Goal: Task Accomplishment & Management: Use online tool/utility

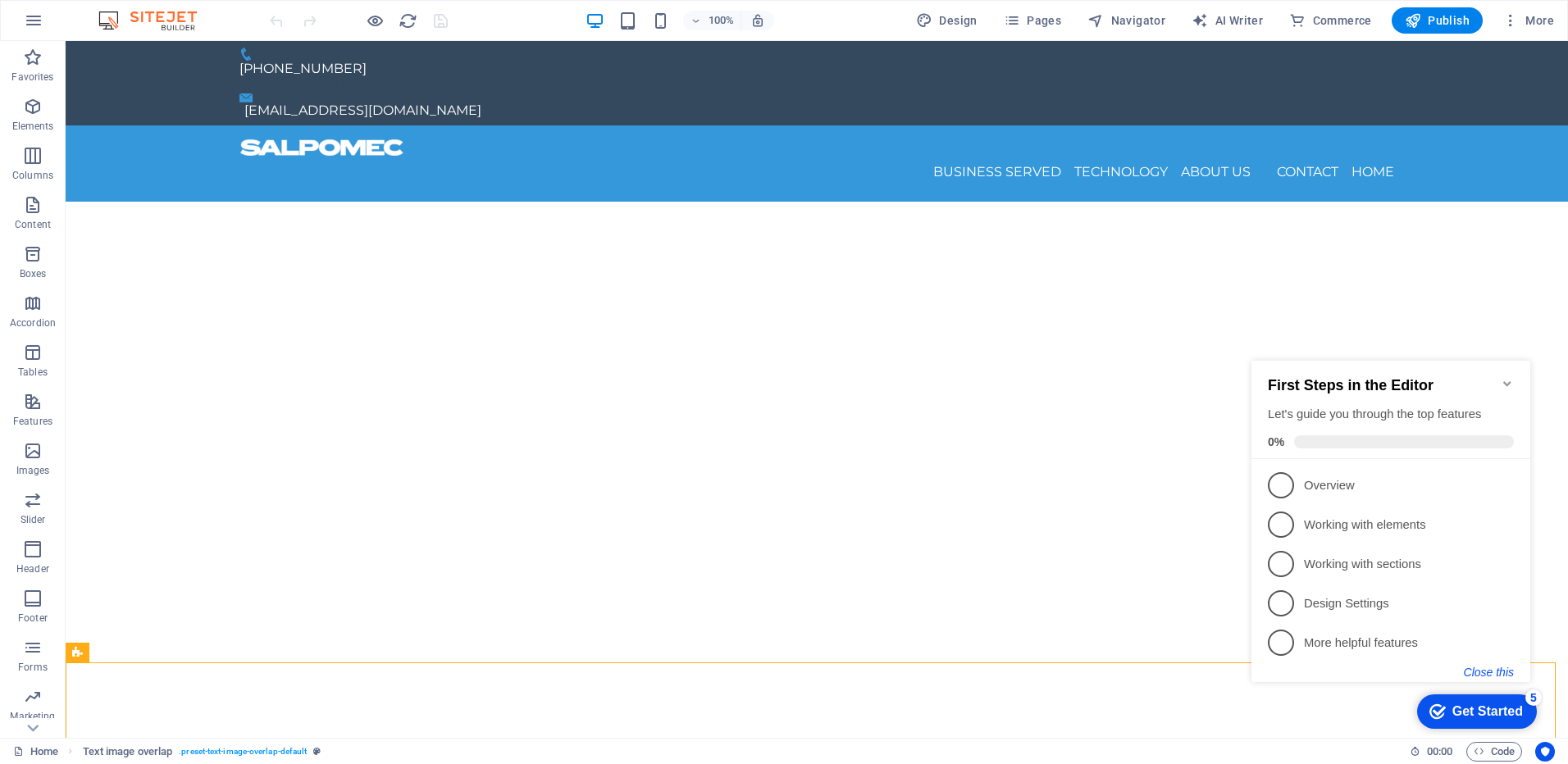
click at [1497, 669] on button "Close this" at bounding box center [1488, 672] width 50 height 13
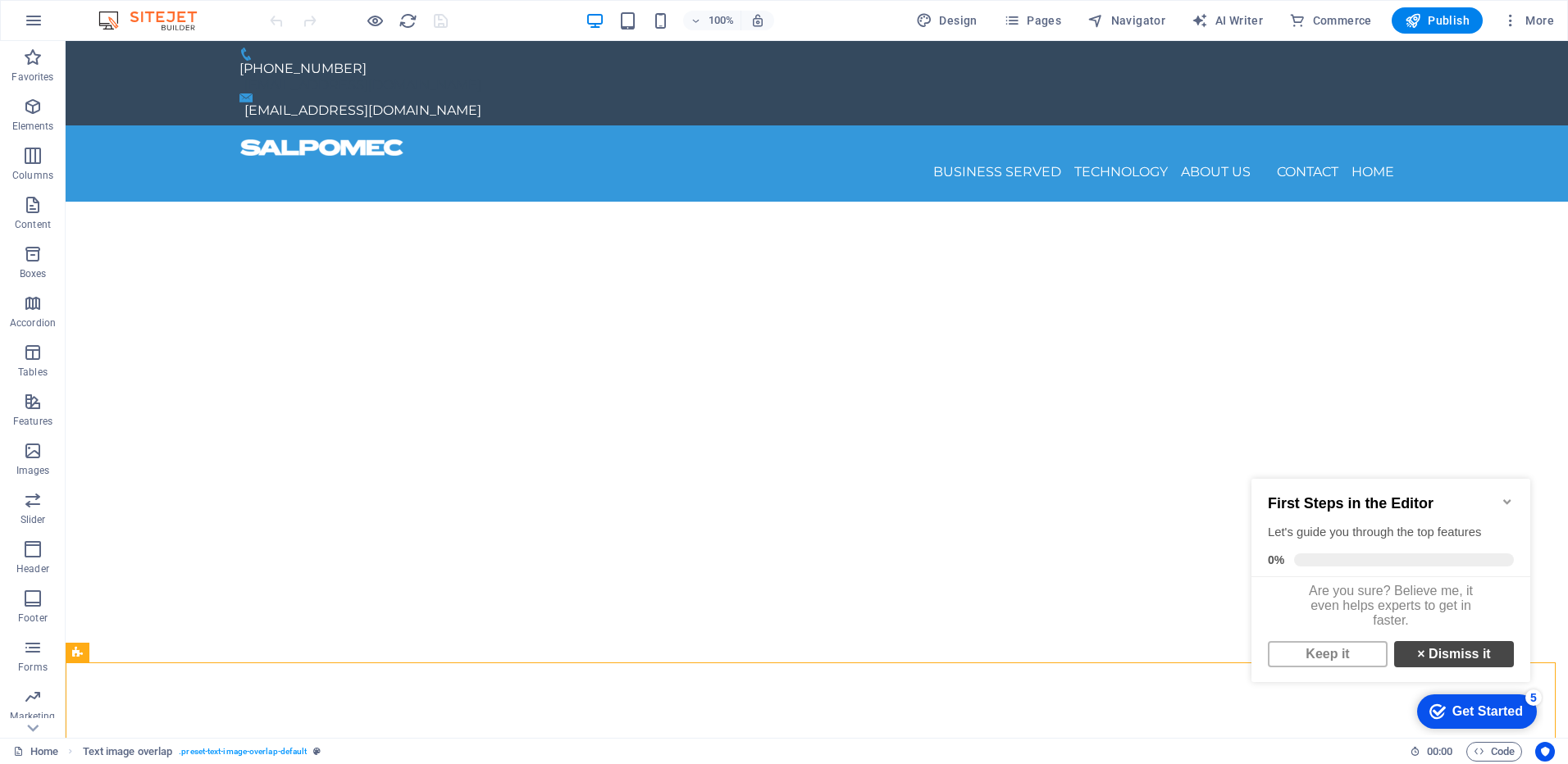
click at [1453, 666] on link "× Dismiss it" at bounding box center [1454, 654] width 120 height 26
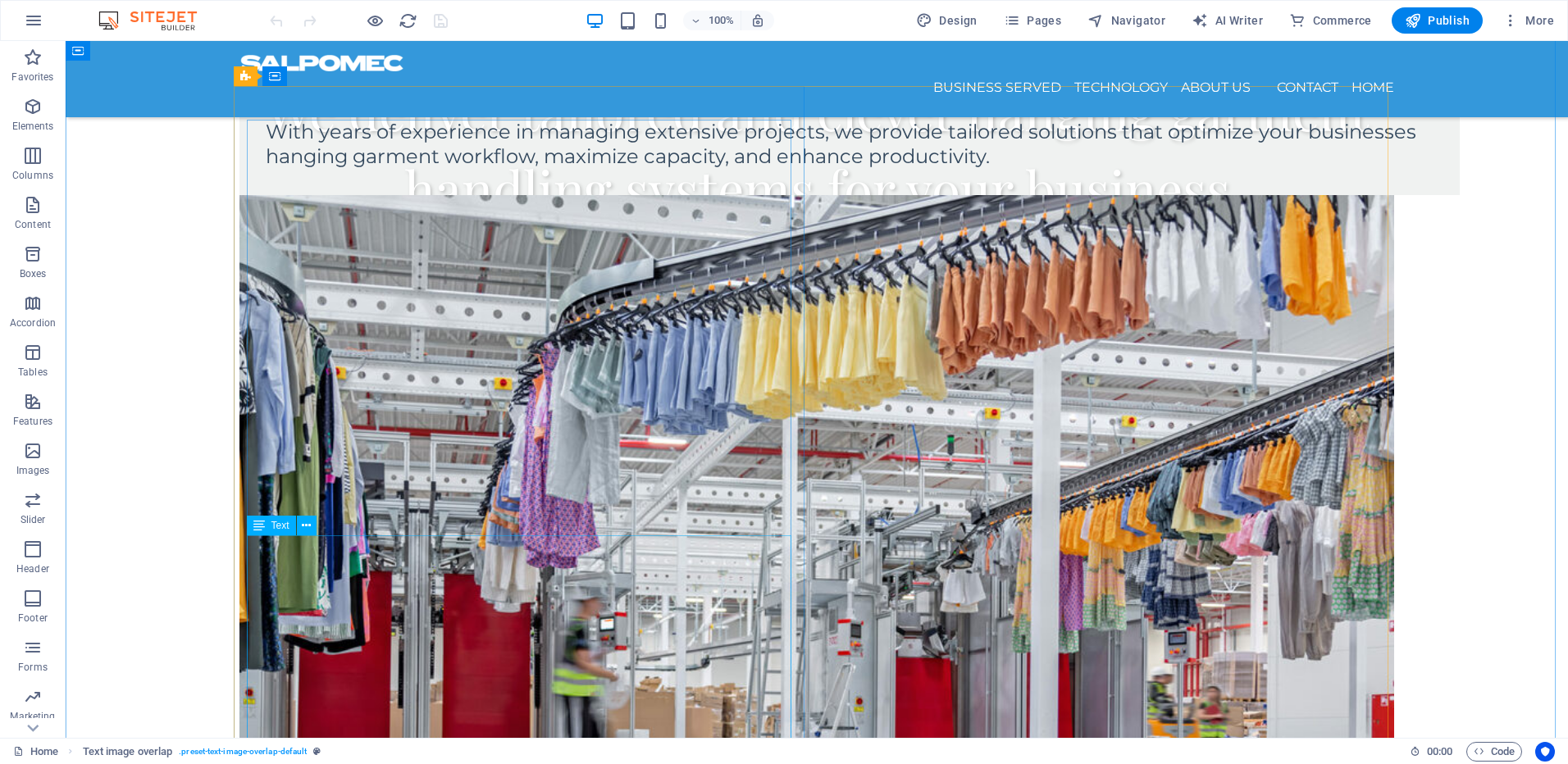
scroll to position [1312, 0]
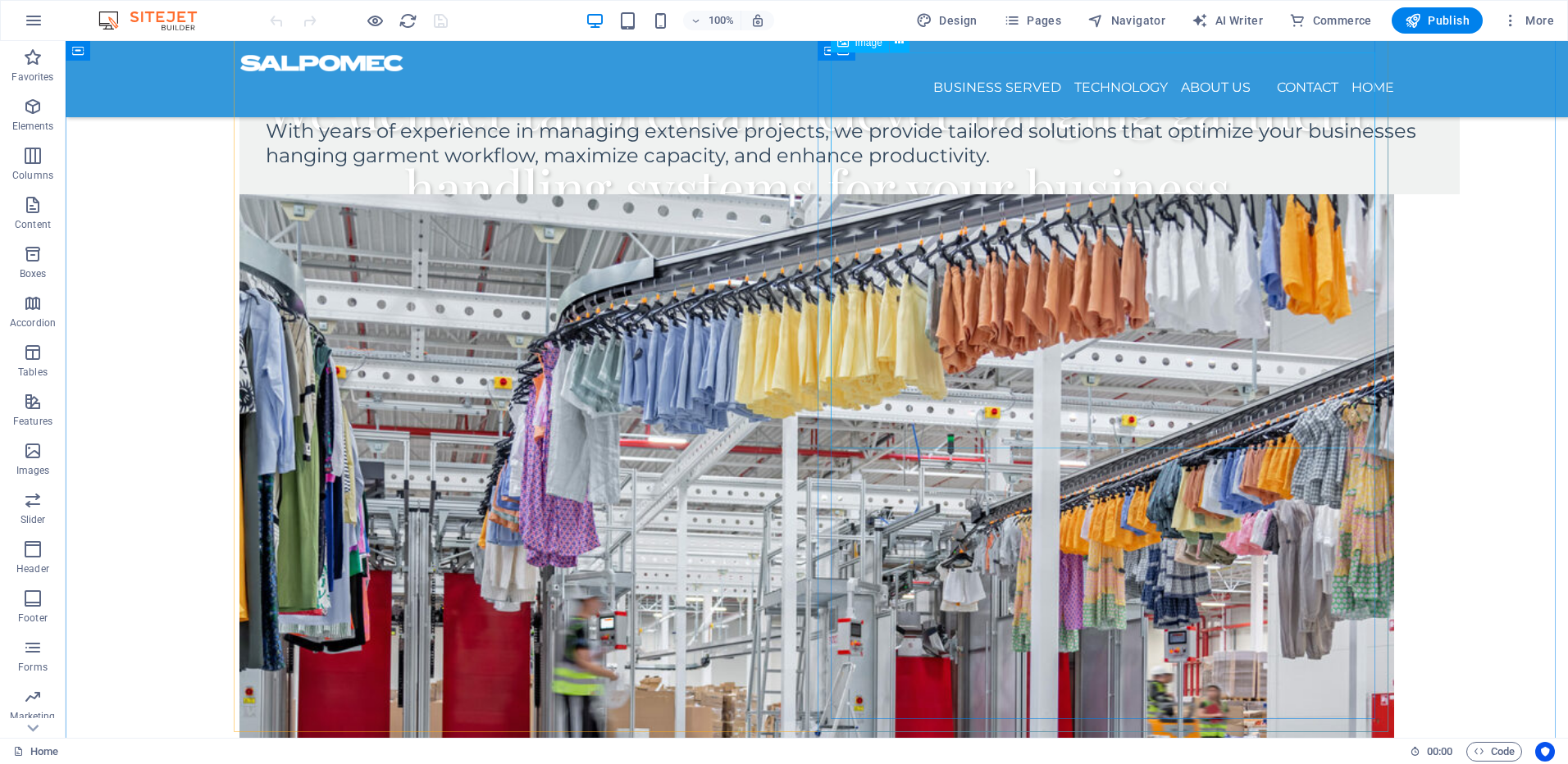
select select "px"
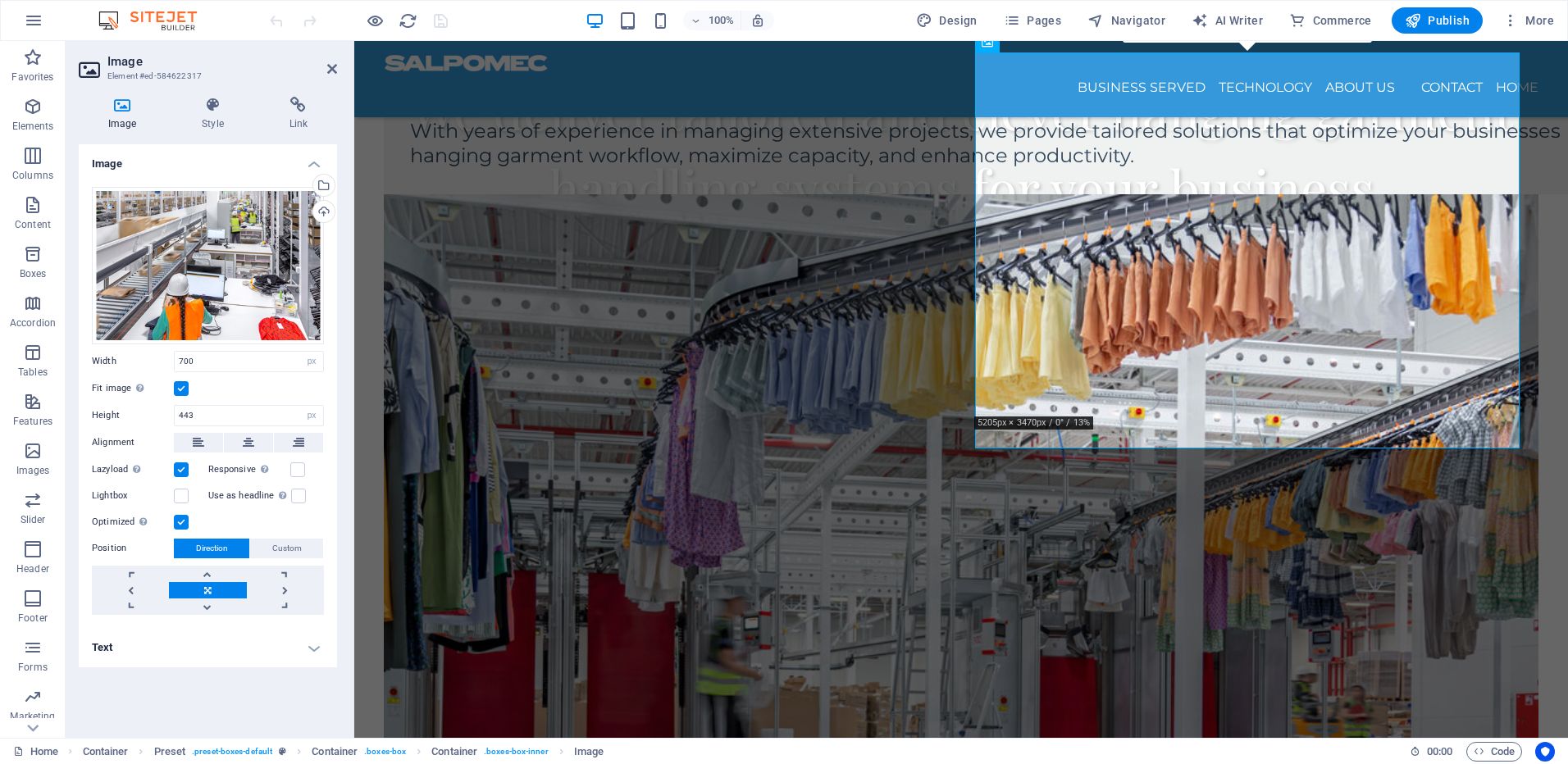
click at [268, 640] on h4 "Text" at bounding box center [208, 647] width 259 height 39
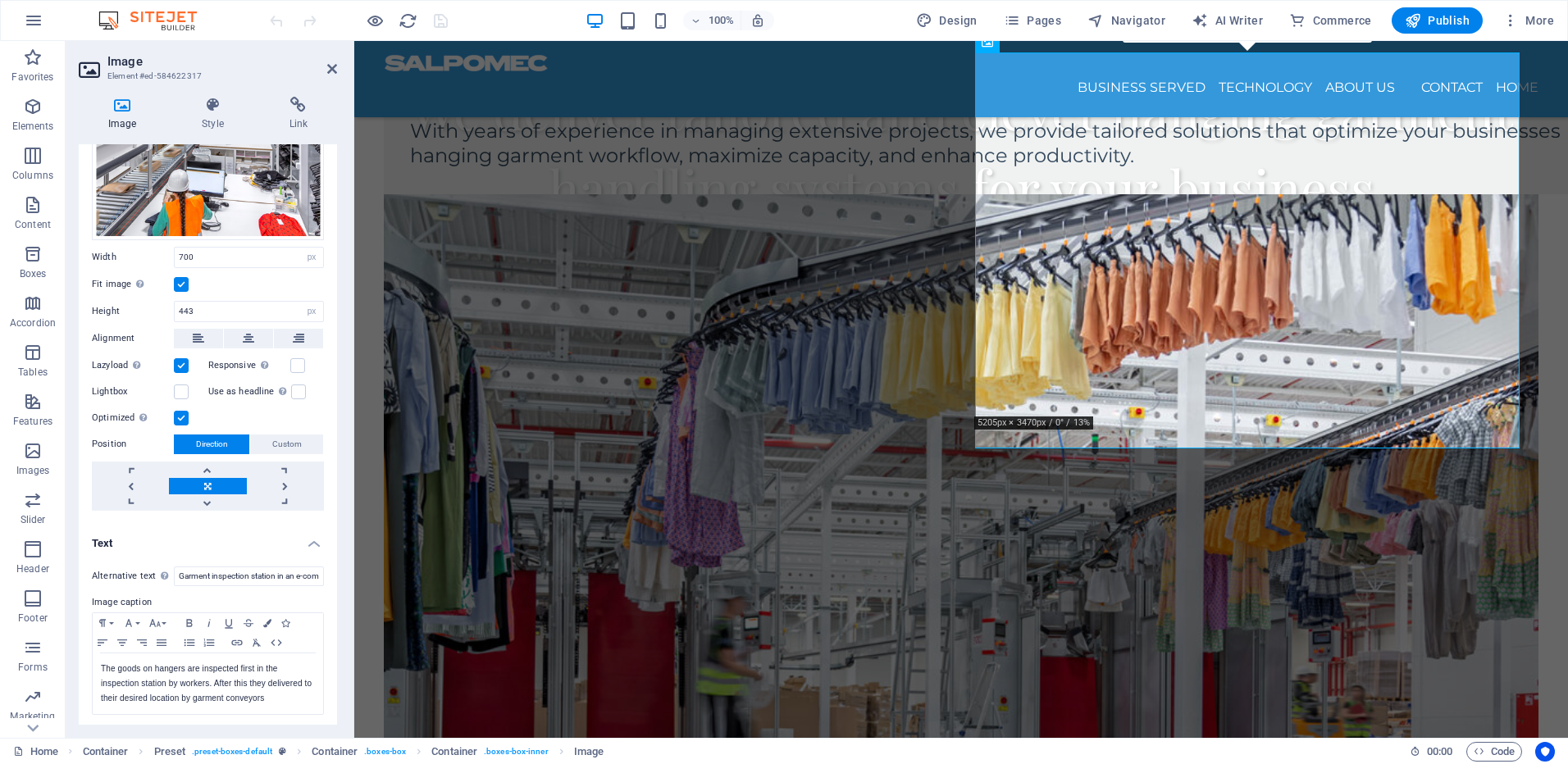
scroll to position [106, 0]
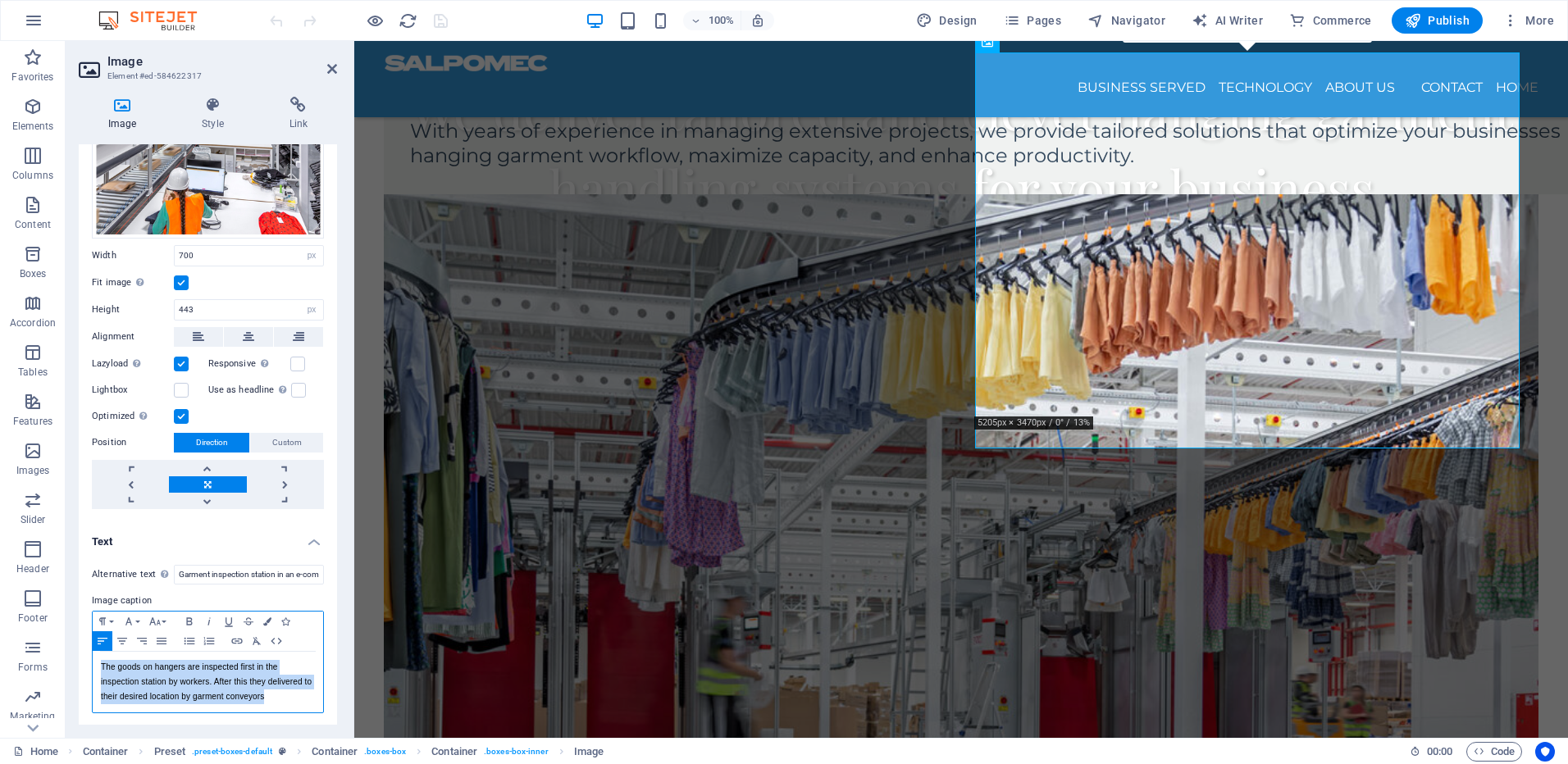
drag, startPoint x: 289, startPoint y: 695, endPoint x: 99, endPoint y: 654, distance: 194.4
click at [96, 655] on div "The goods on hangers are inspected first in the inspection station by workers. …" at bounding box center [208, 682] width 231 height 60
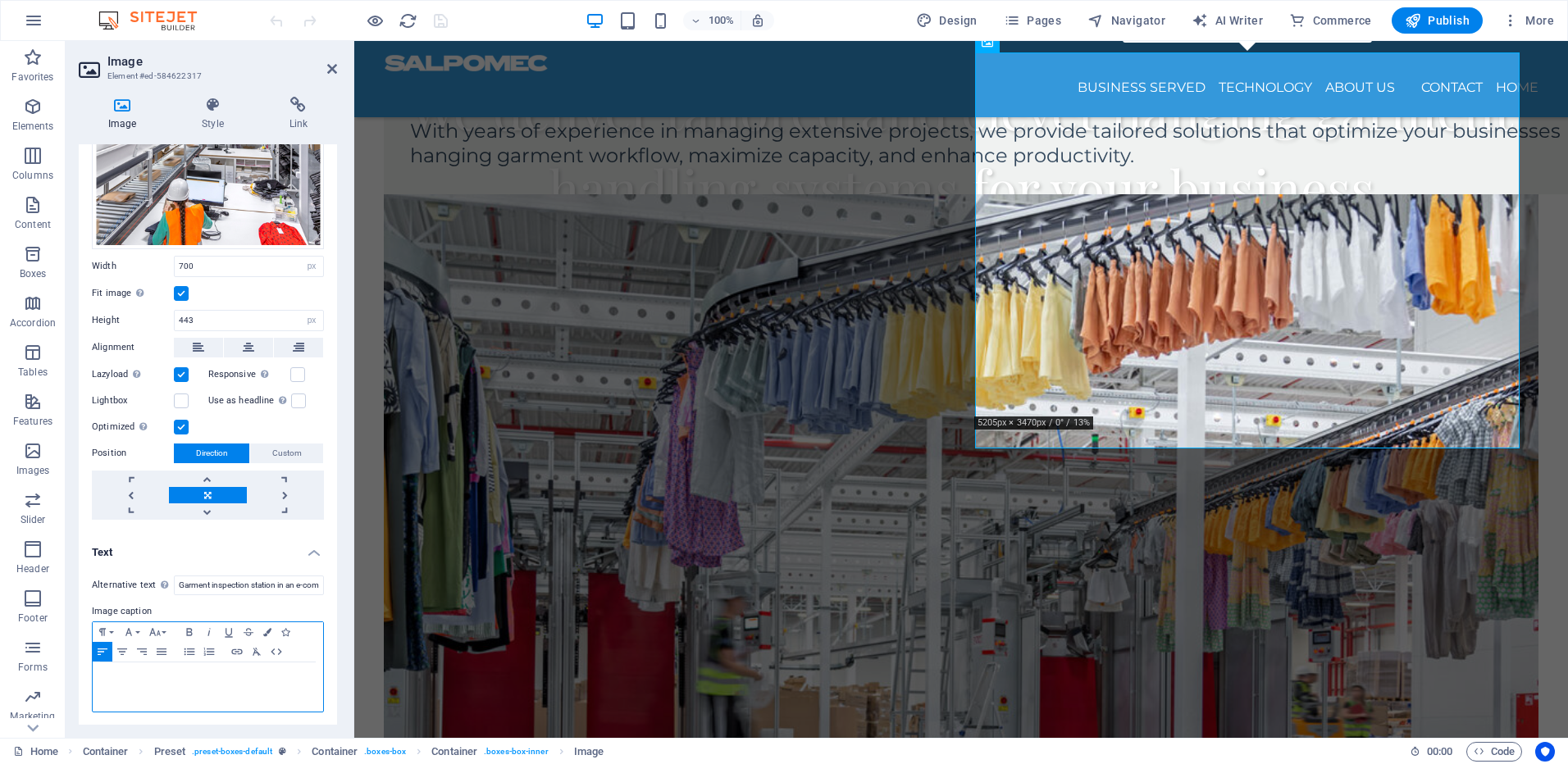
scroll to position [1295, 0]
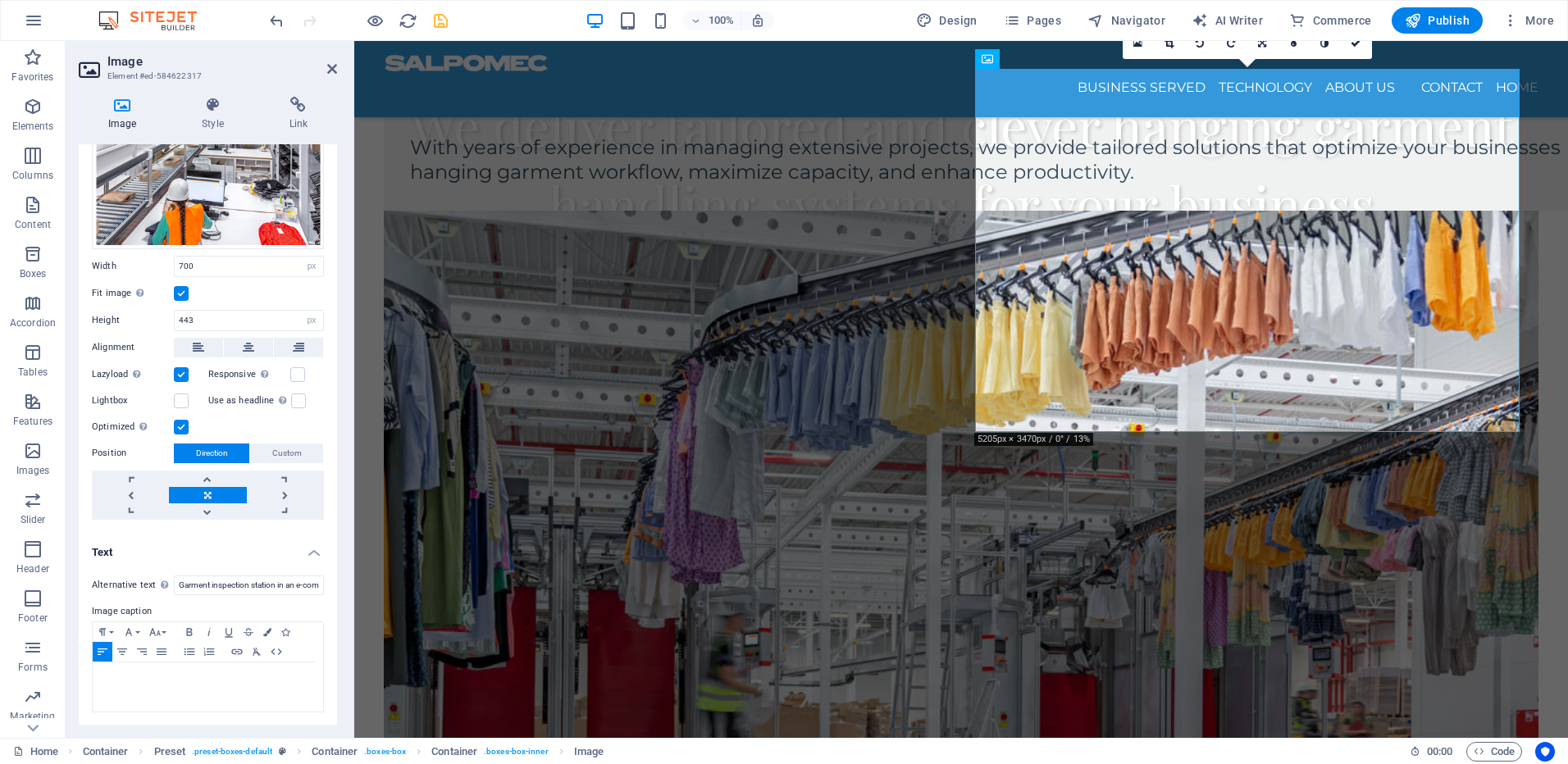
click at [438, 23] on icon "save" at bounding box center [441, 21] width 19 height 19
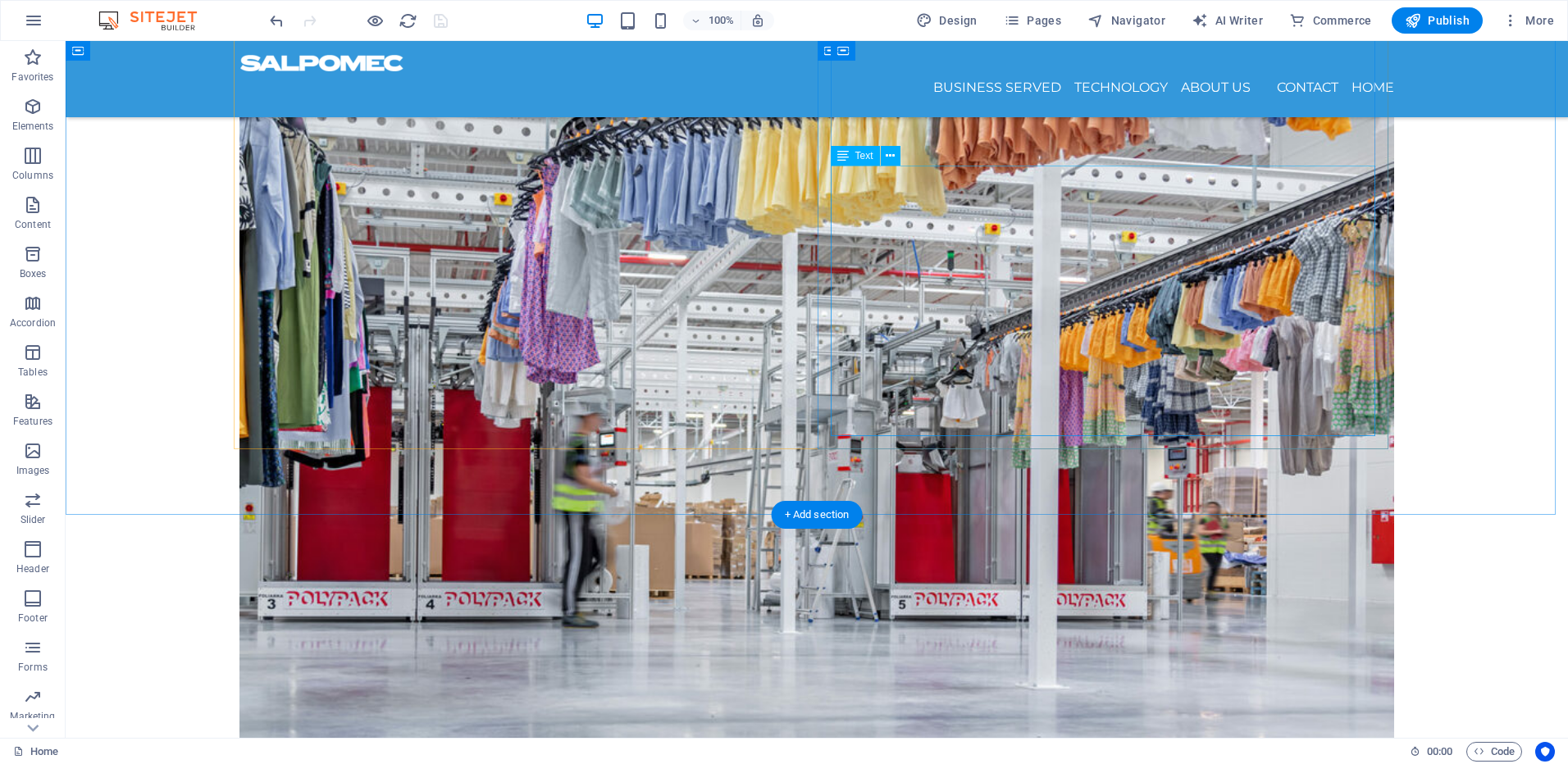
scroll to position [1377, 0]
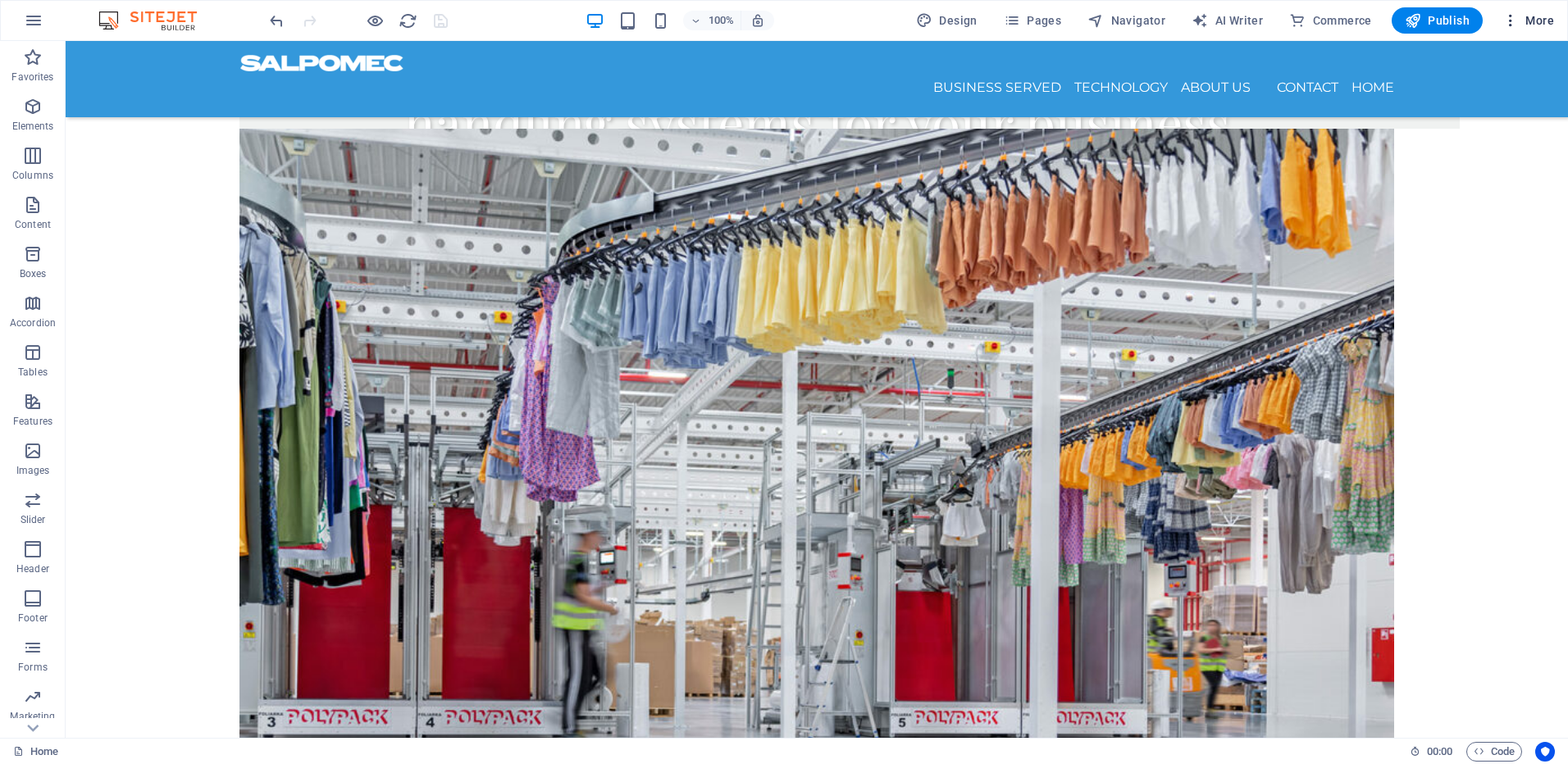
click at [1508, 20] on icon "button" at bounding box center [1510, 20] width 17 height 17
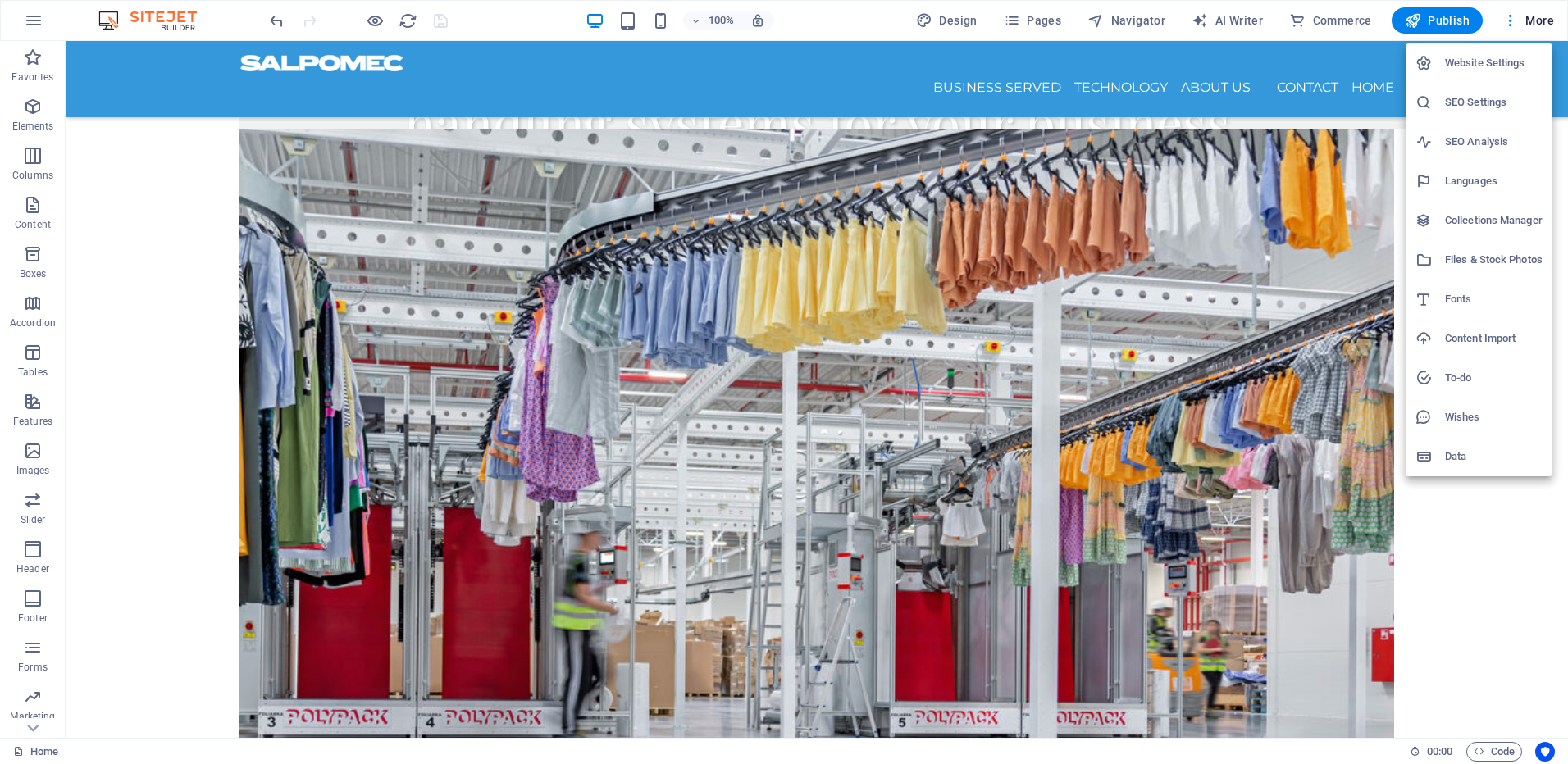
click at [1488, 145] on h6 "SEO Analysis" at bounding box center [1494, 142] width 97 height 19
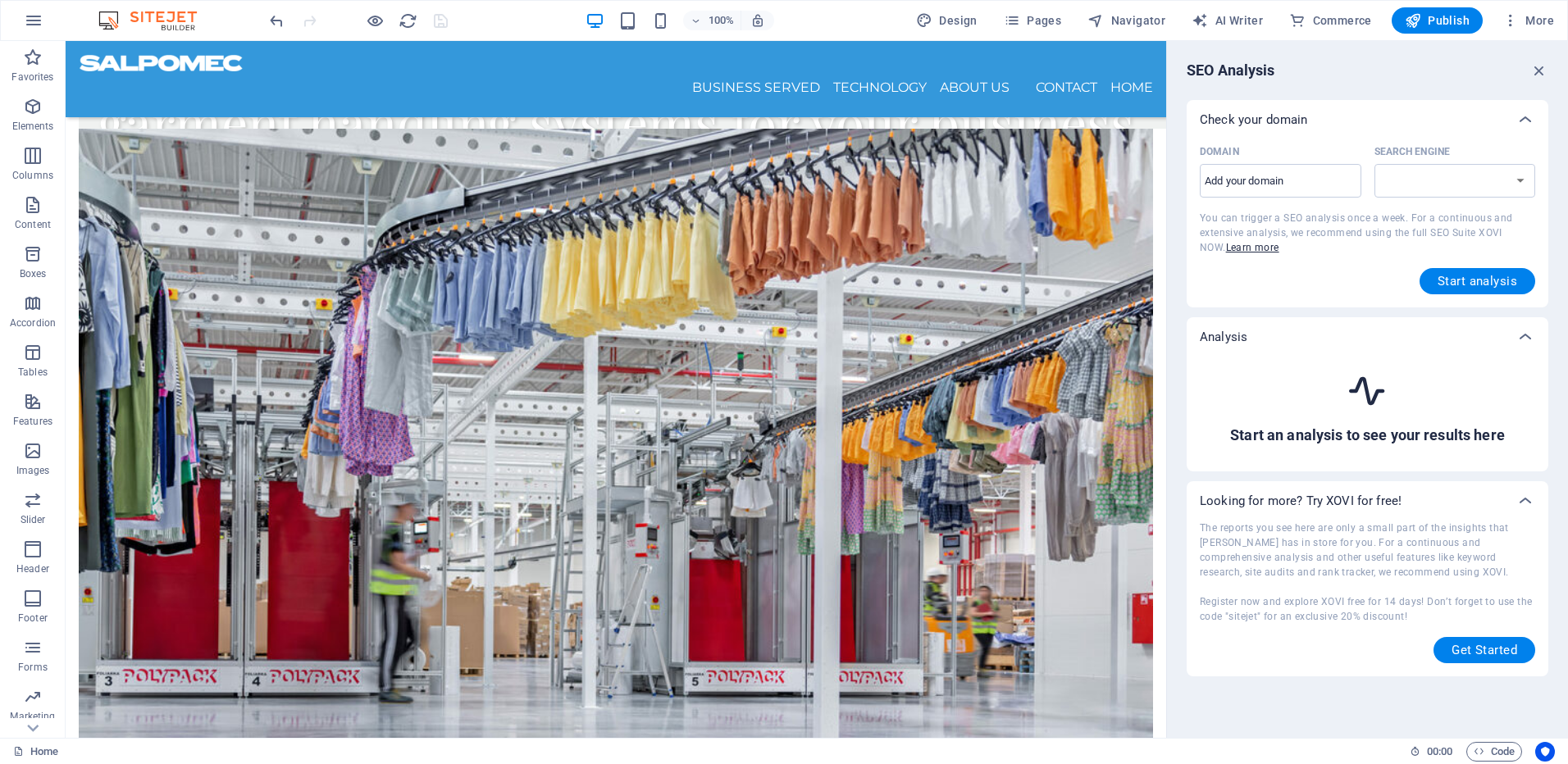
scroll to position [1348, 0]
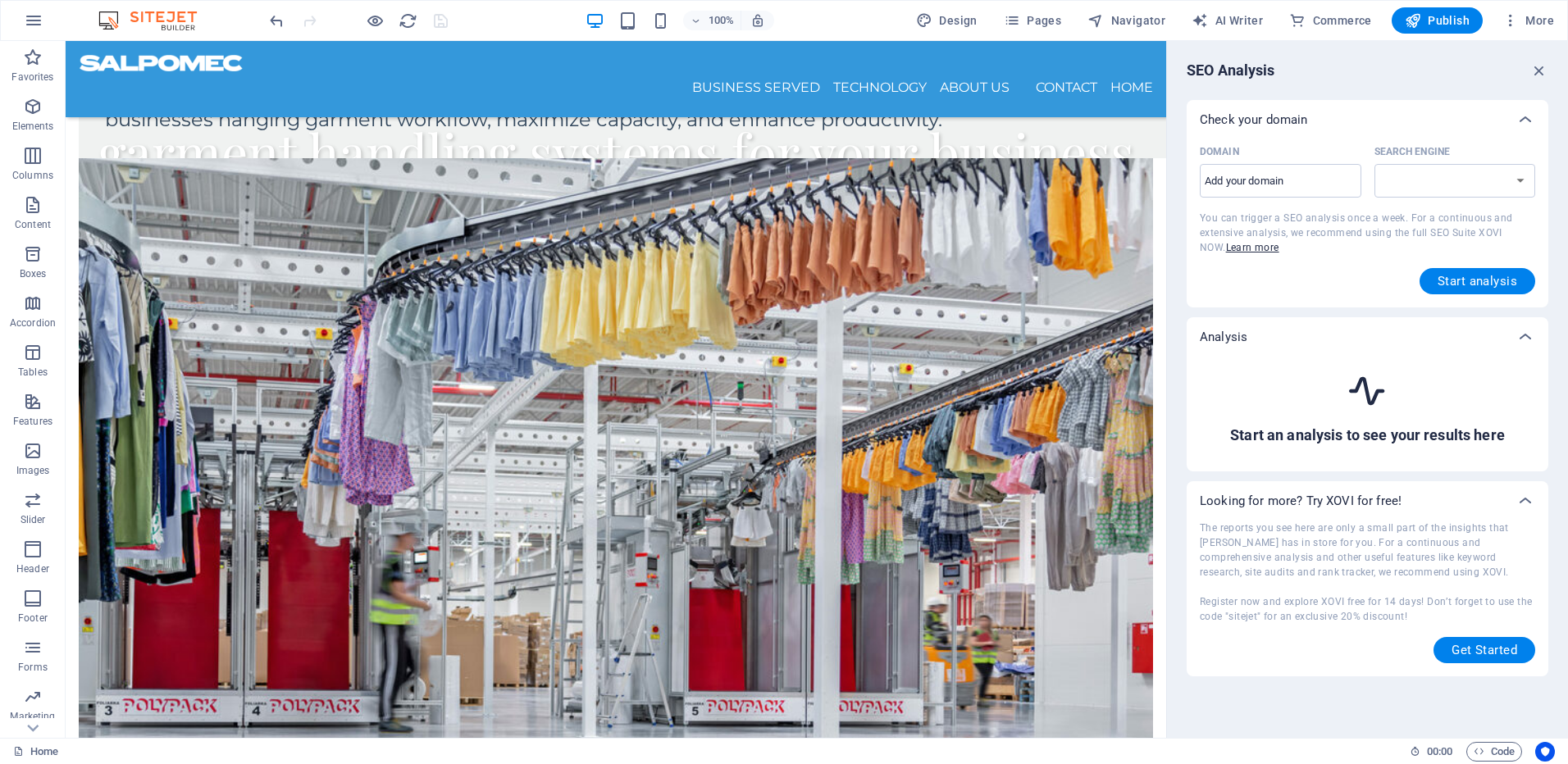
select select "[DOMAIN_NAME]"
click at [1301, 180] on input "Domain ​" at bounding box center [1281, 181] width 161 height 26
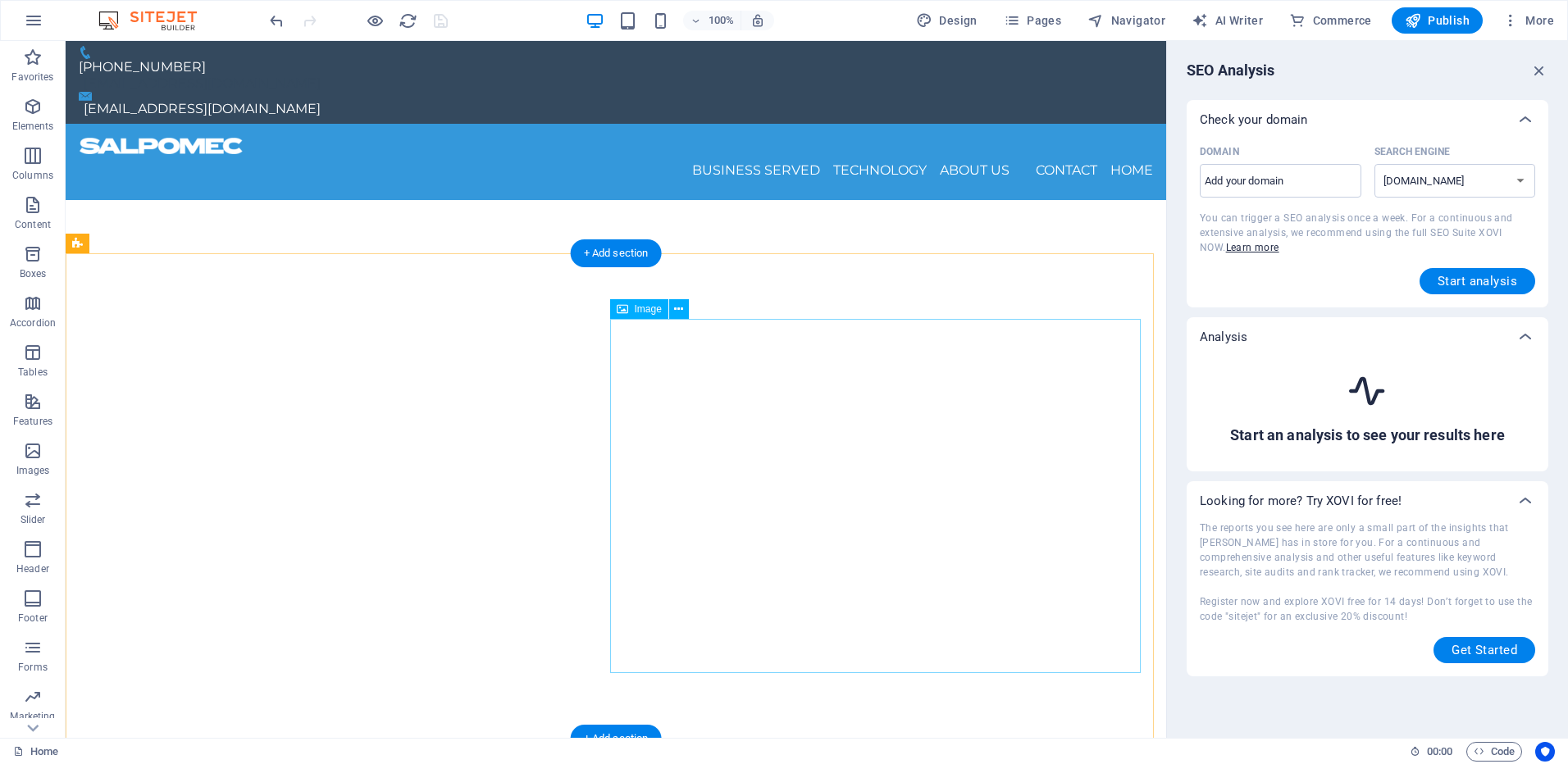
scroll to position [0, 0]
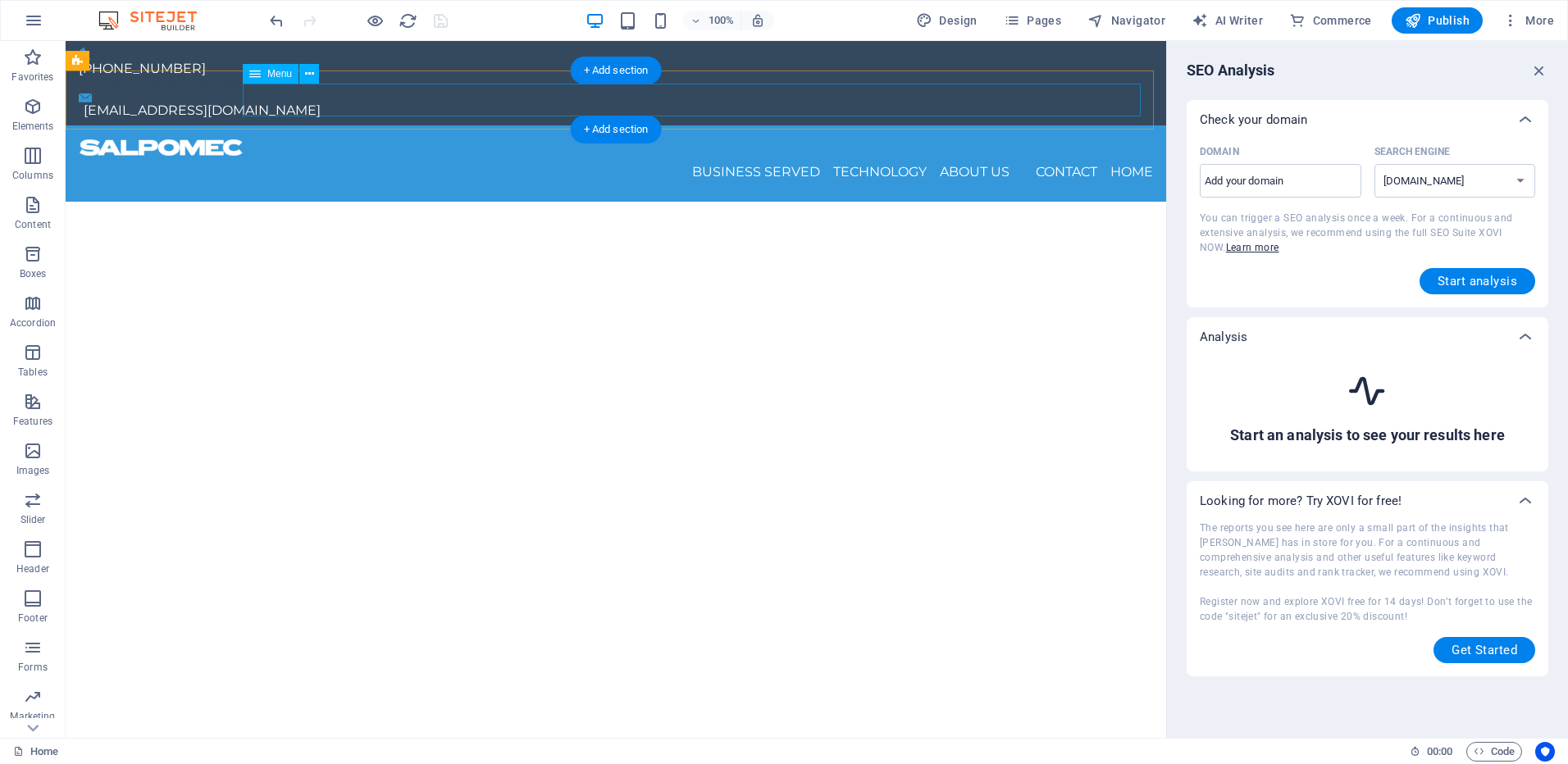
click at [730, 156] on nav "Business served Brand Owners and Fashion E-commerce and online returns Industri…" at bounding box center [616, 172] width 1075 height 32
click at [733, 156] on nav "Business served Brand Owners and Fashion E-commerce and online returns Industri…" at bounding box center [616, 172] width 1075 height 32
select select
select select "1"
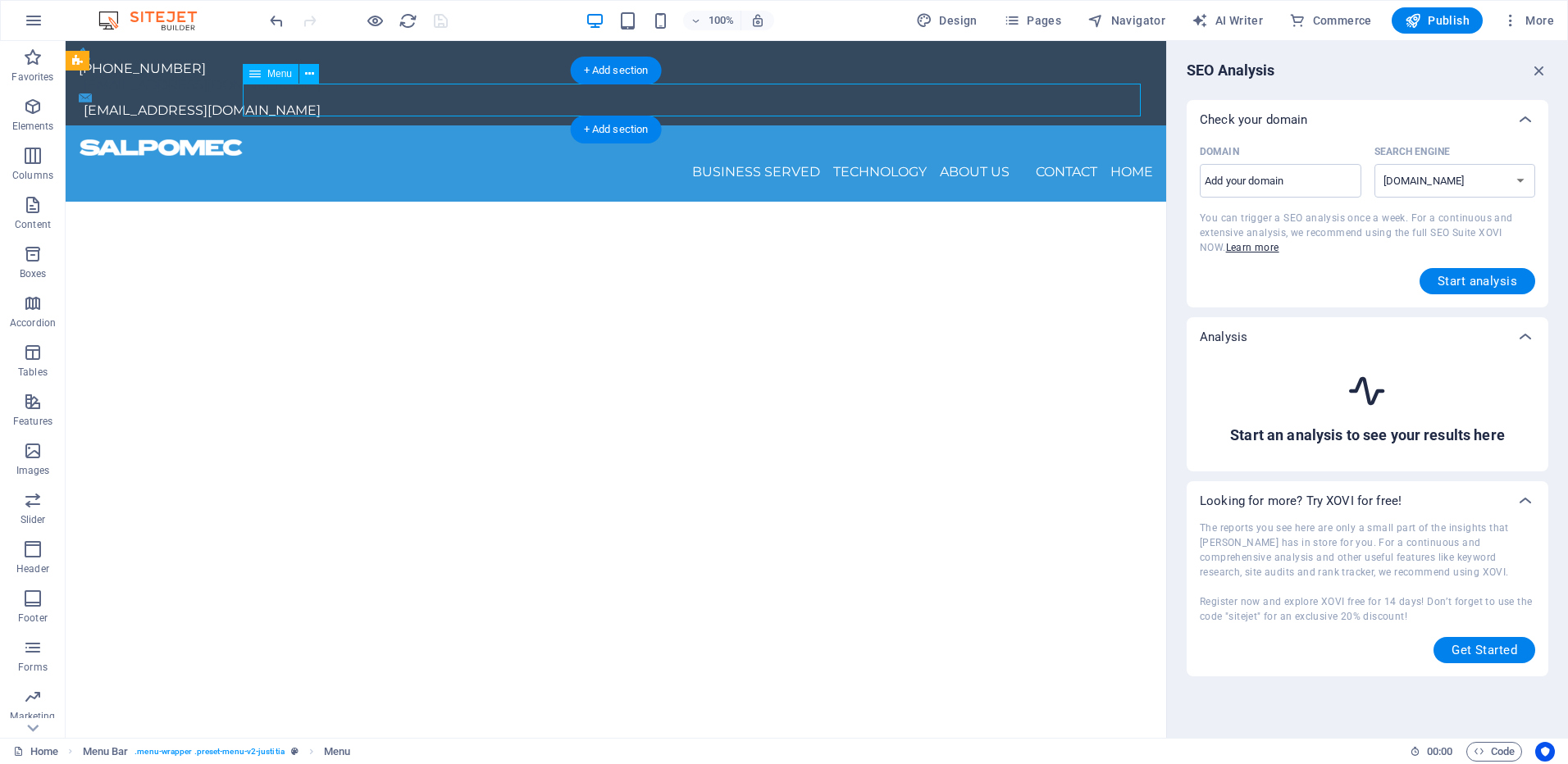
select select
select select "2"
select select
select select "3"
select select
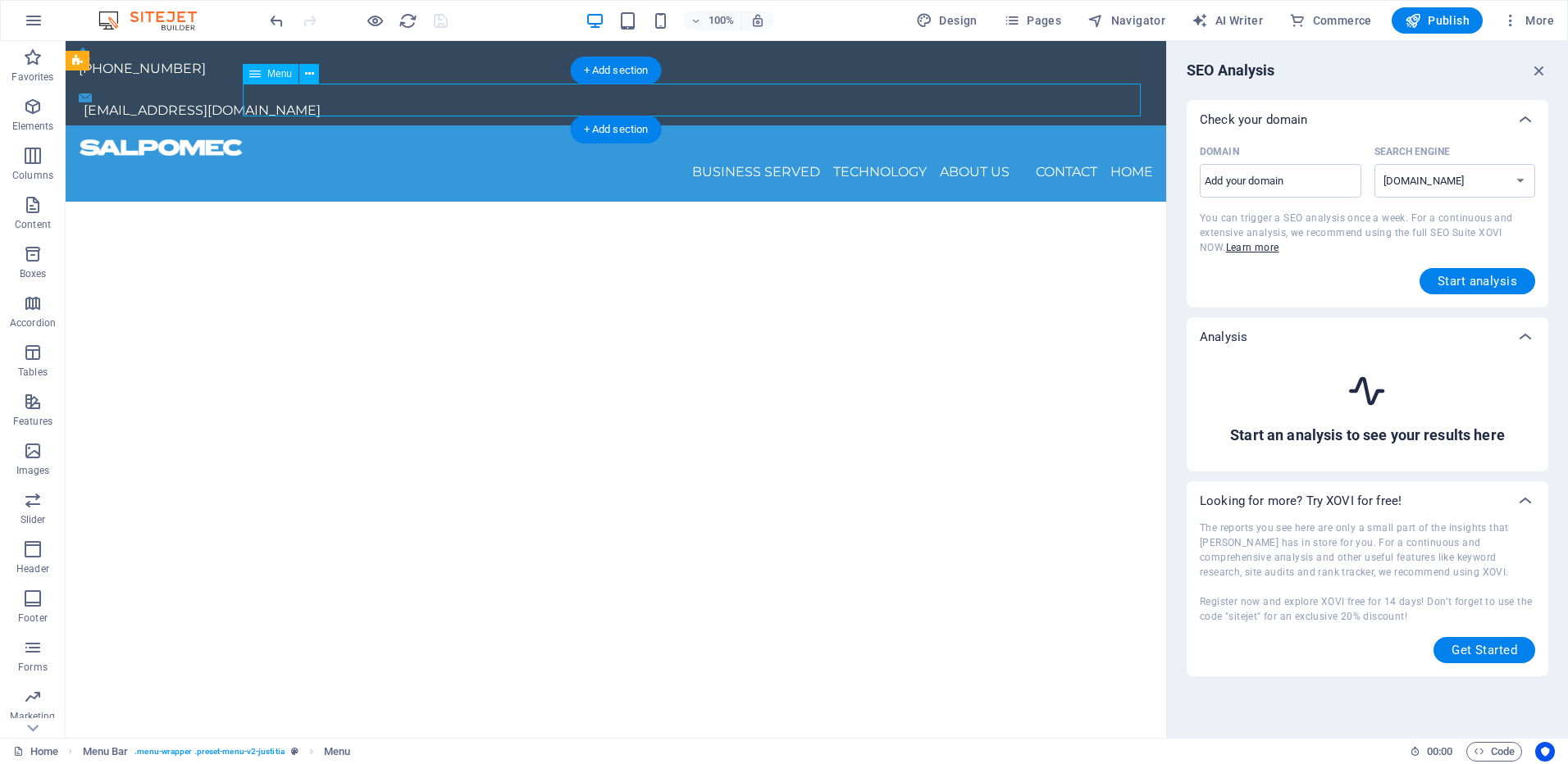
select select "4"
select select
select select "5"
select select
select select "6"
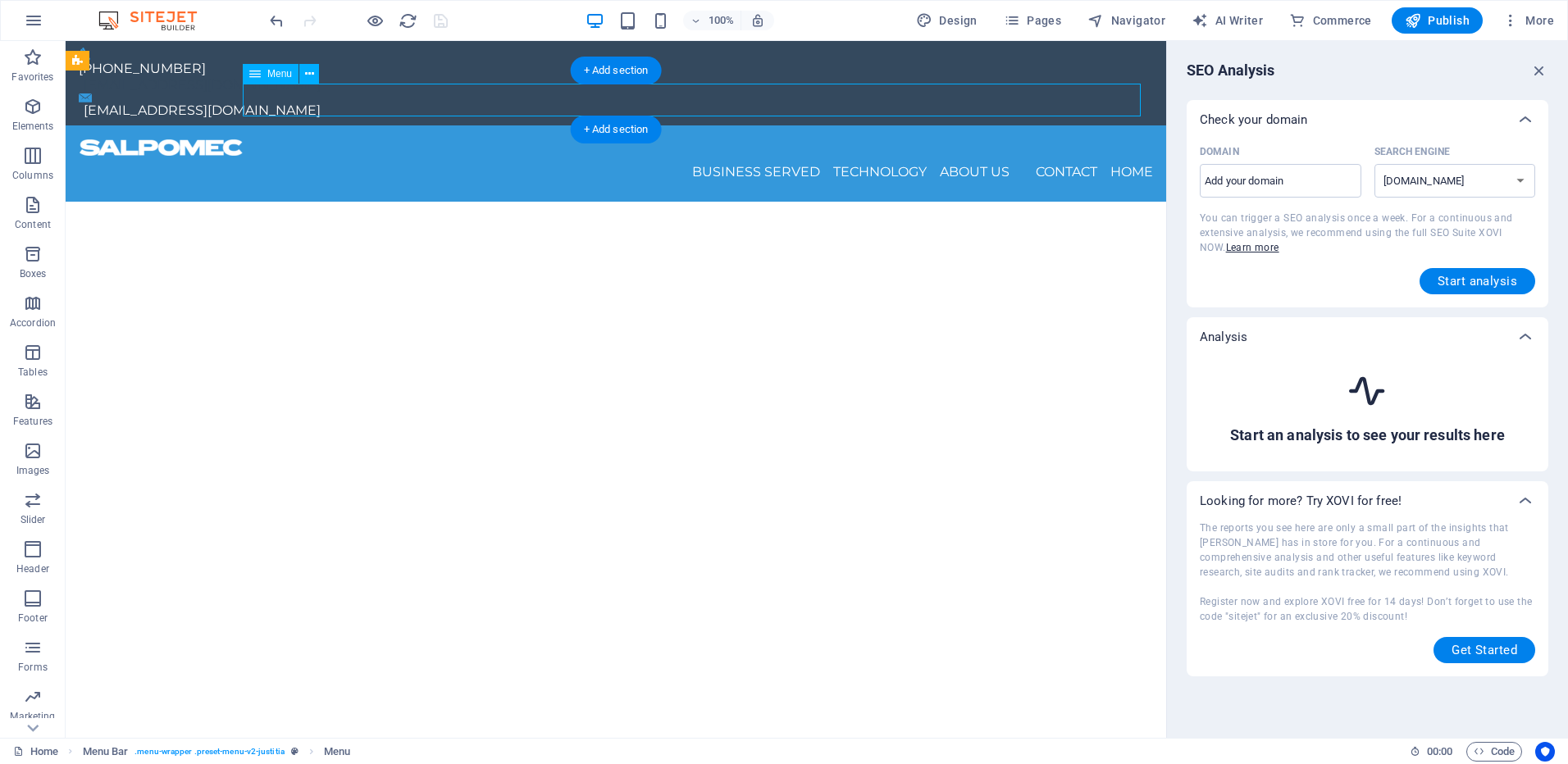
select select
select select "7"
select select
select select "8"
select select
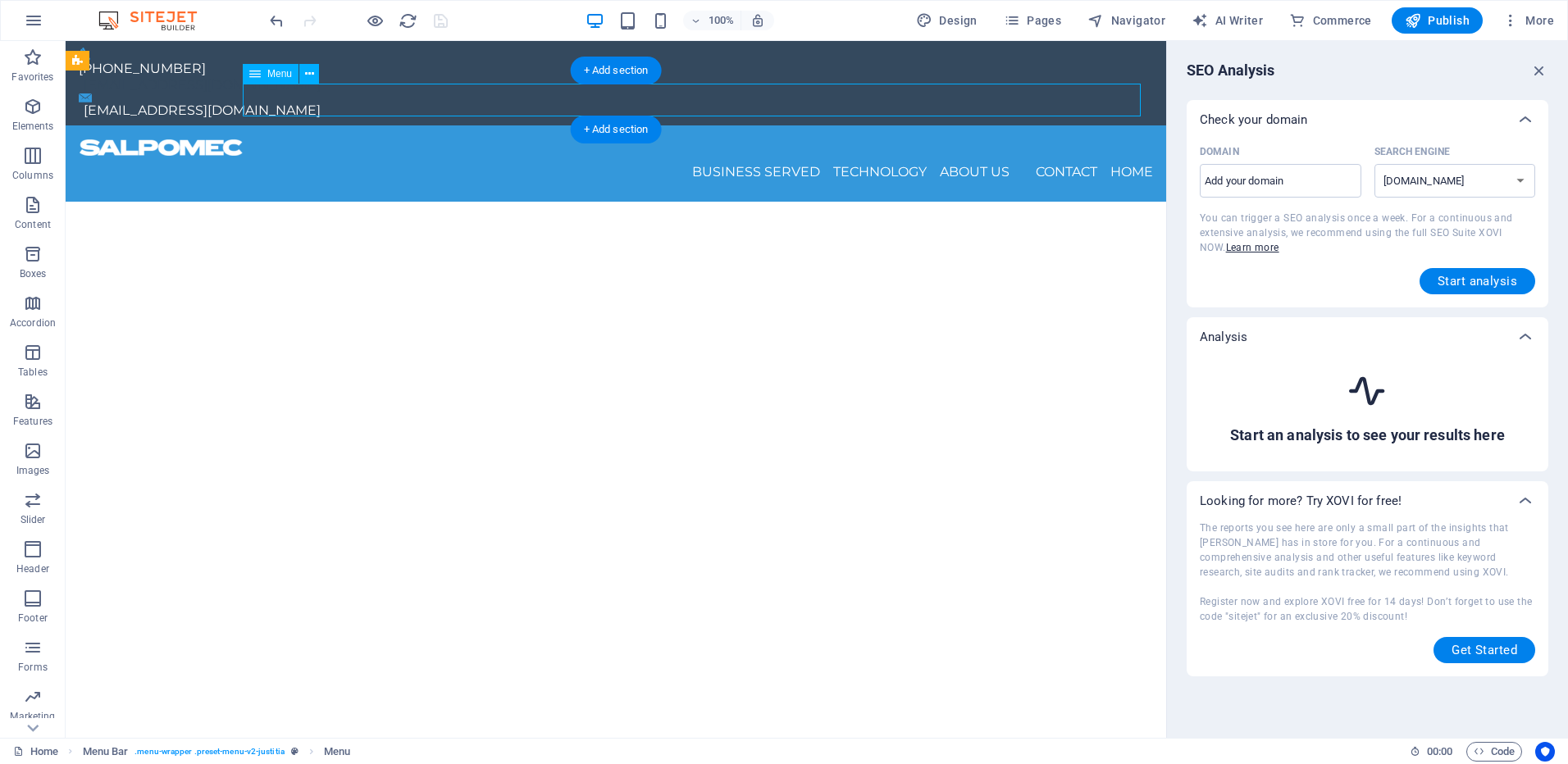
select select "9"
select select
select select "10"
select select
select select "11"
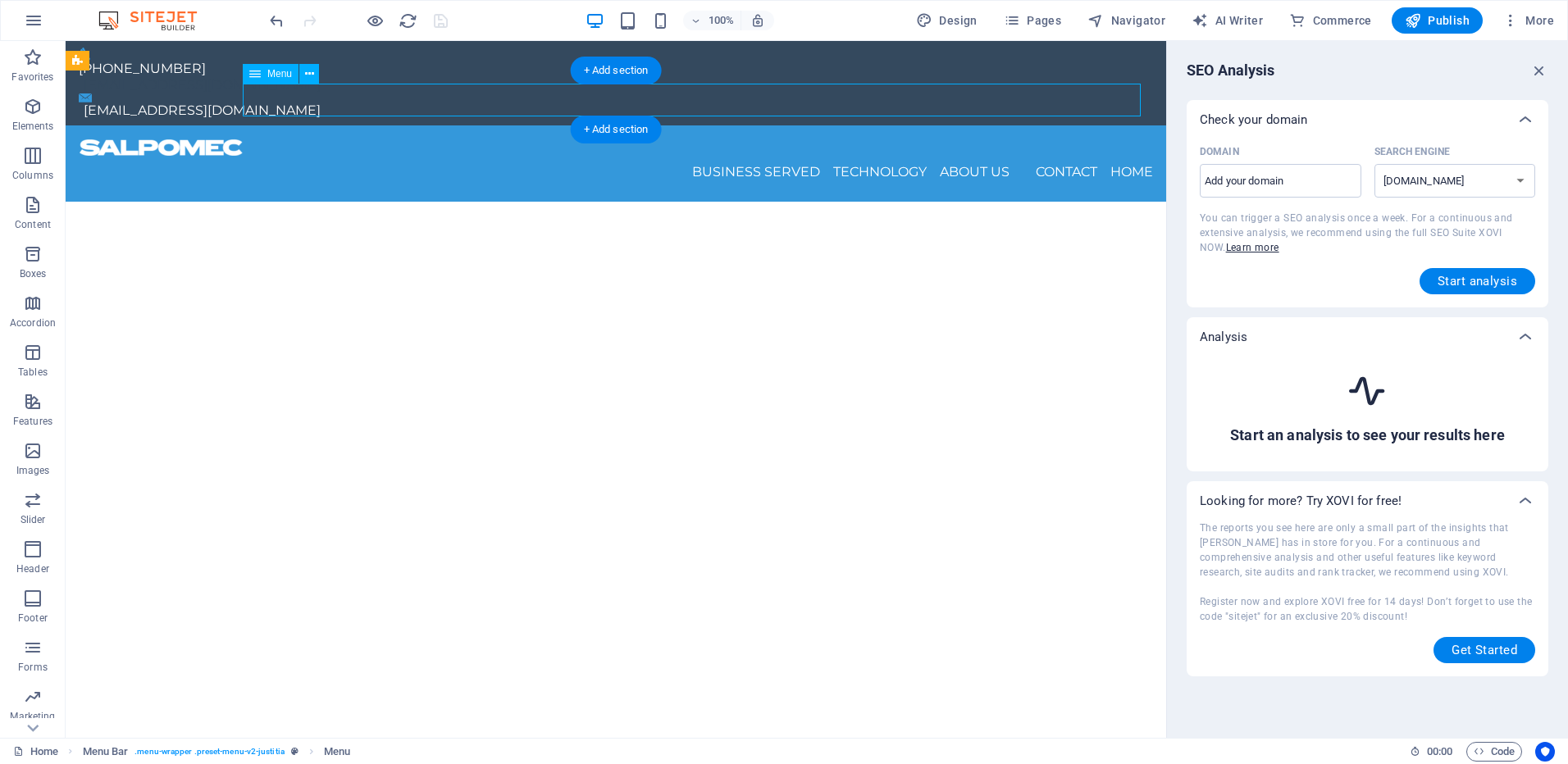
select select
select select "12"
select select
select select "13"
select select
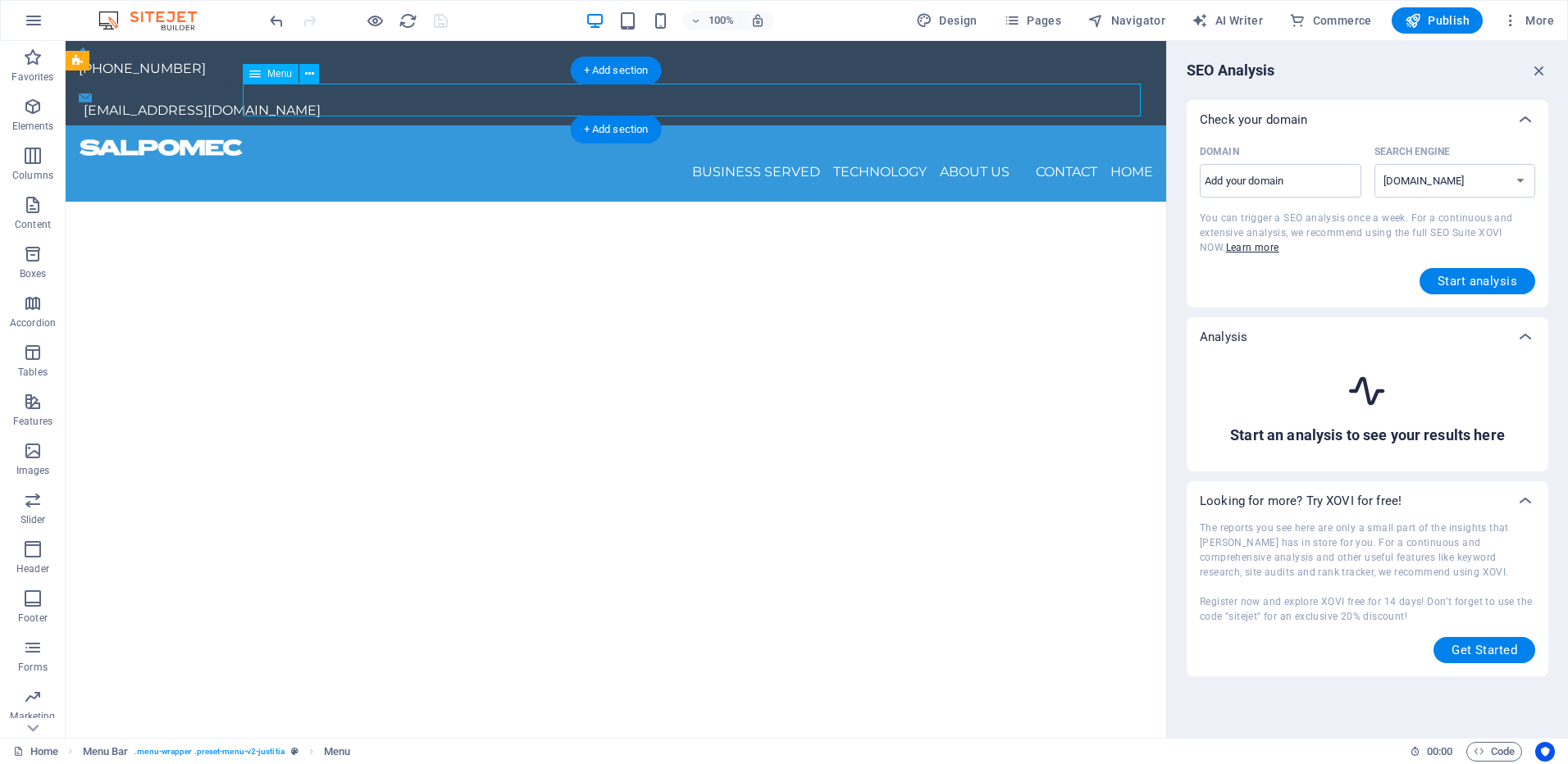
select select "14"
select select
select select "15"
select select
select select "16"
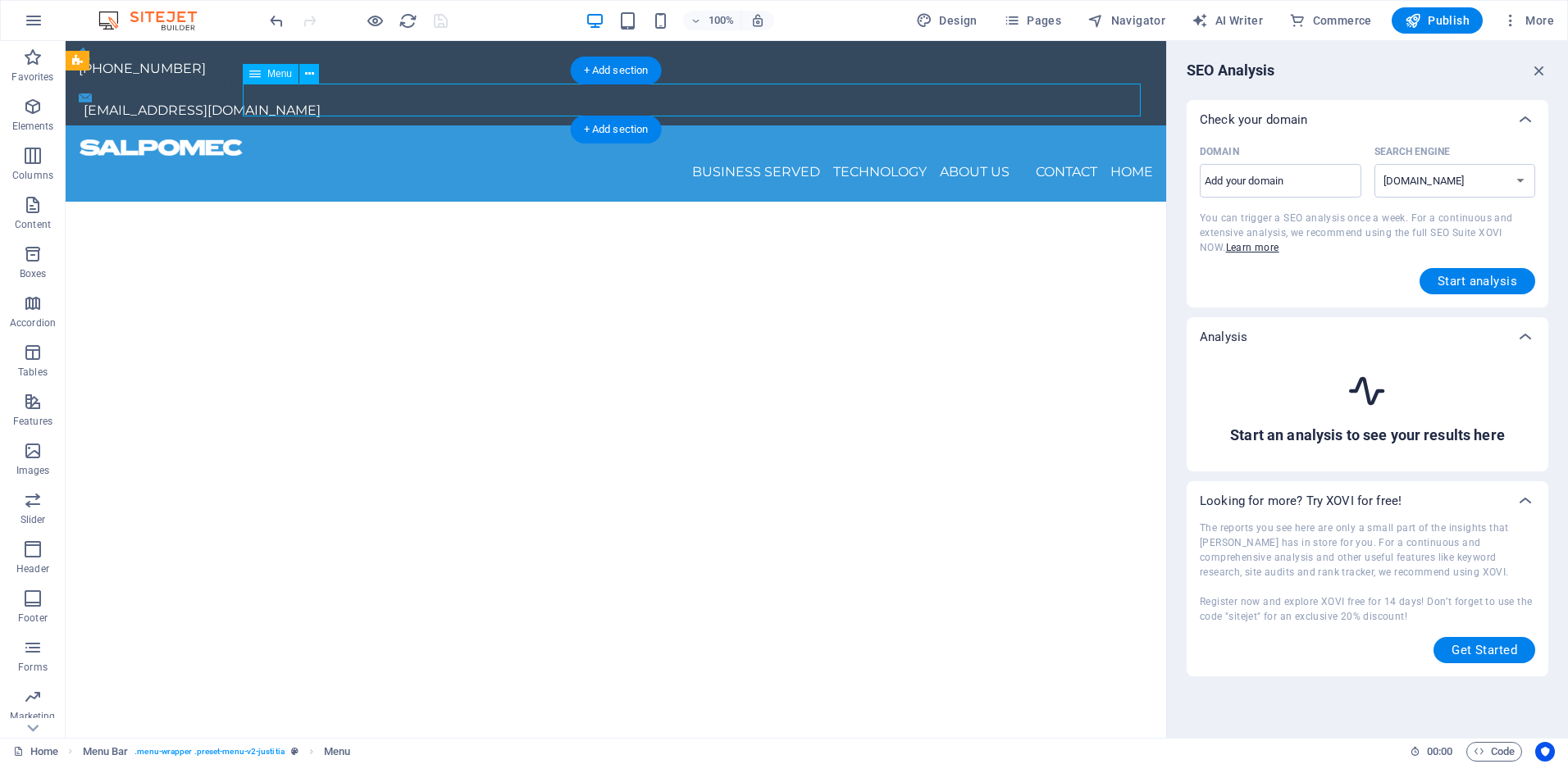
select select
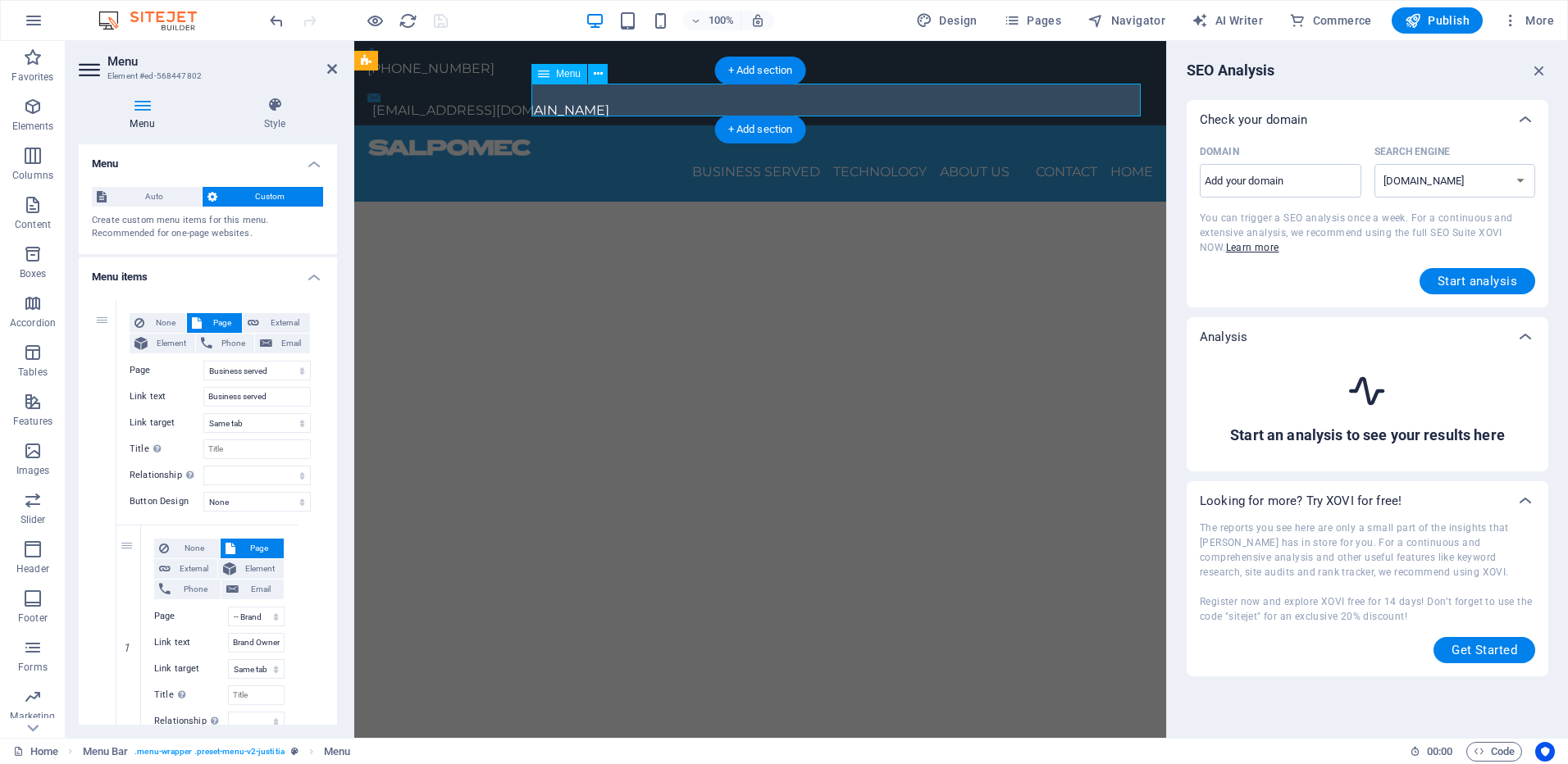
click at [733, 156] on nav "Business served Brand Owners and Fashion E-commerce and online returns Industri…" at bounding box center [760, 172] width 785 height 32
click at [909, 156] on nav "Business served Brand Owners and Fashion E-commerce and online returns Industri…" at bounding box center [760, 172] width 785 height 32
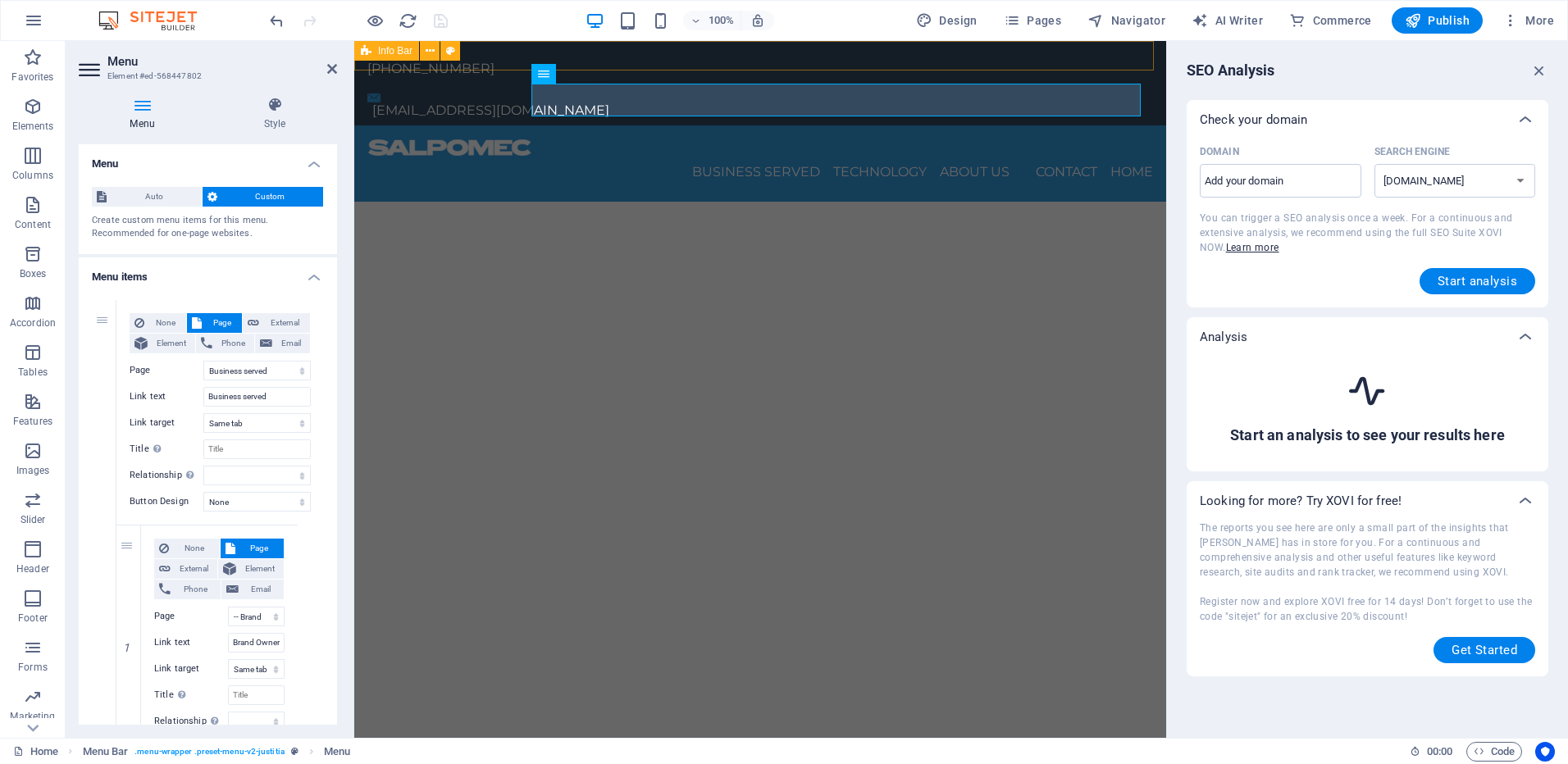
click at [913, 51] on div "[PHONE_NUMBER] [EMAIL_ADDRESS][DOMAIN_NAME] [EMAIL_ADDRESS][DOMAIN_NAME]" at bounding box center [760, 83] width 812 height 84
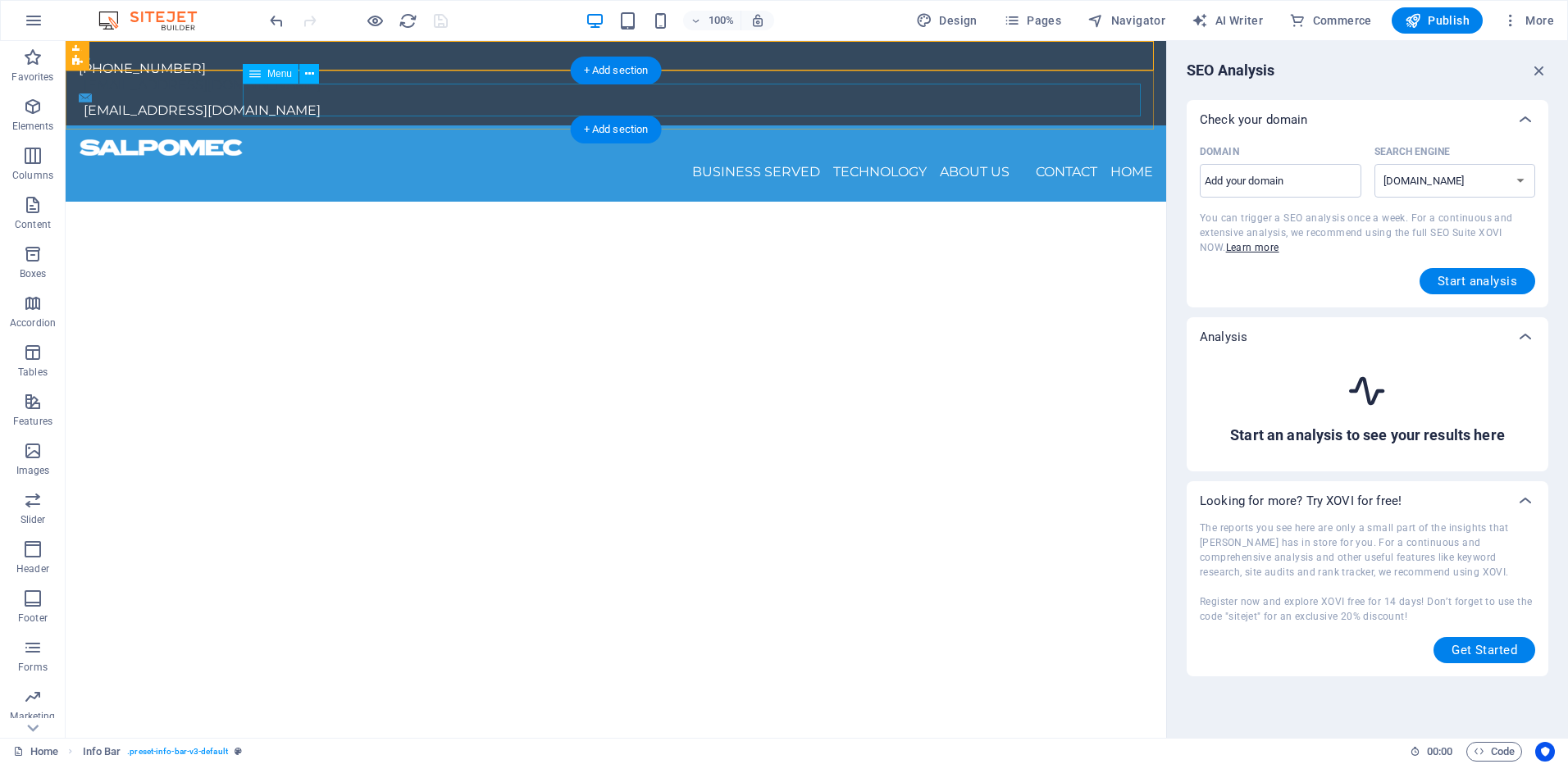
click at [889, 156] on nav "Business served Brand Owners and Fashion E-commerce and online returns Industri…" at bounding box center [616, 172] width 1075 height 32
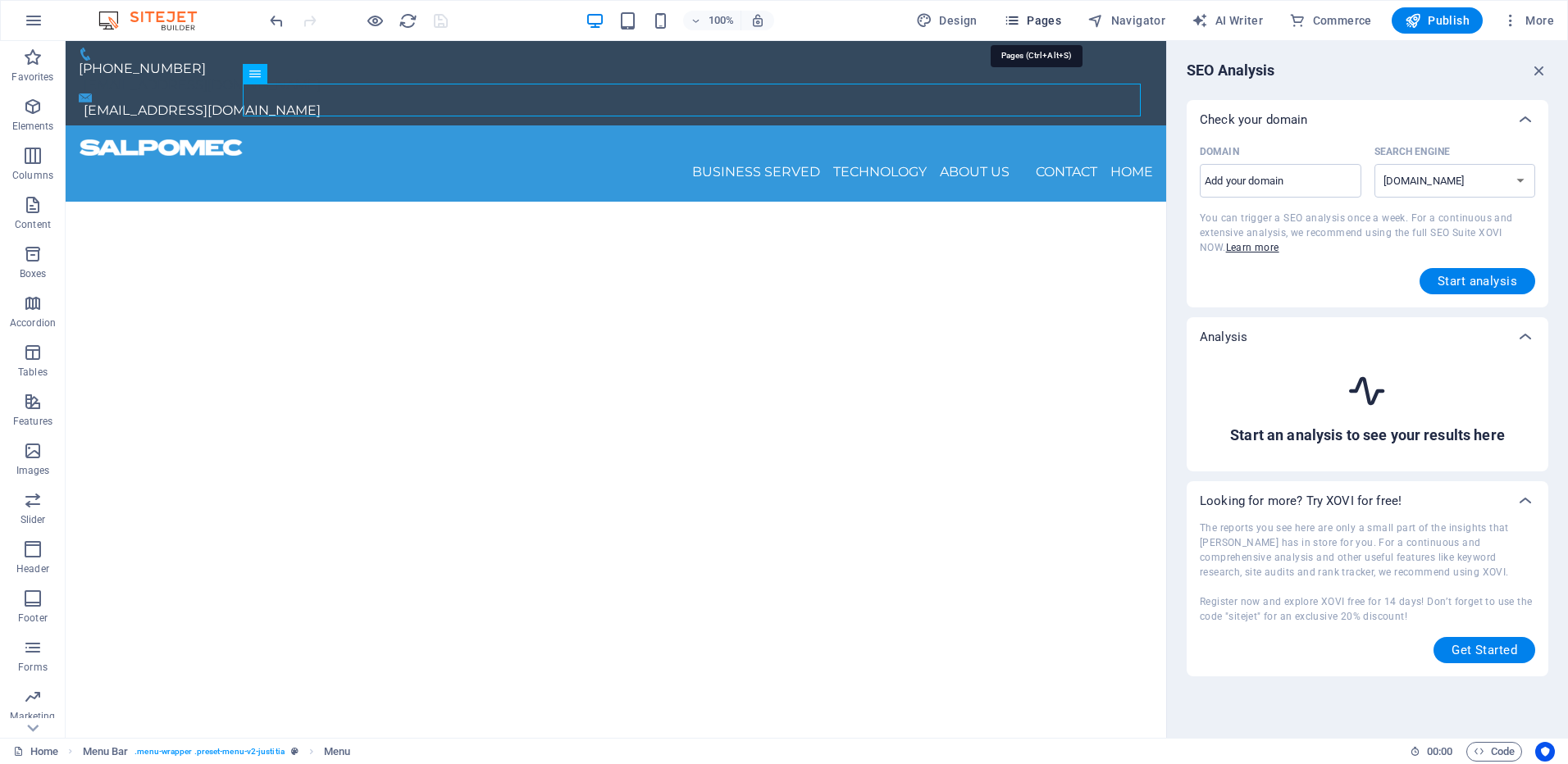
click at [1030, 18] on span "Pages" at bounding box center [1032, 20] width 58 height 17
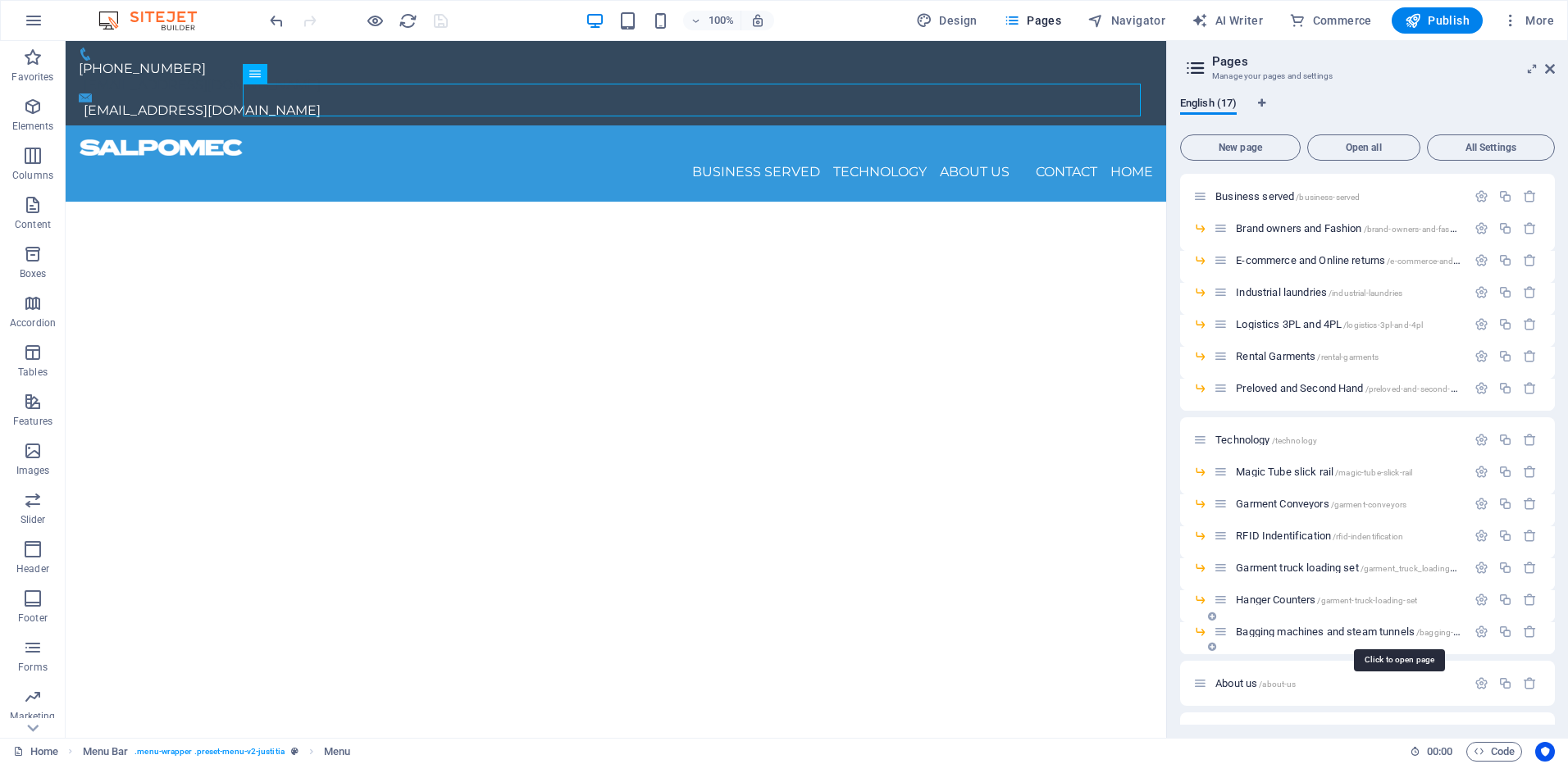
click at [1263, 632] on span "Bagging machines and steam tunnels /bagging-machines-and-steam-tunnels" at bounding box center [1399, 632] width 326 height 12
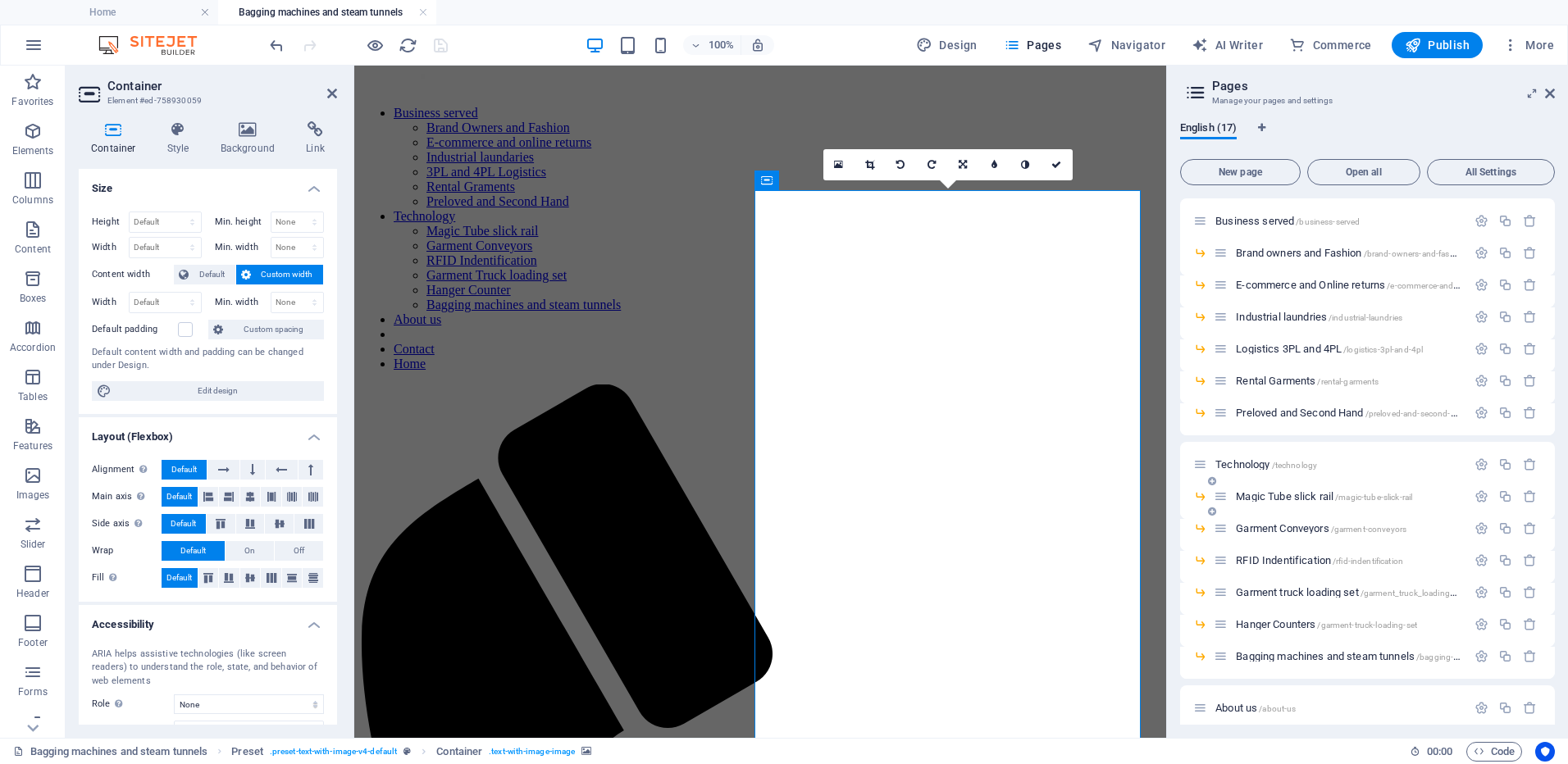
click at [1307, 499] on span "Magic Tube slick rail /magic-tube-slick-rail" at bounding box center [1323, 497] width 176 height 12
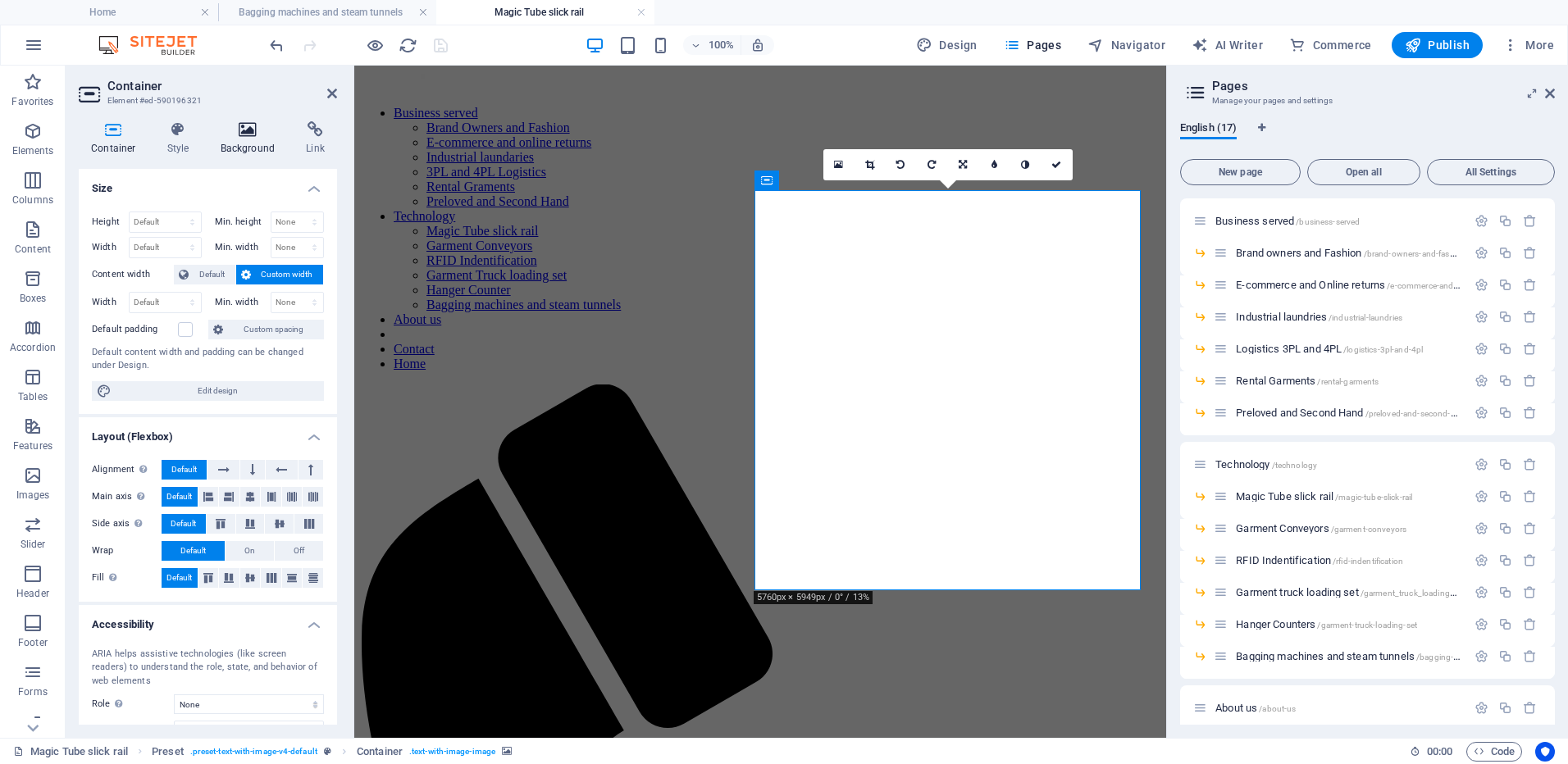
click at [261, 136] on icon at bounding box center [248, 129] width 80 height 17
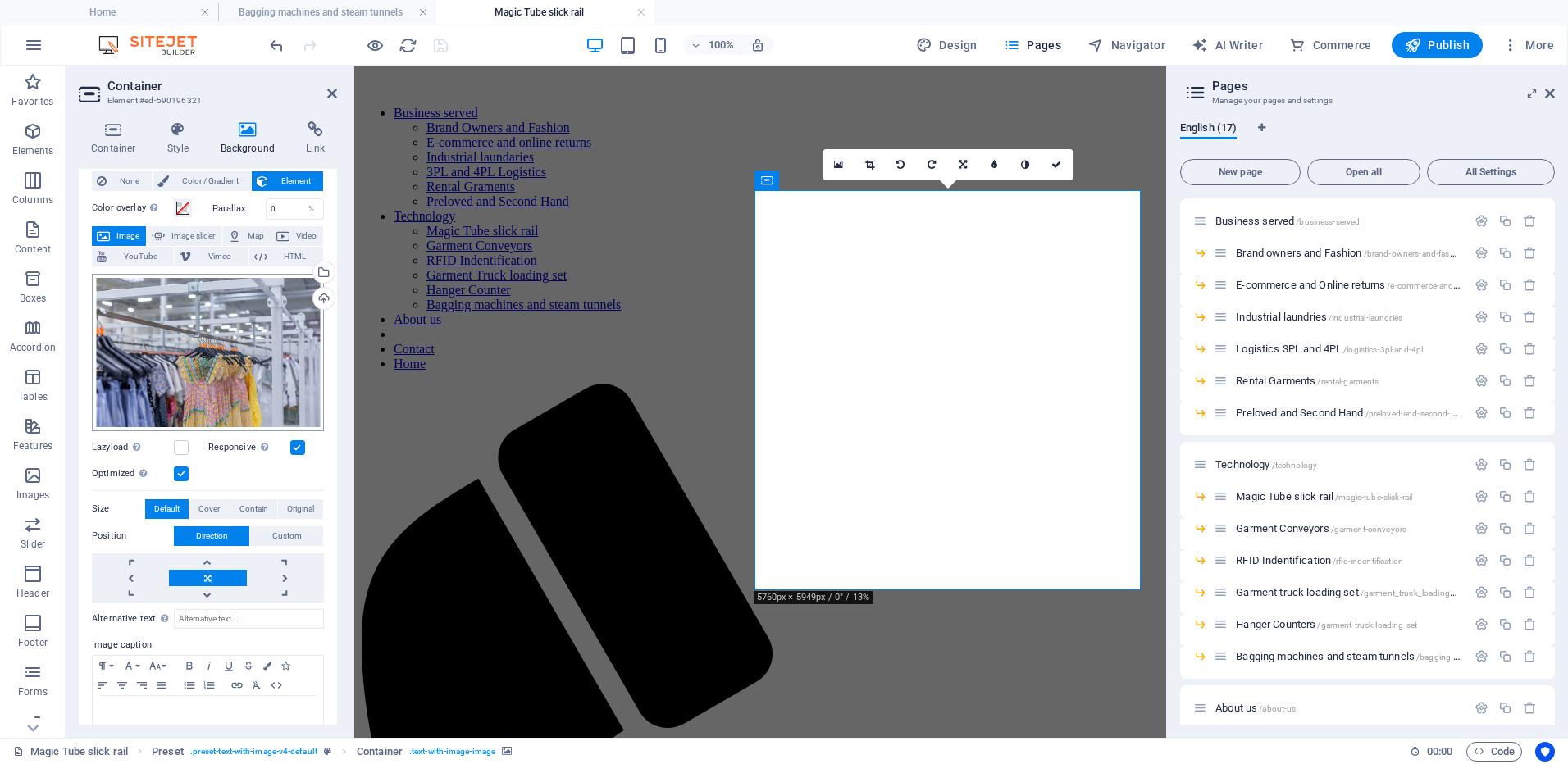
scroll to position [73, 0]
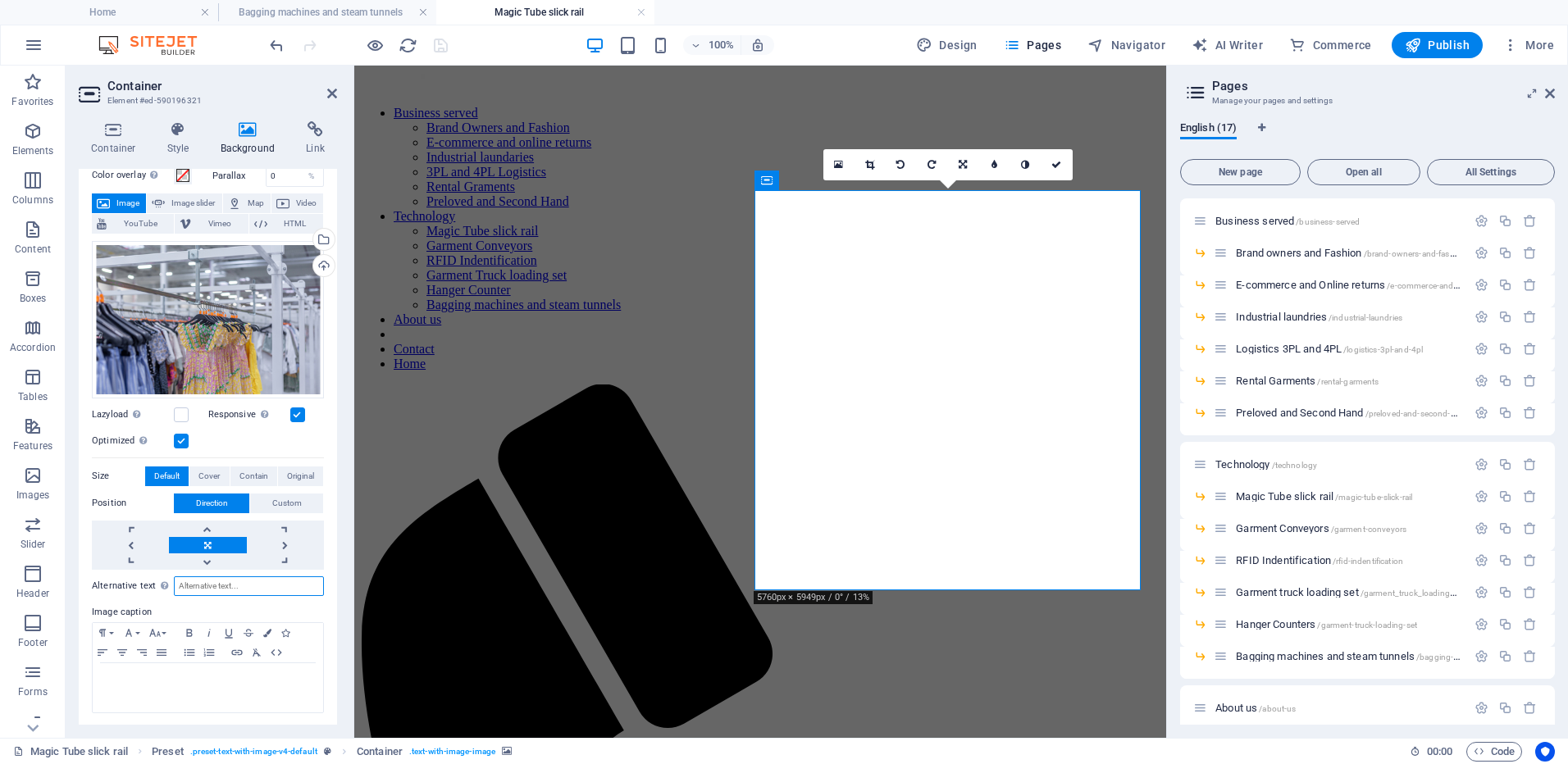
click at [210, 584] on input "Alternative text The alternative text is used by devices that cannot display im…" at bounding box center [248, 586] width 150 height 19
type input "H"
type input "Garments on hangers on garment rail"
drag, startPoint x: 492, startPoint y: 223, endPoint x: 446, endPoint y: 45, distance: 183.8
click at [446, 45] on icon "save" at bounding box center [441, 46] width 19 height 19
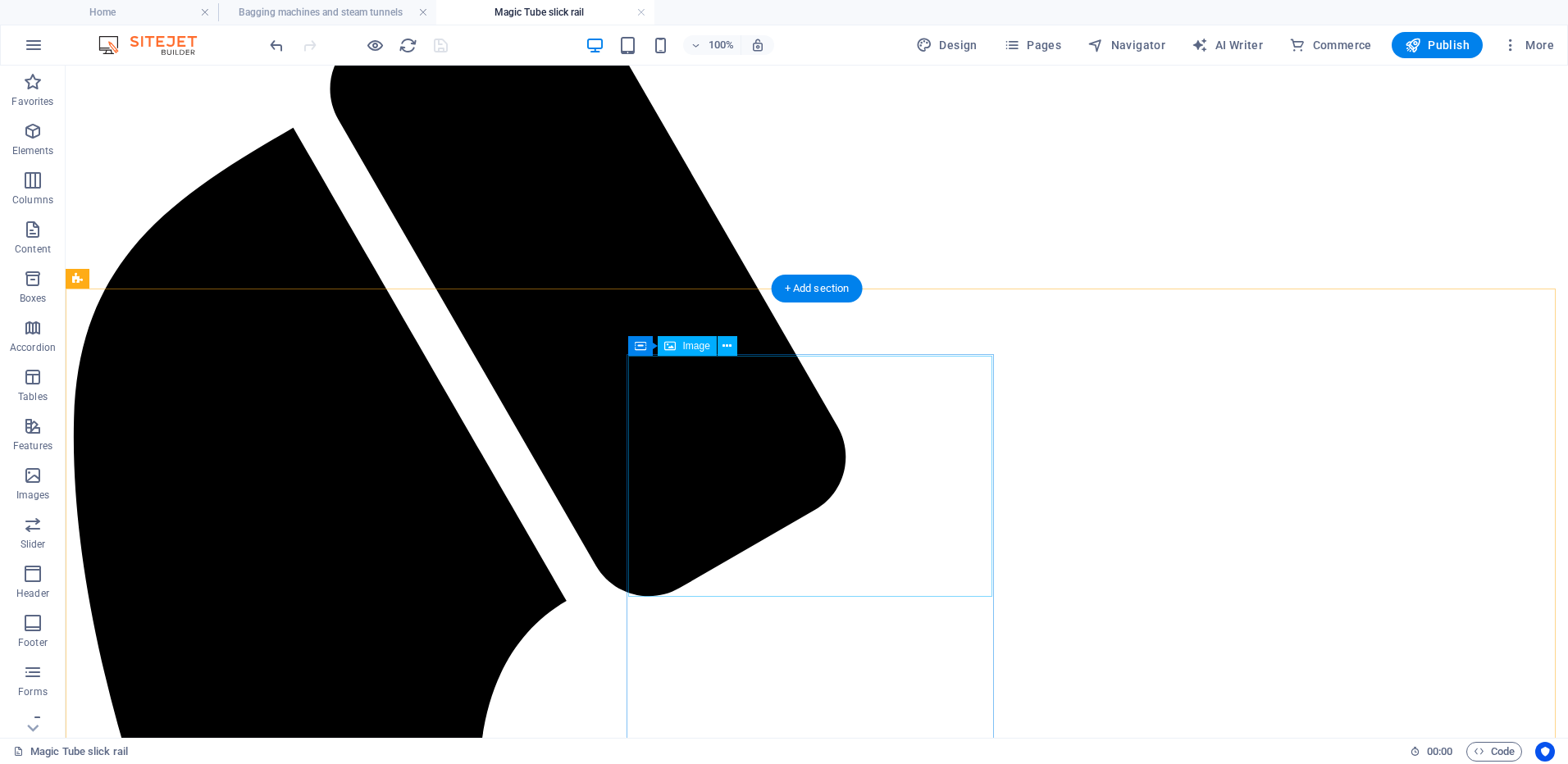
scroll to position [574, 0]
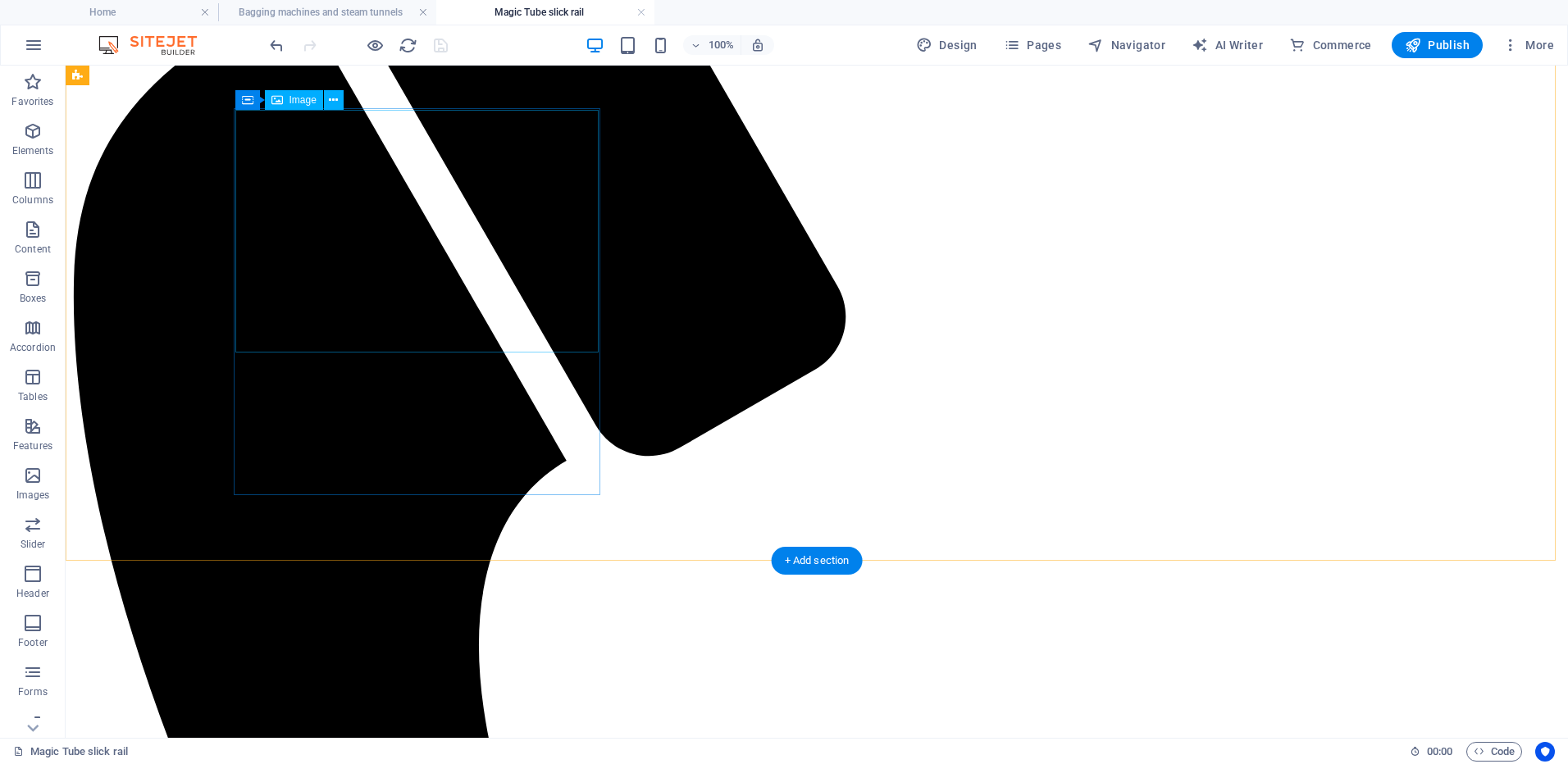
select select "%"
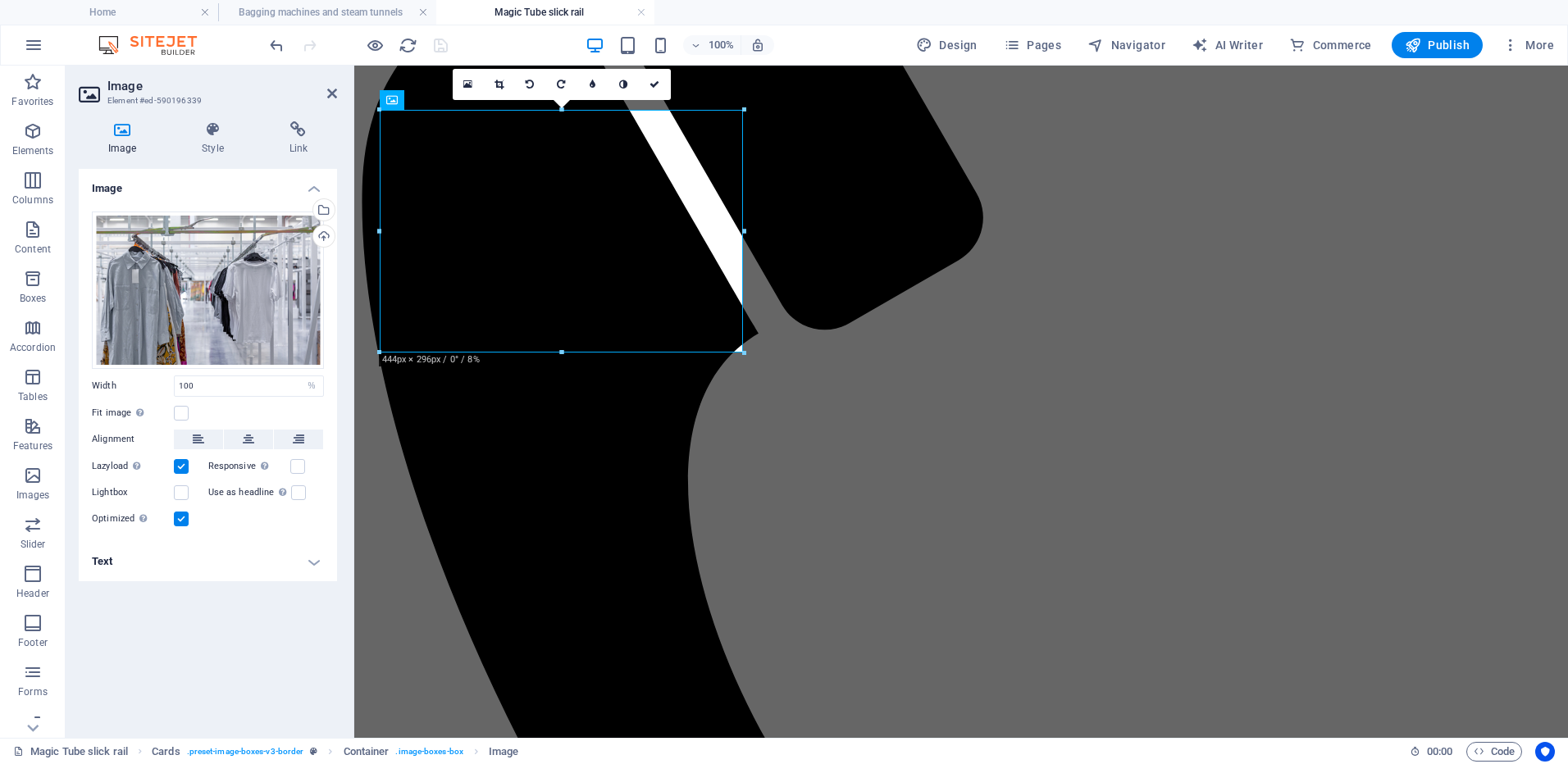
click at [154, 563] on h4 "Text" at bounding box center [208, 562] width 259 height 39
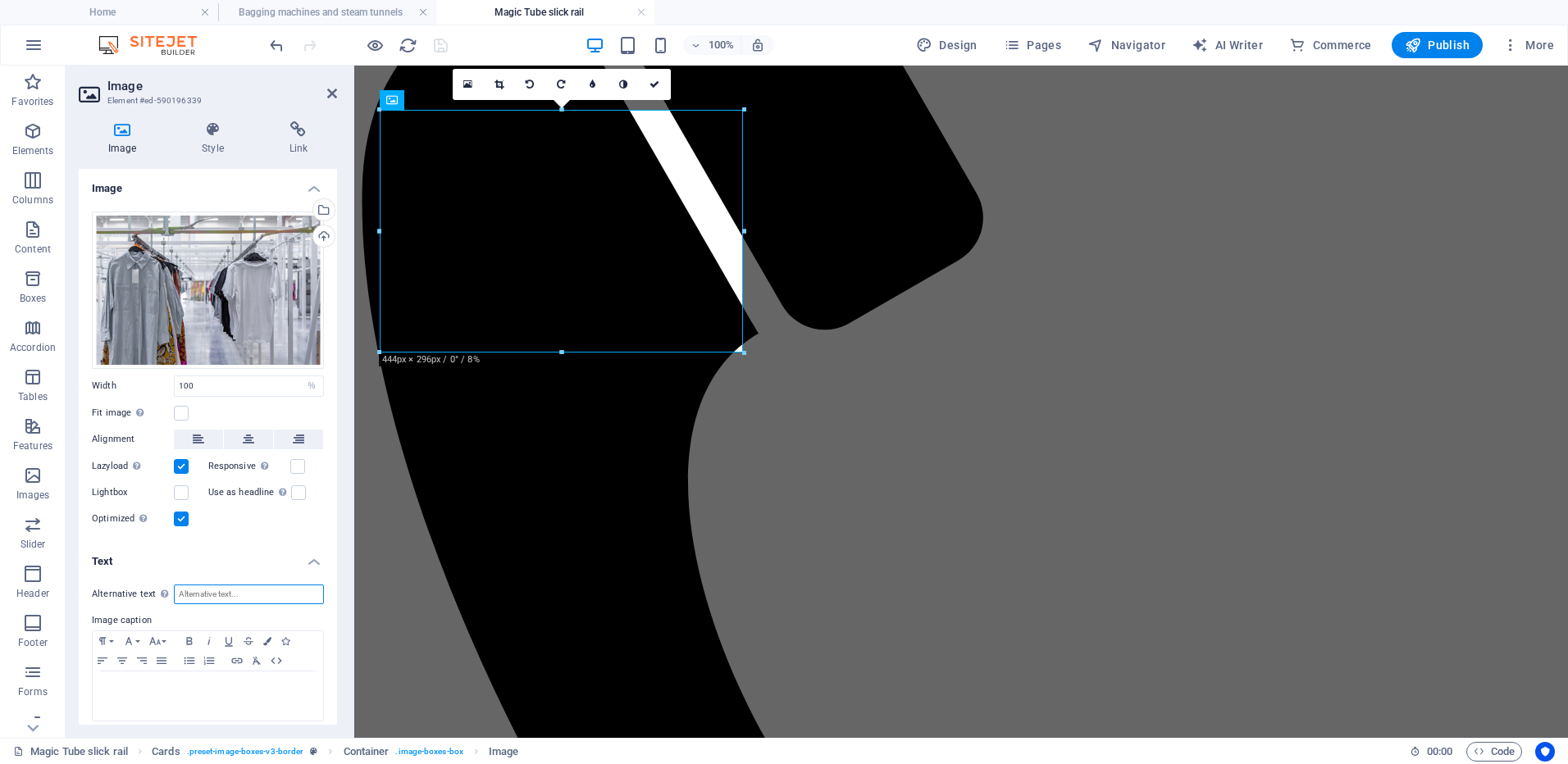
click at [207, 589] on input "Alternative text The alternative text is used by devices that cannot display im…" at bounding box center [248, 594] width 150 height 19
type input "Garments on hangers stored on garment rails"
click at [229, 542] on h4 "Text" at bounding box center [208, 557] width 259 height 30
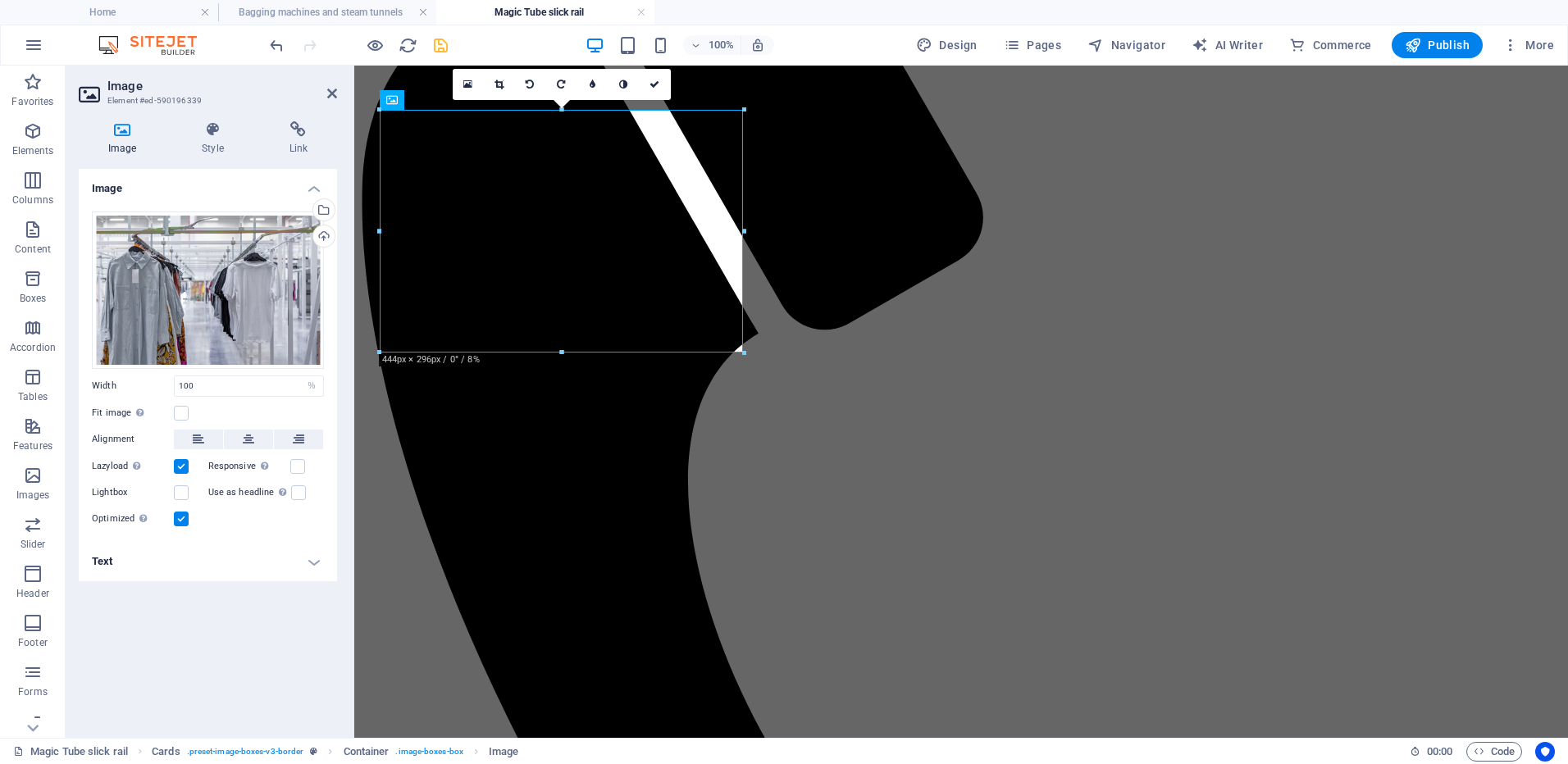
scroll to position [0, 0]
click at [282, 563] on h4 "Text" at bounding box center [208, 562] width 259 height 39
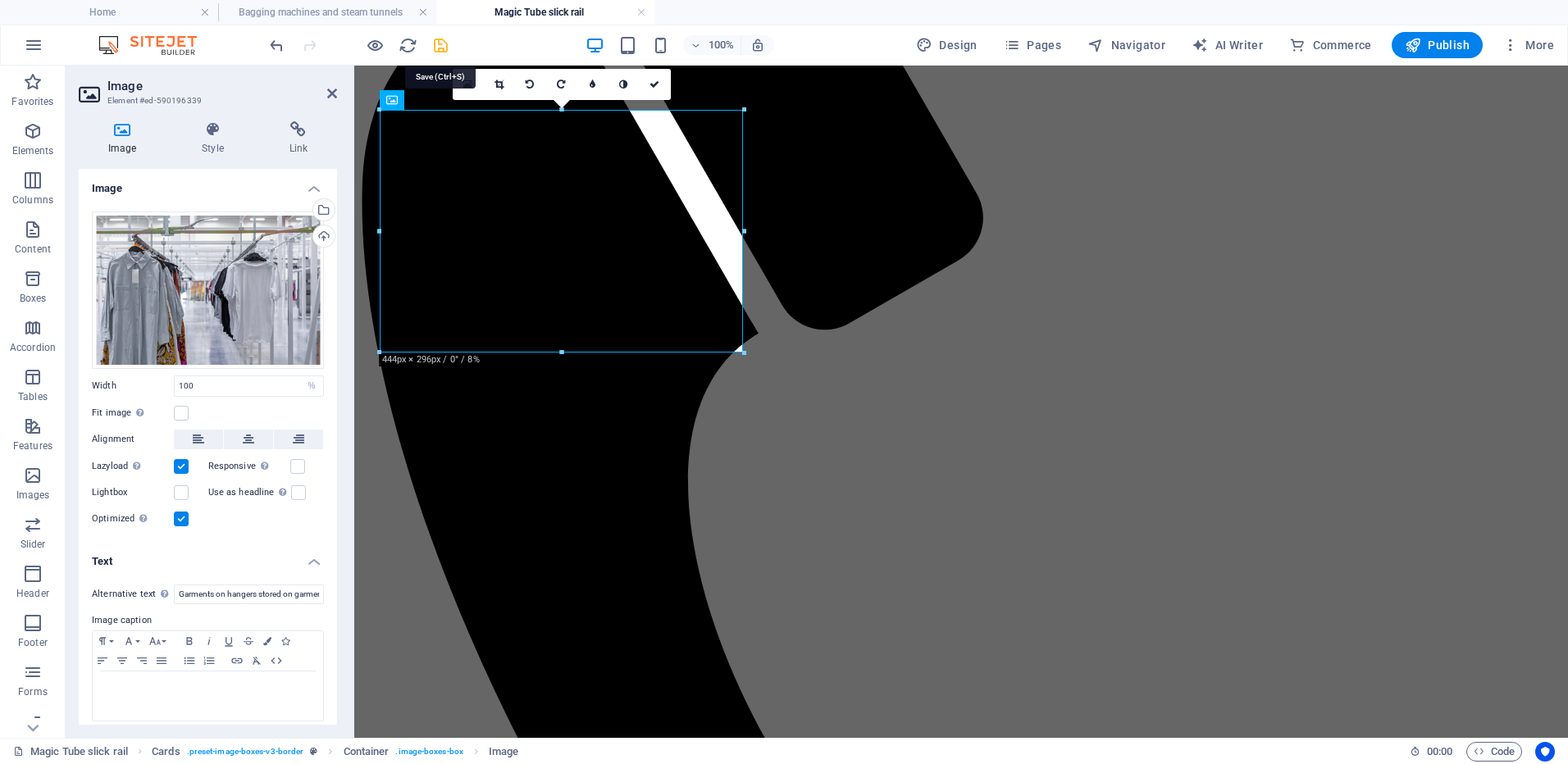
click at [441, 45] on icon "save" at bounding box center [441, 46] width 19 height 19
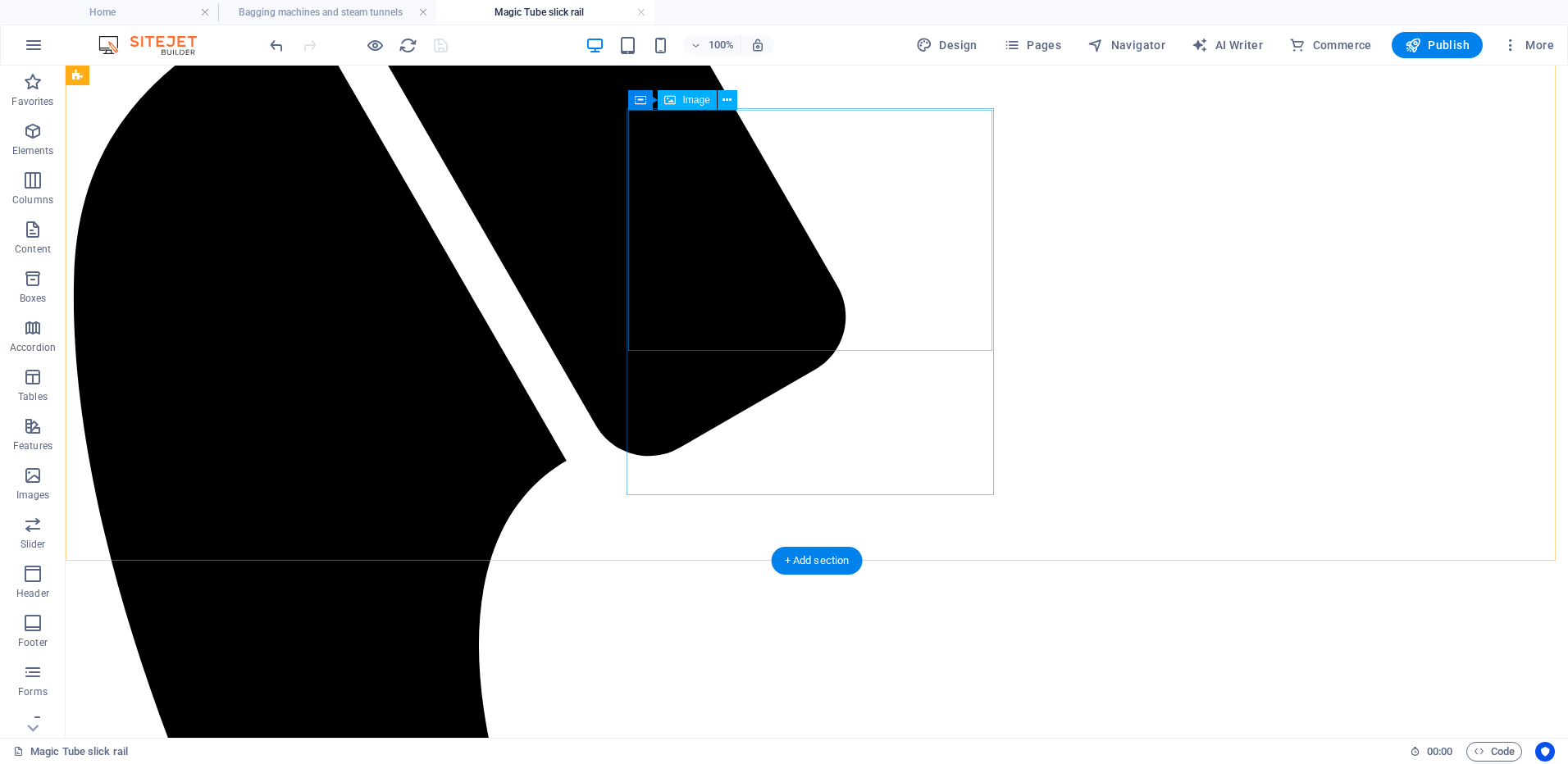
select select "%"
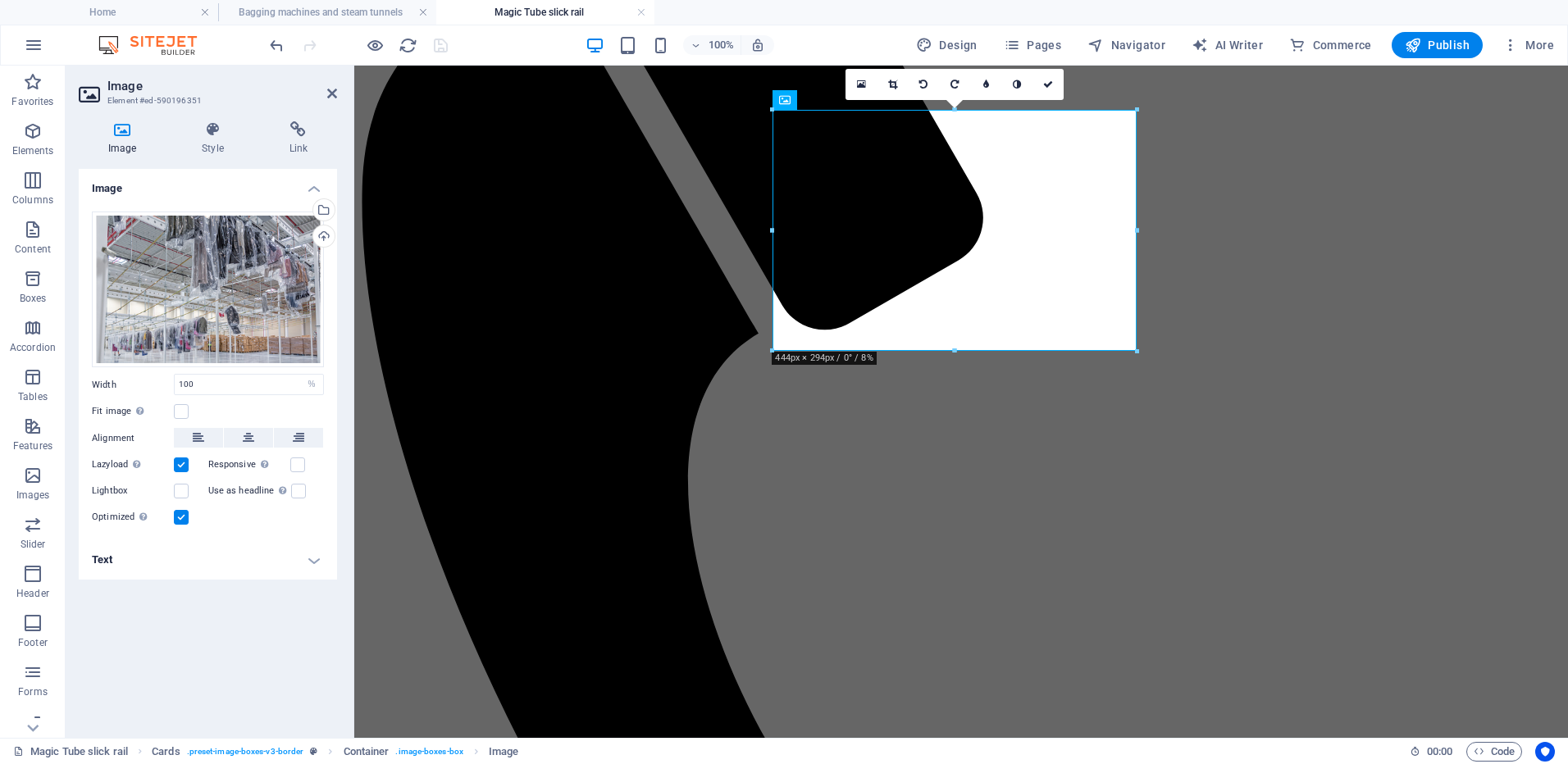
click at [207, 570] on h4 "Text" at bounding box center [208, 560] width 259 height 39
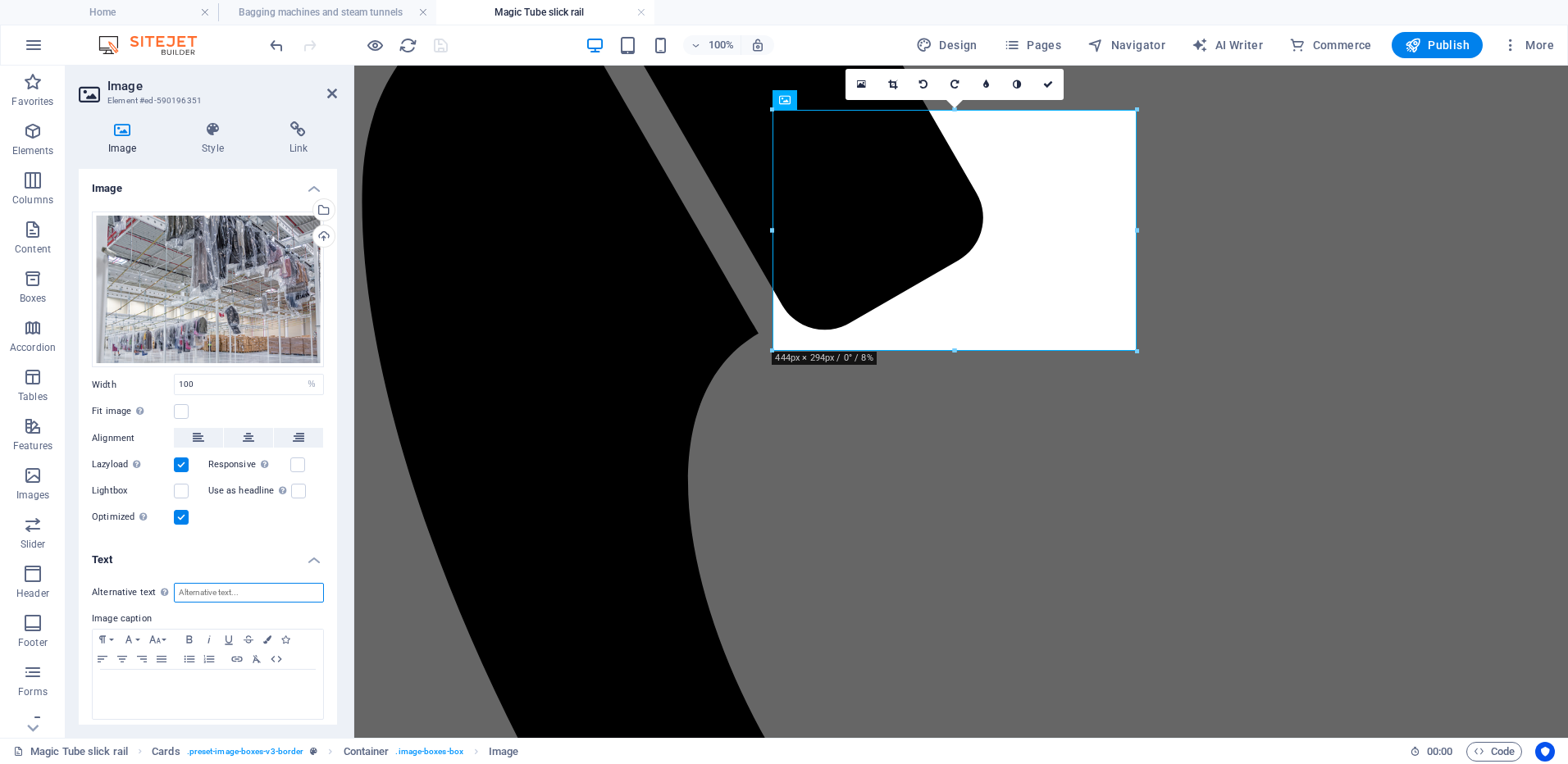
click at [198, 592] on input "Alternative text The alternative text is used by devices that cannot display im…" at bounding box center [248, 592] width 150 height 19
type input "garments on hangers sliding to loading dock by garment rails"
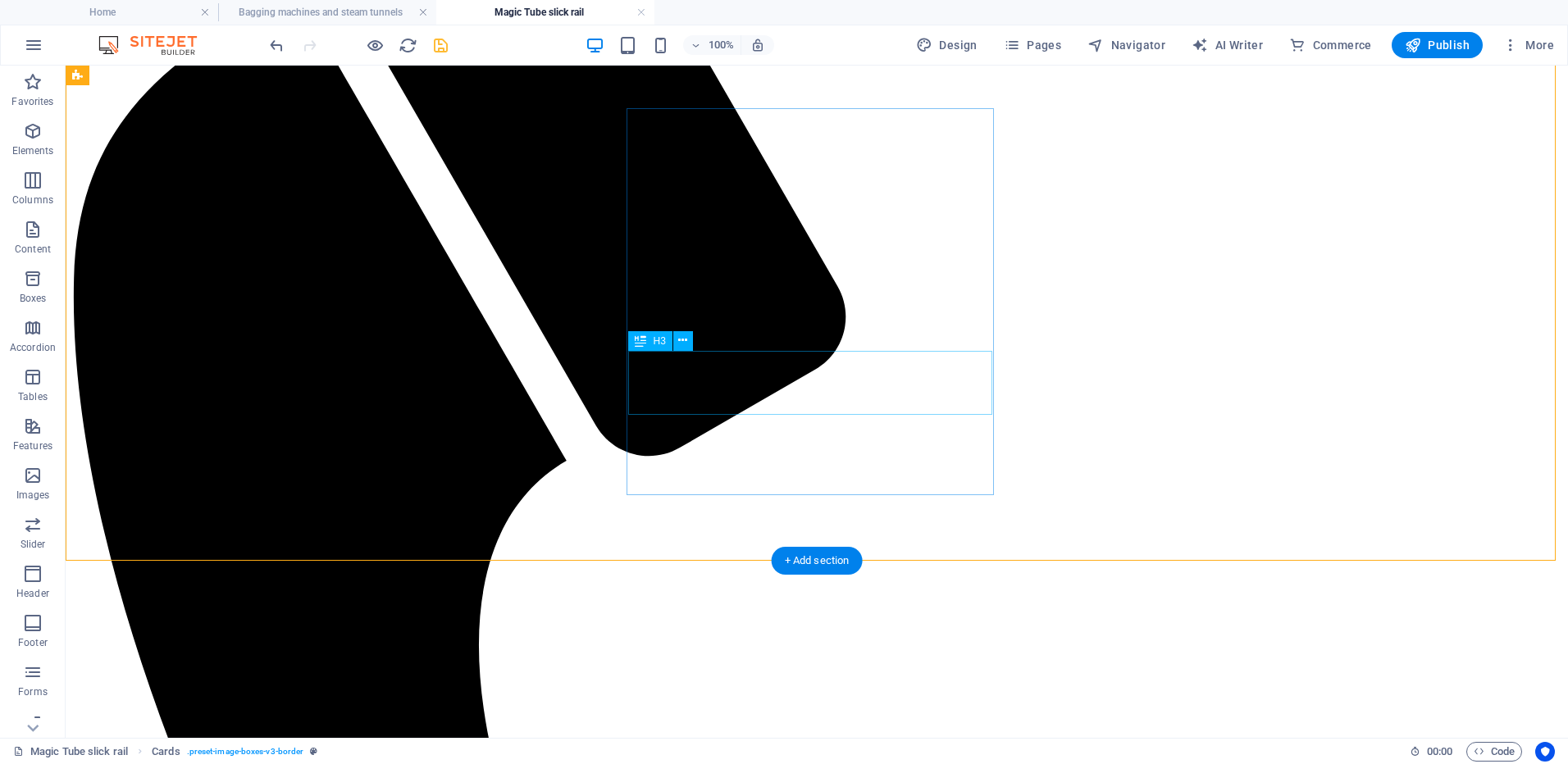
select select "%"
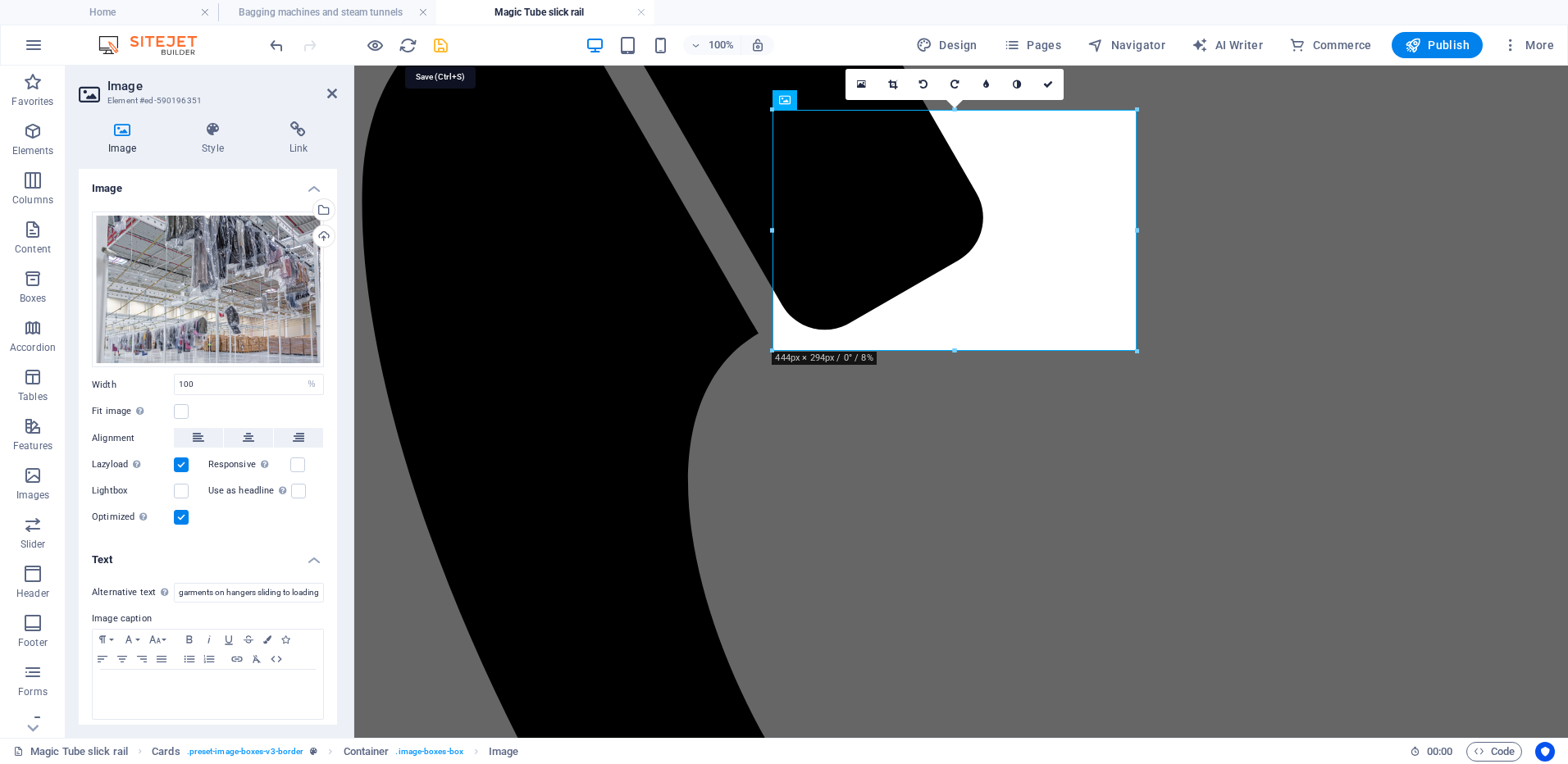
click at [447, 44] on icon "save" at bounding box center [441, 46] width 19 height 19
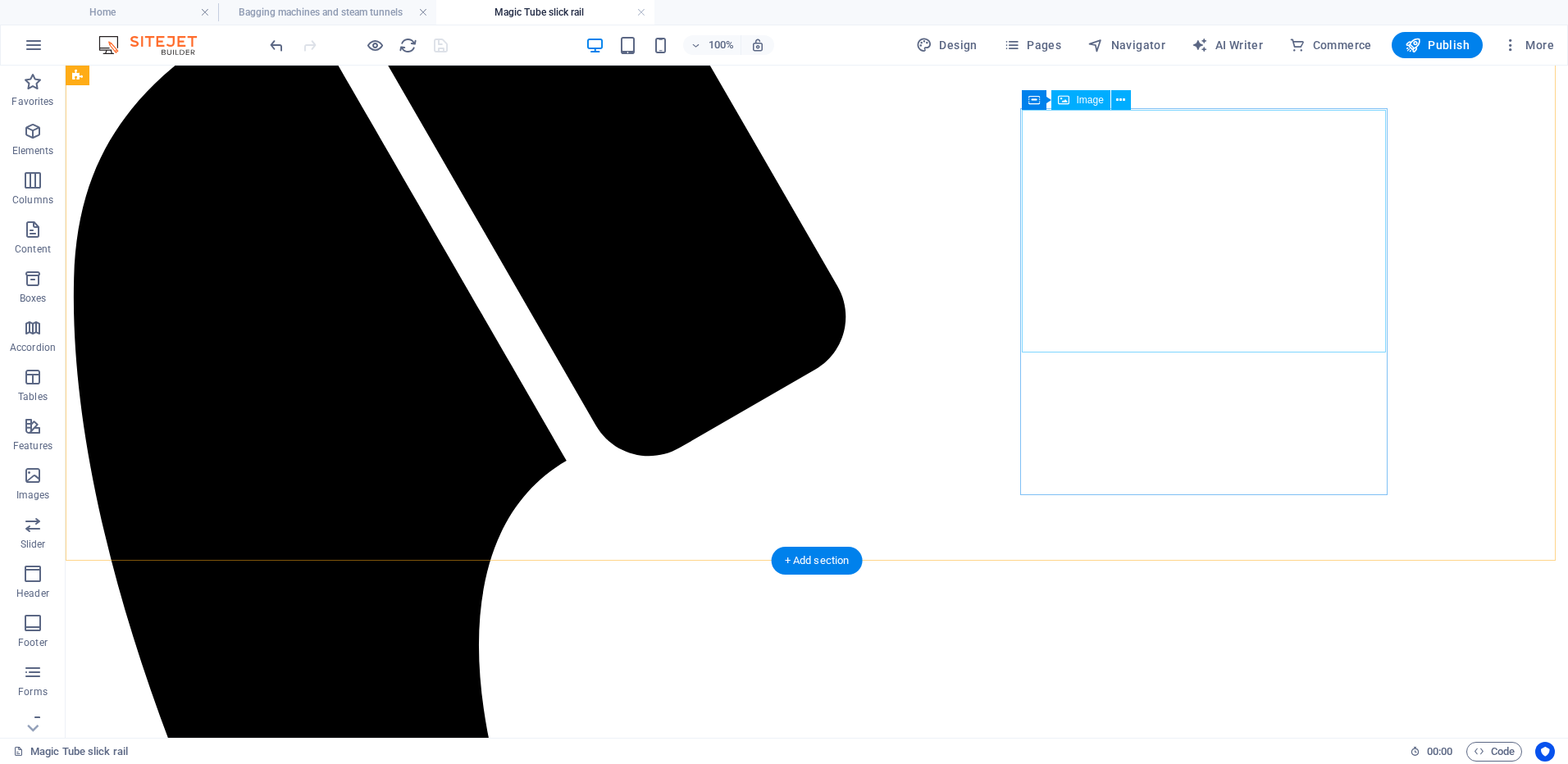
select select "%"
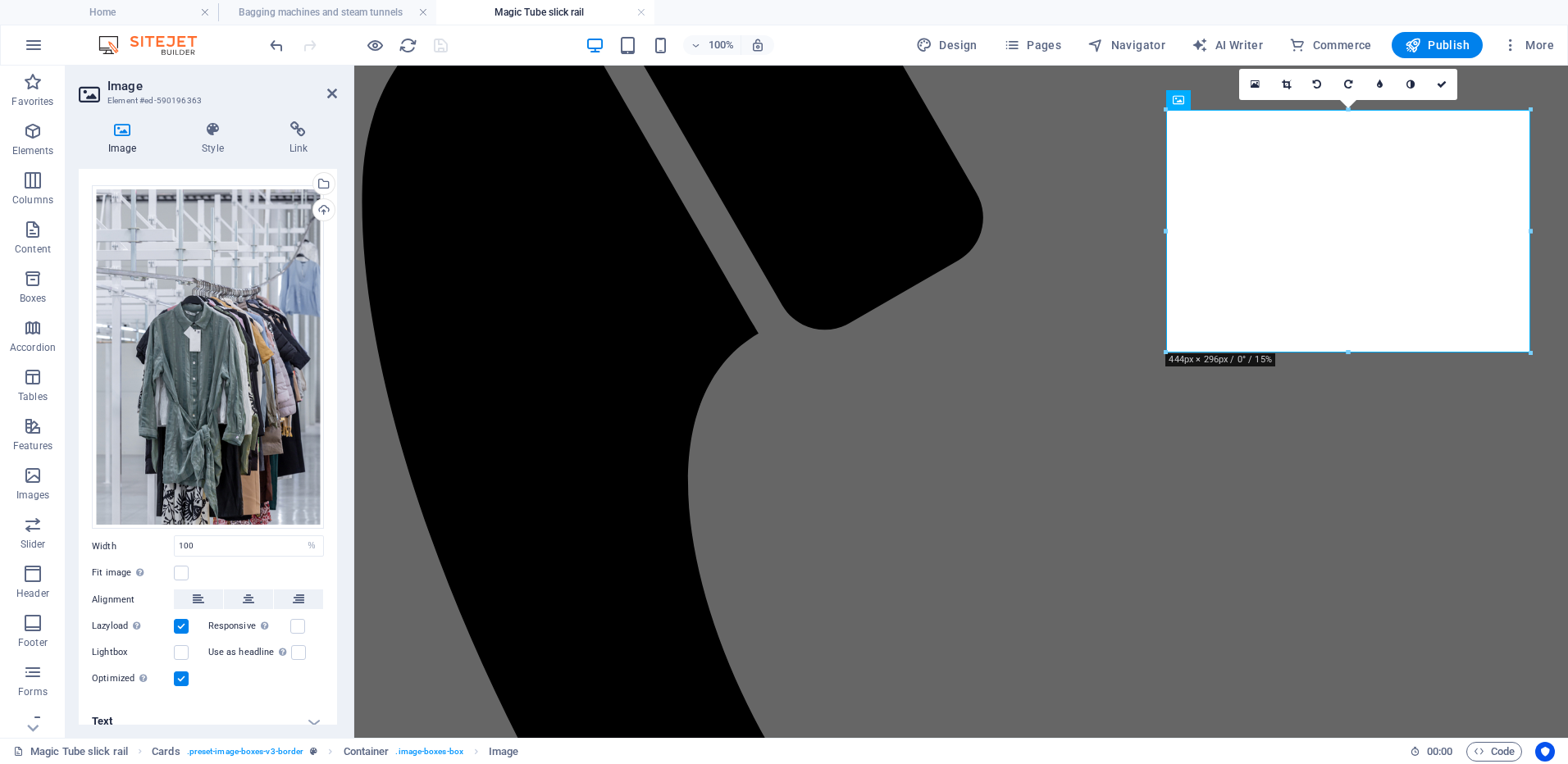
scroll to position [38, 0]
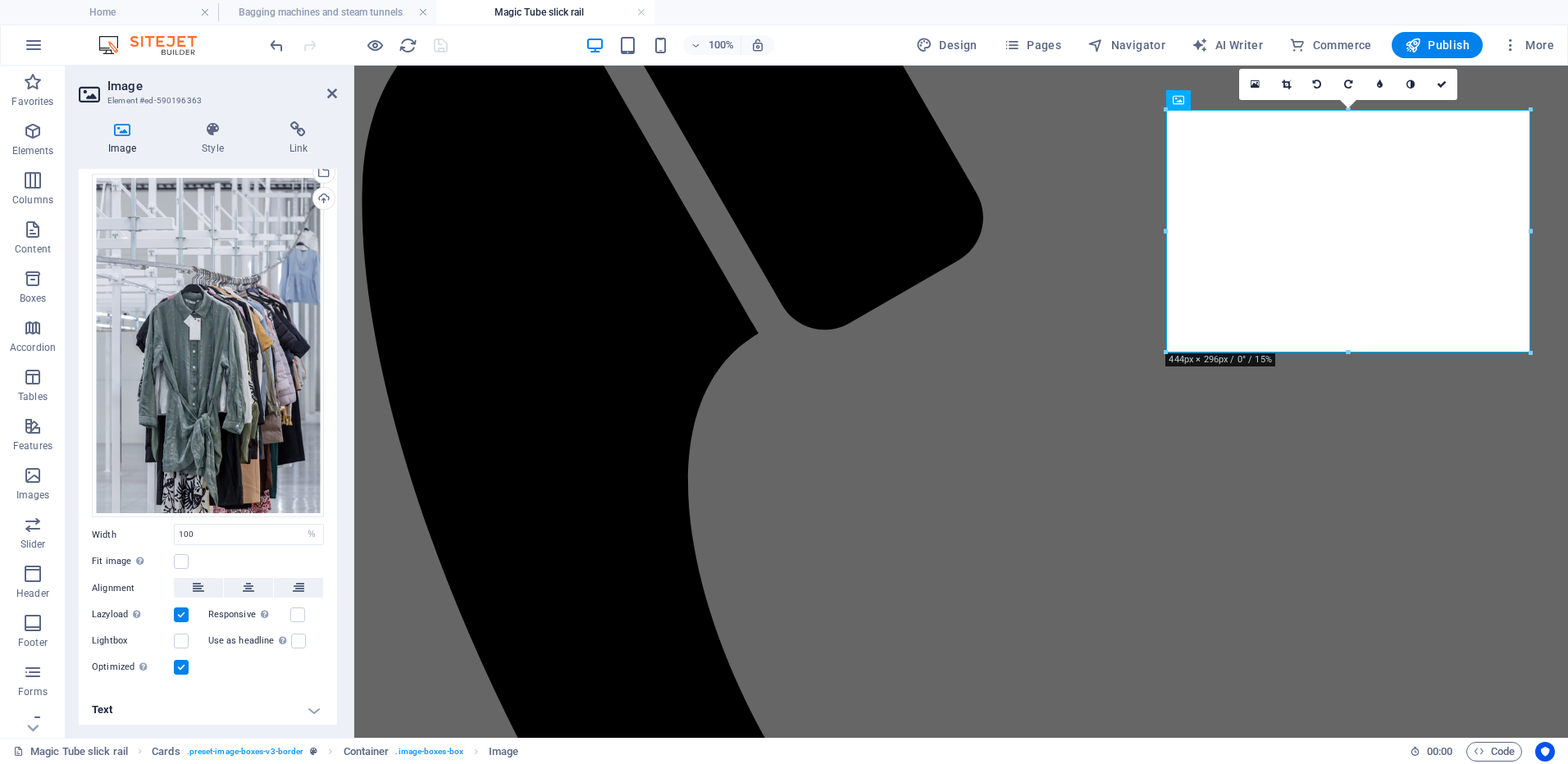
click at [155, 717] on h4 "Text" at bounding box center [208, 710] width 259 height 39
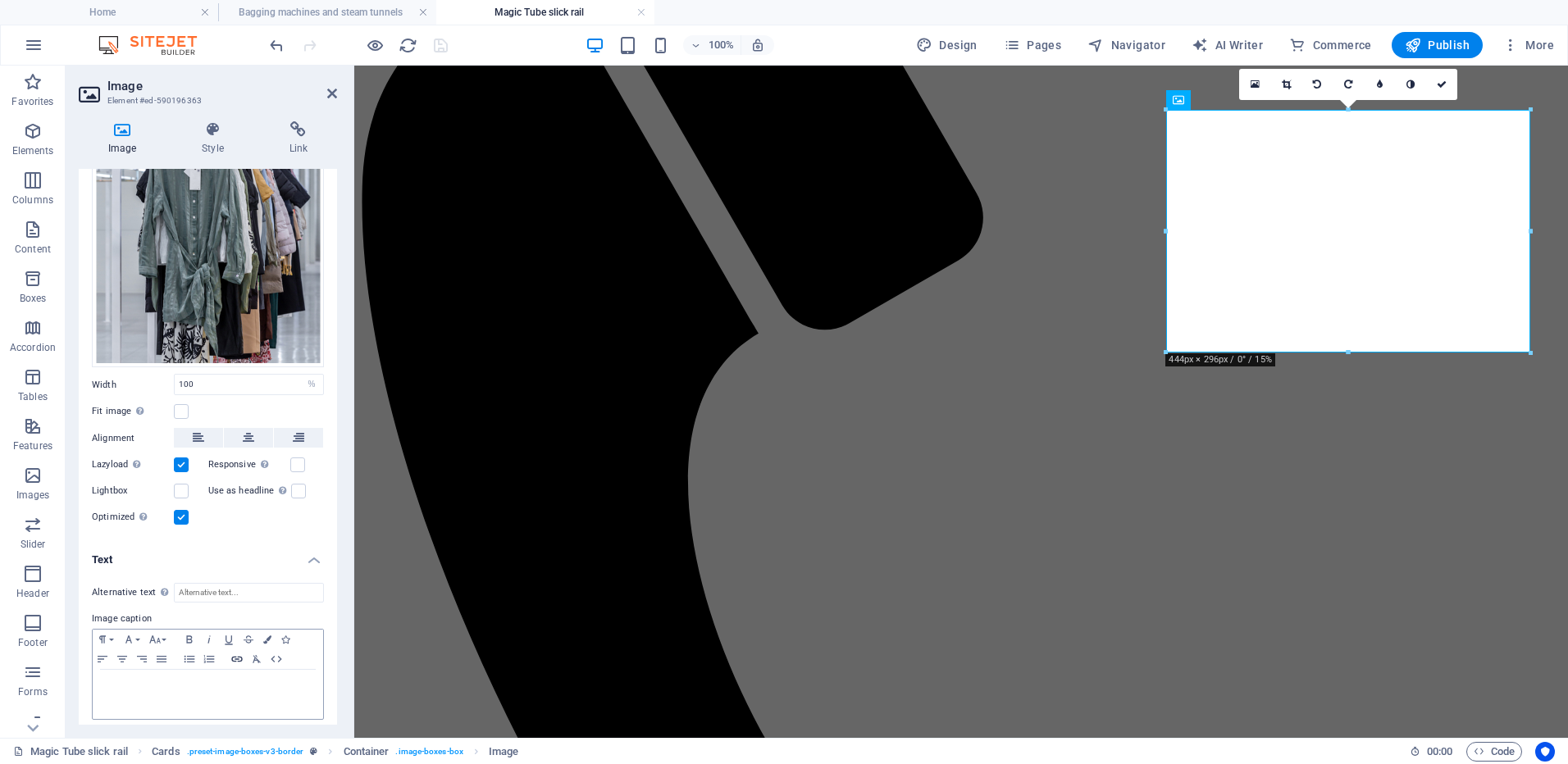
scroll to position [192, 0]
click at [227, 581] on input "Alternative text The alternative text is used by devices that cannot display im…" at bounding box center [248, 589] width 150 height 19
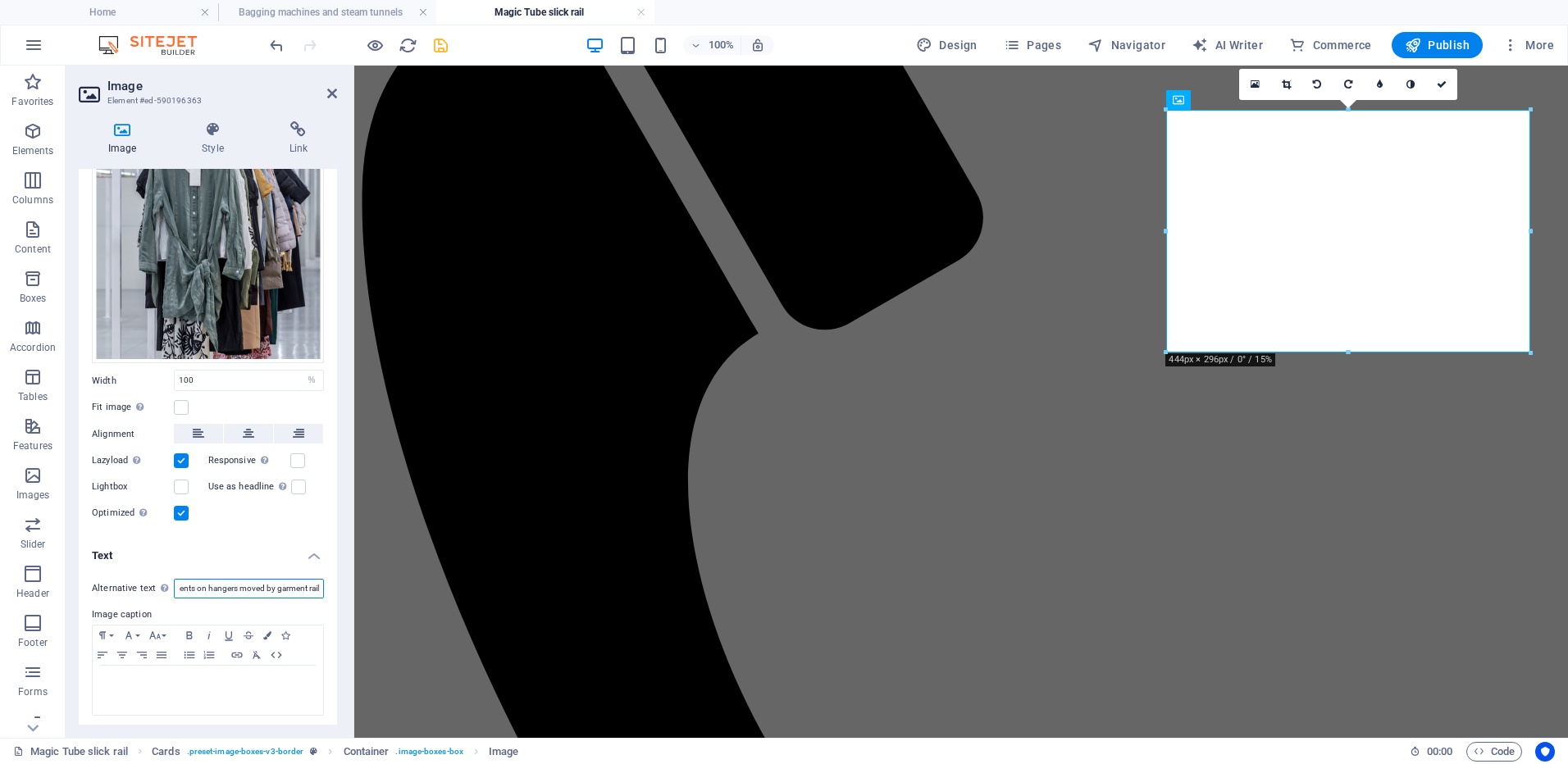
scroll to position [0, 27]
type input "garments on hangers moved by garment rails"
click at [236, 542] on h4 "Text" at bounding box center [208, 551] width 259 height 30
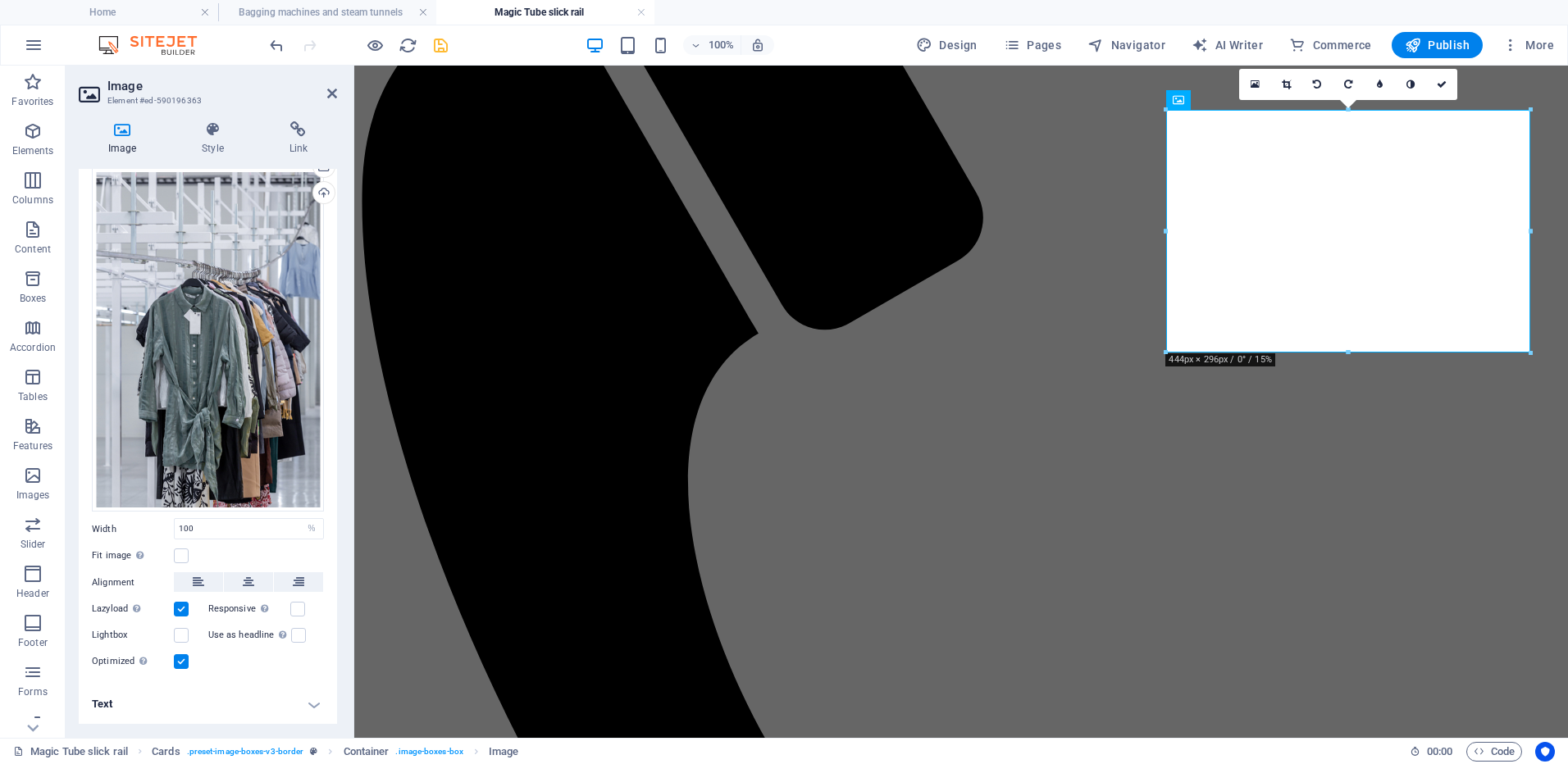
scroll to position [39, 0]
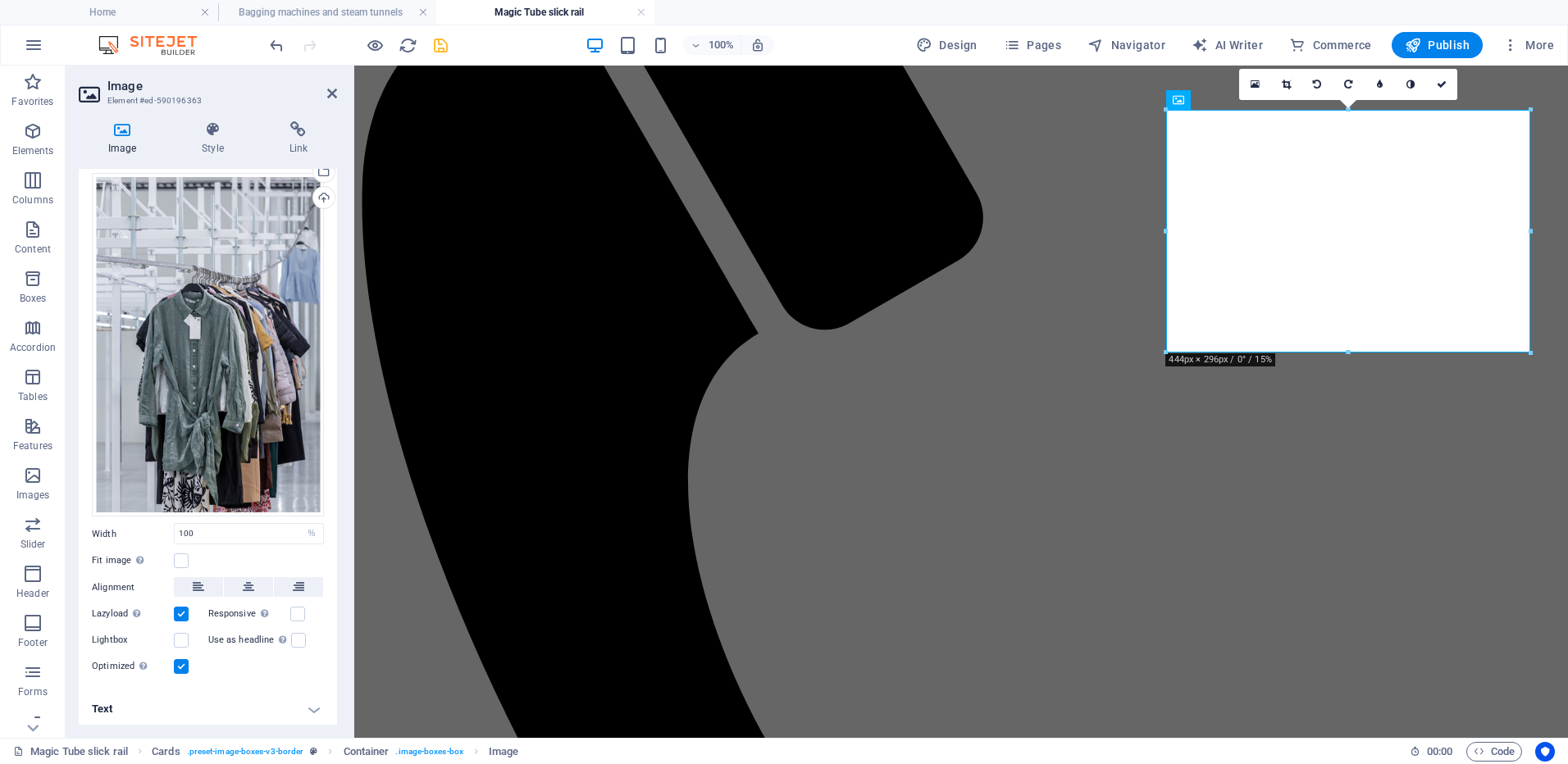
click at [438, 50] on icon "save" at bounding box center [441, 46] width 19 height 19
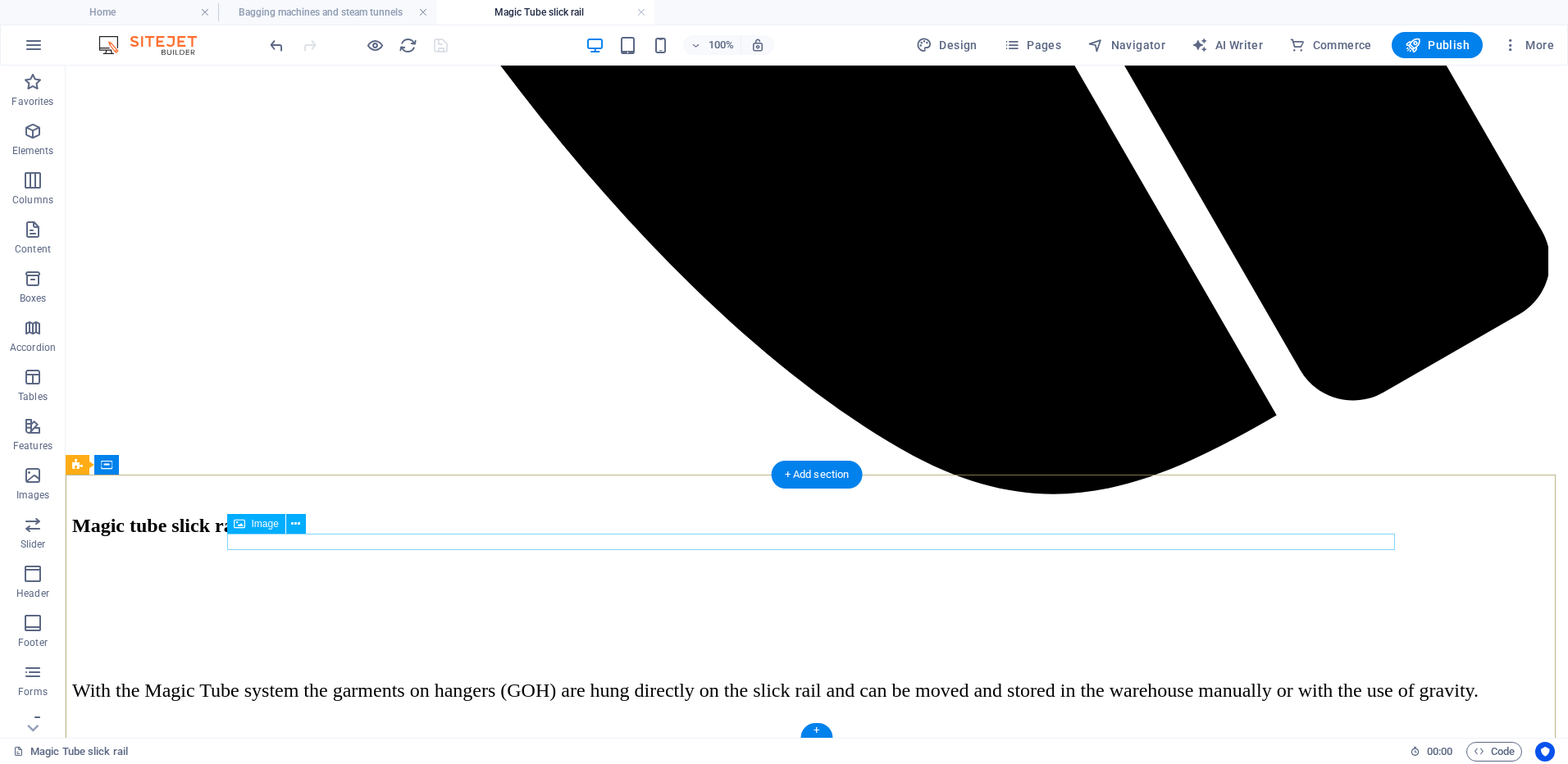
scroll to position [1701, 0]
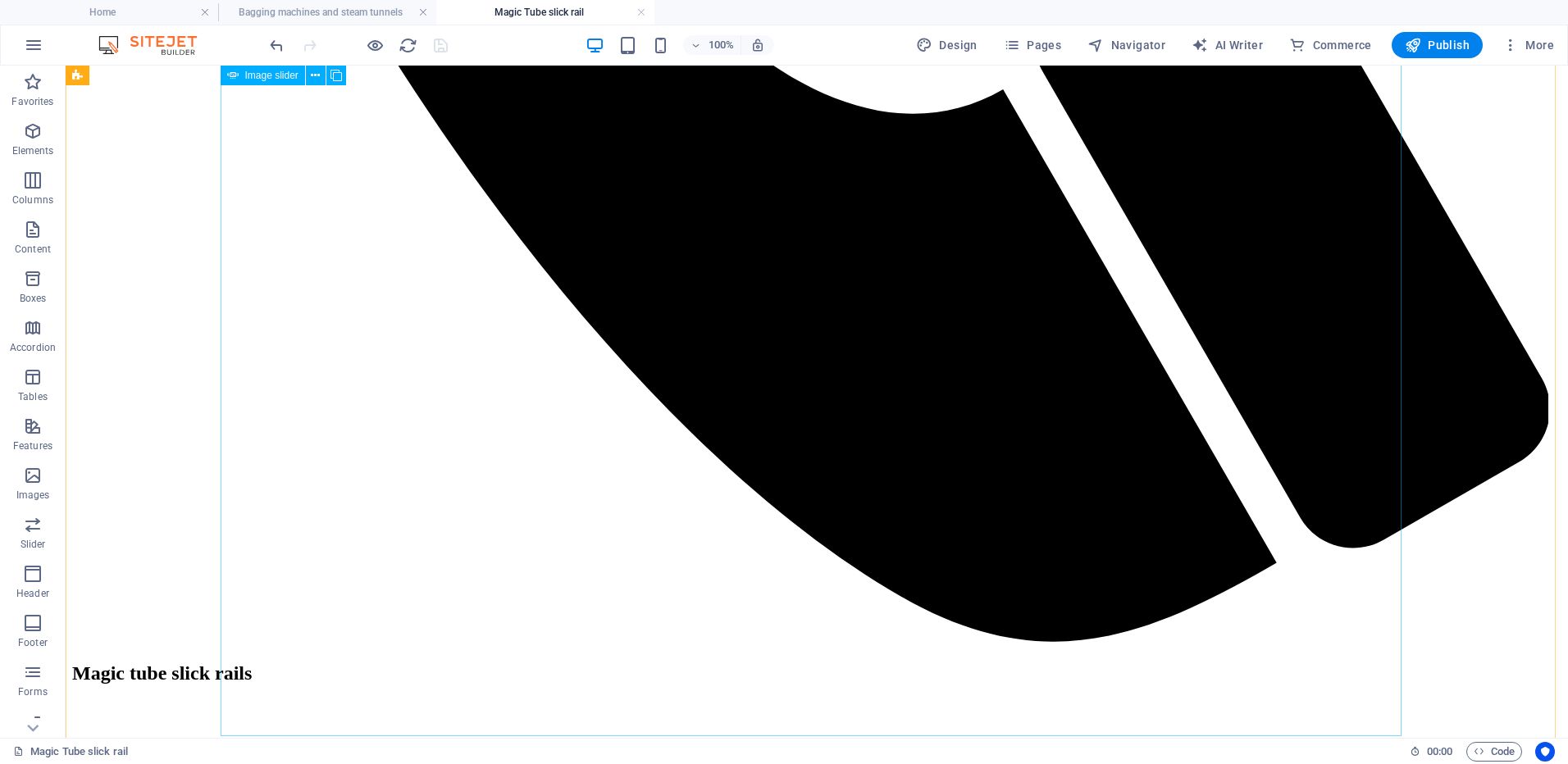
select select "ms"
select select "s"
select select "progressive"
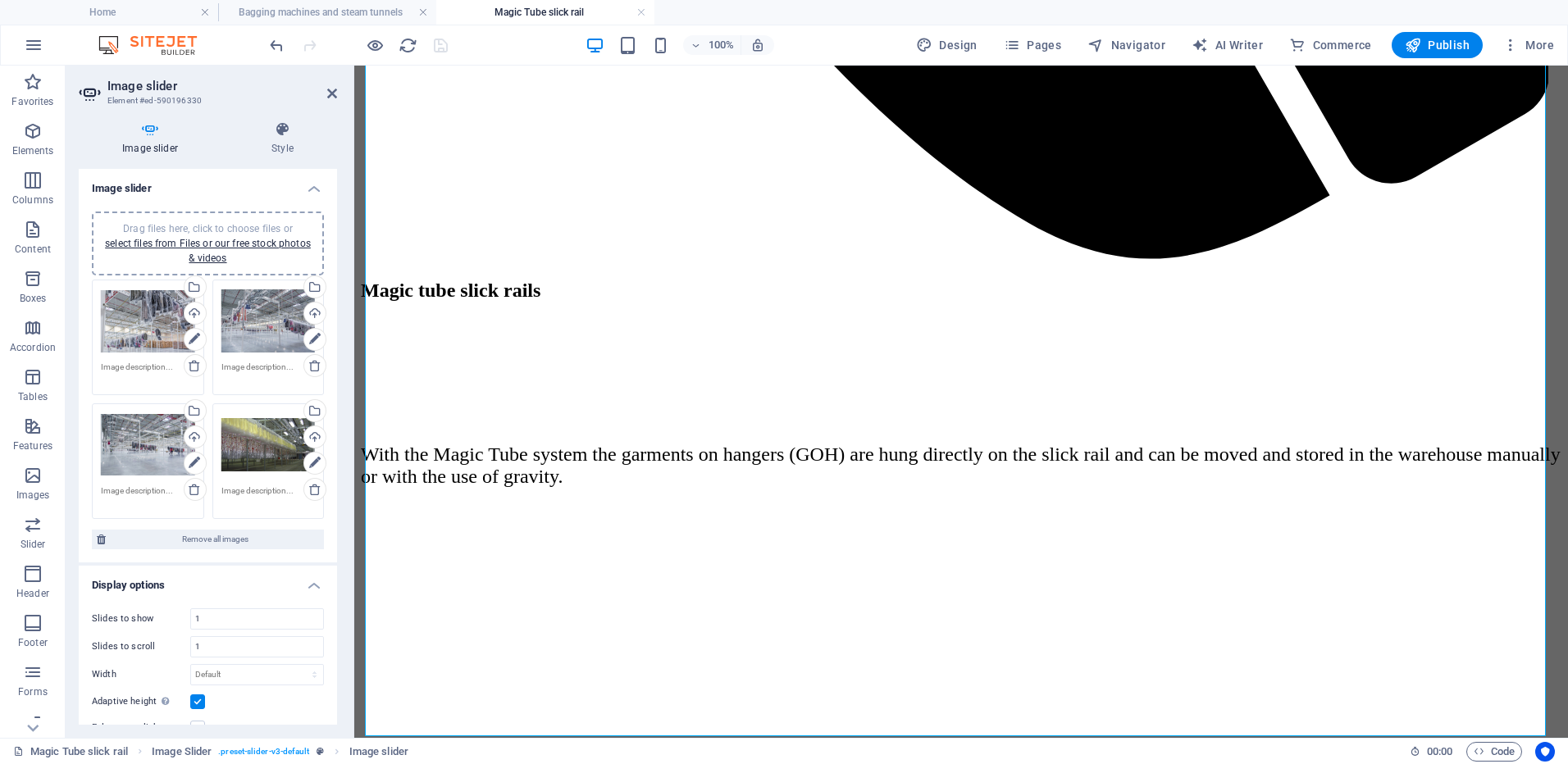
click at [154, 370] on textarea at bounding box center [148, 373] width 95 height 25
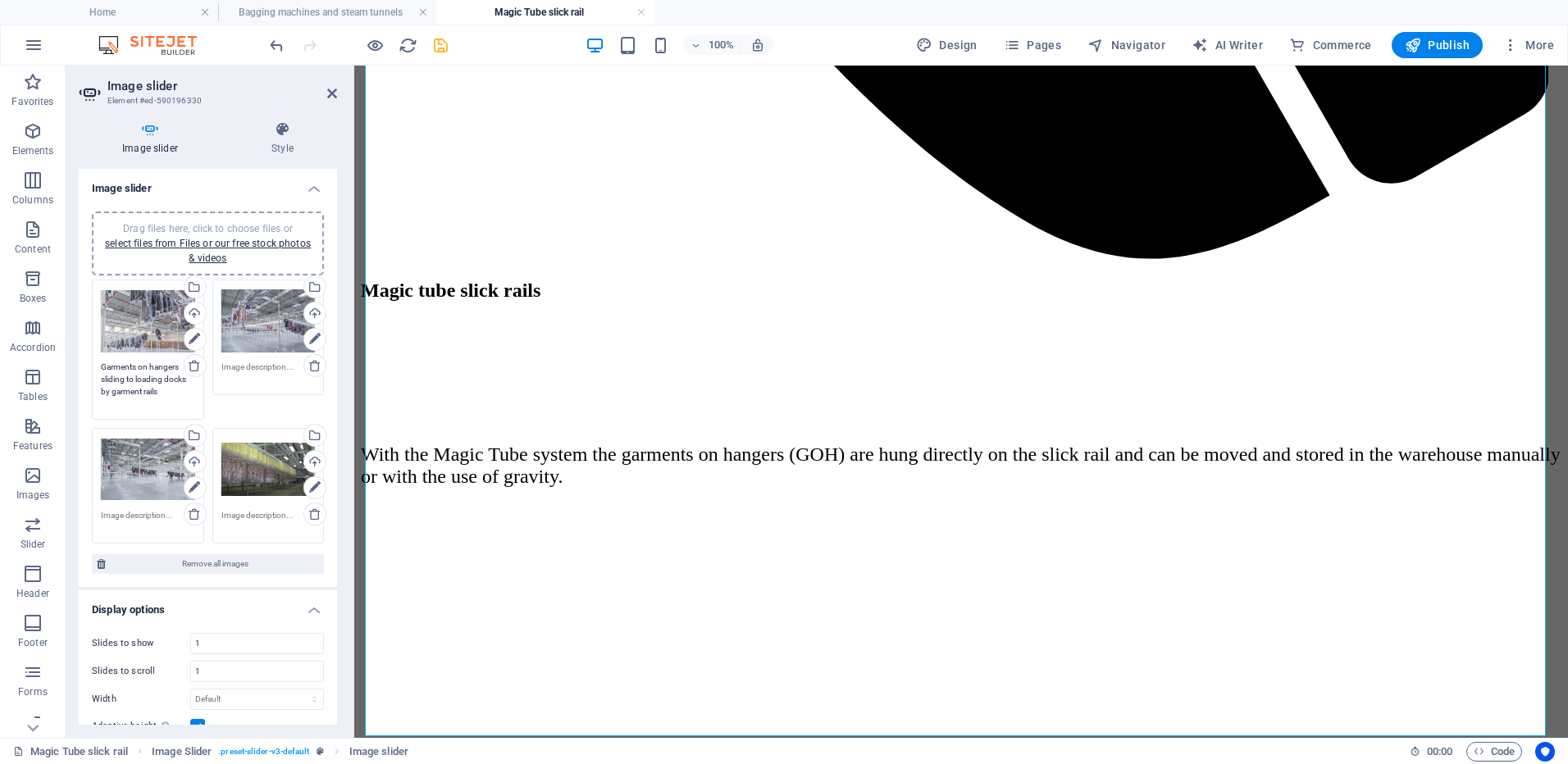
type textarea "Garments on hangers sliding to loading docks by garment rails"
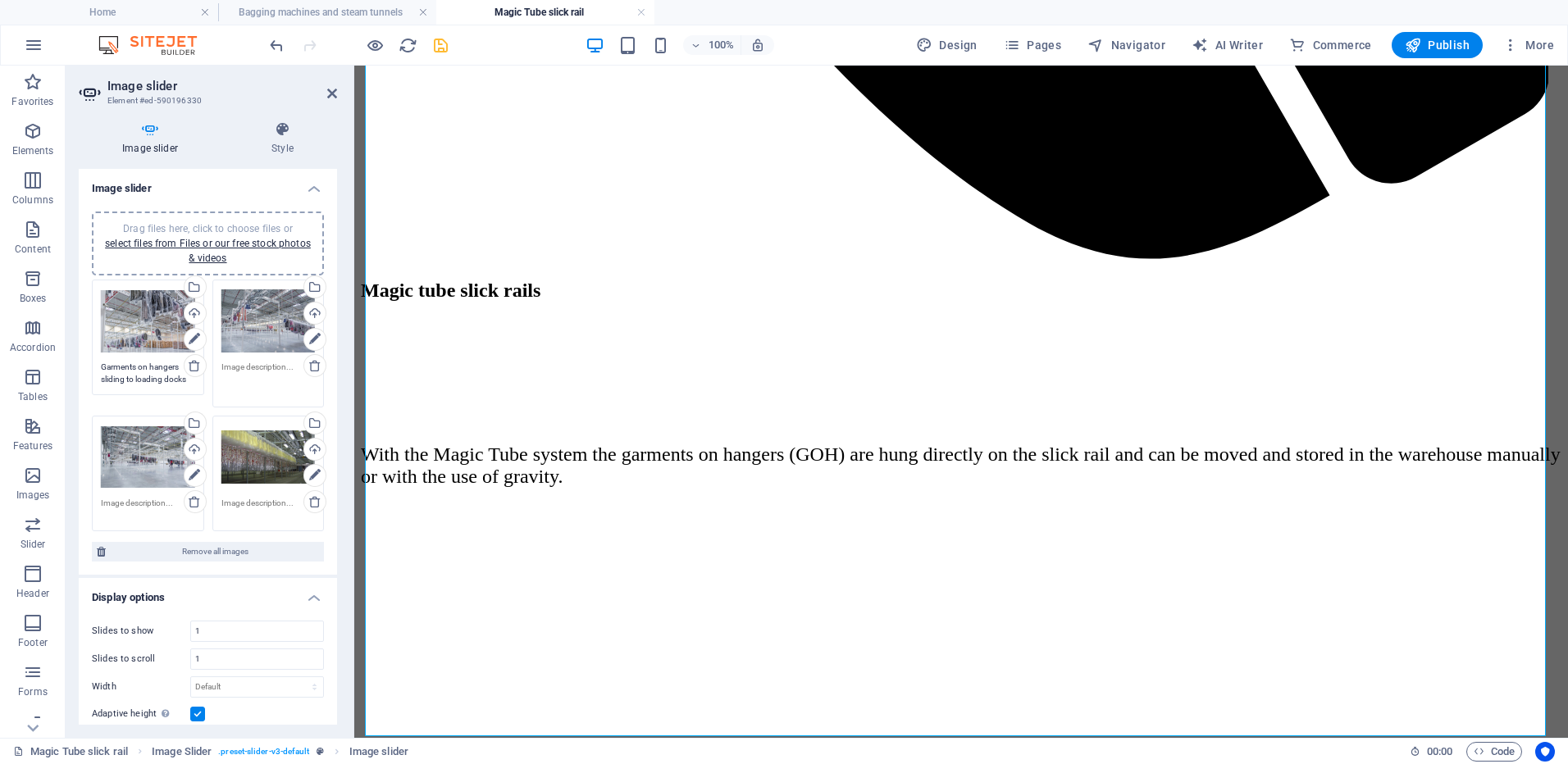
click at [236, 364] on textarea at bounding box center [269, 379] width 95 height 37
click at [243, 369] on textarea at bounding box center [269, 379] width 95 height 37
type textarea "G"
type textarea "Fashion logistics made easy by garments rails"
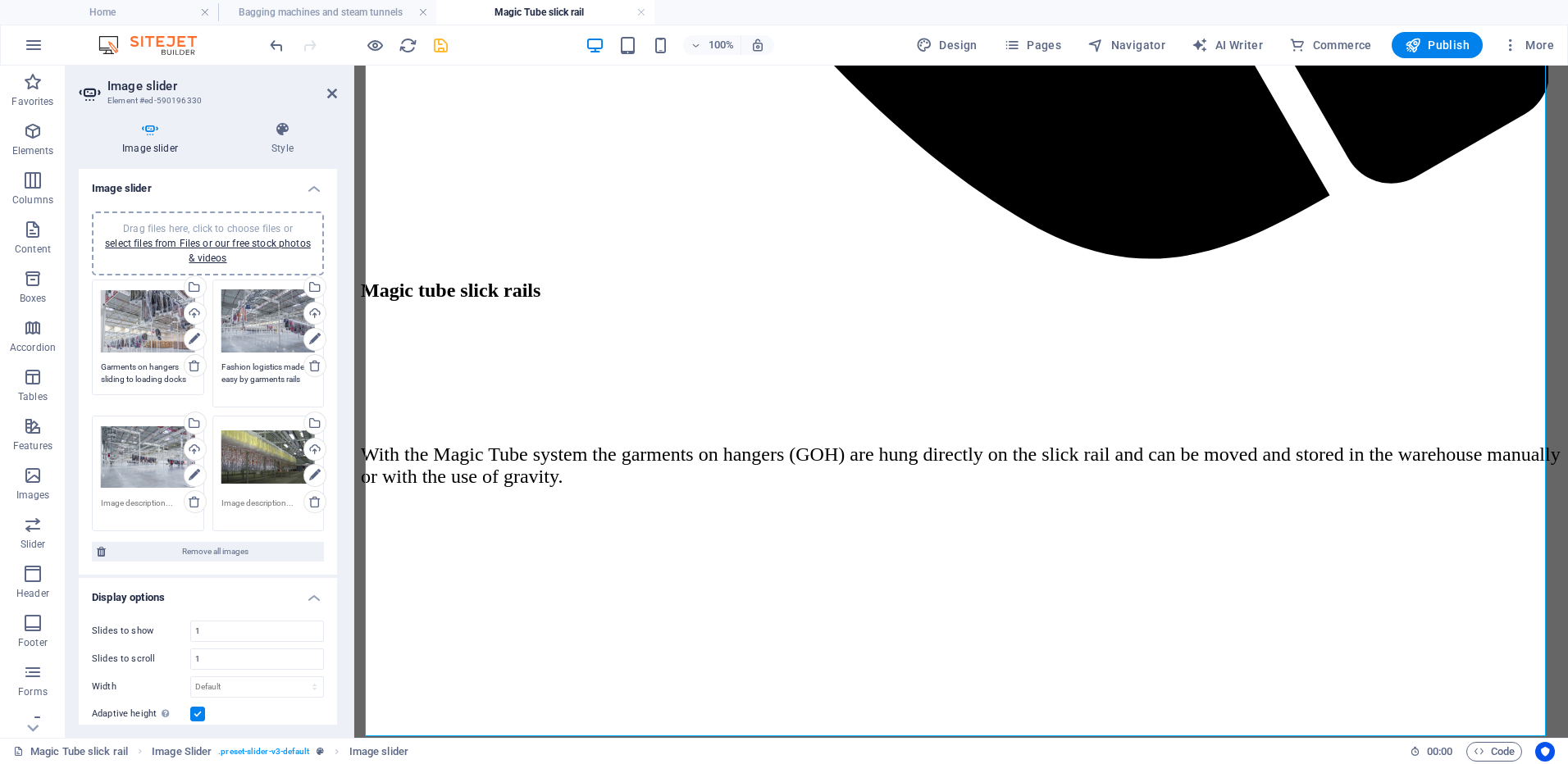
click at [160, 507] on textarea at bounding box center [148, 509] width 95 height 25
click at [151, 492] on textarea at bounding box center [148, 503] width 95 height 37
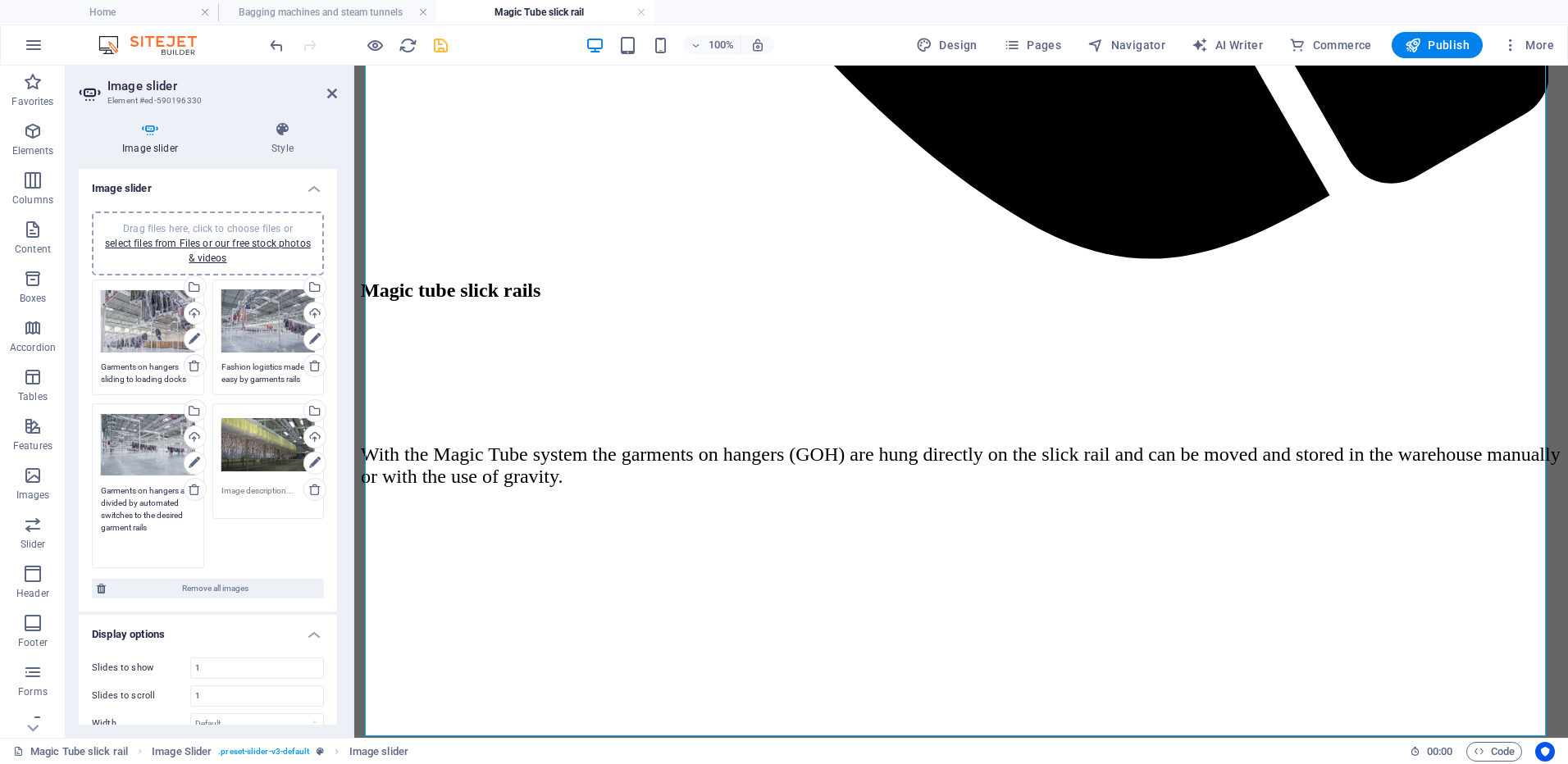
type textarea "Garments on hangers are divided by automated switches to the desired garment ra…"
click at [256, 499] on textarea at bounding box center [269, 497] width 95 height 25
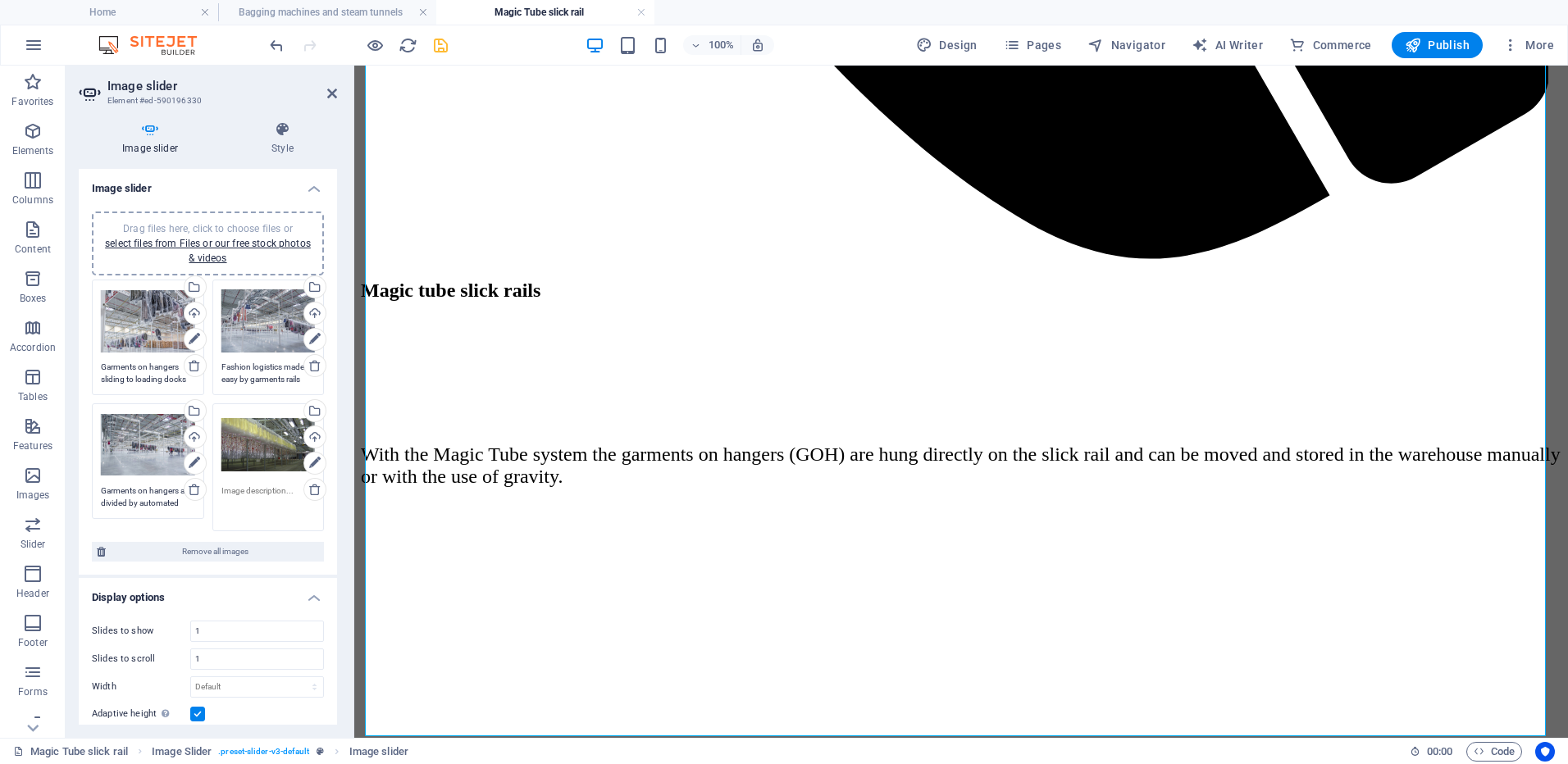
click at [256, 493] on textarea at bounding box center [269, 503] width 95 height 37
click at [209, 534] on div "Drag files here, click to choose files or select files from Files or our free s…" at bounding box center [269, 467] width 121 height 136
type textarea "Fashion stored on garment rails"
click at [446, 48] on icon "save" at bounding box center [441, 46] width 19 height 19
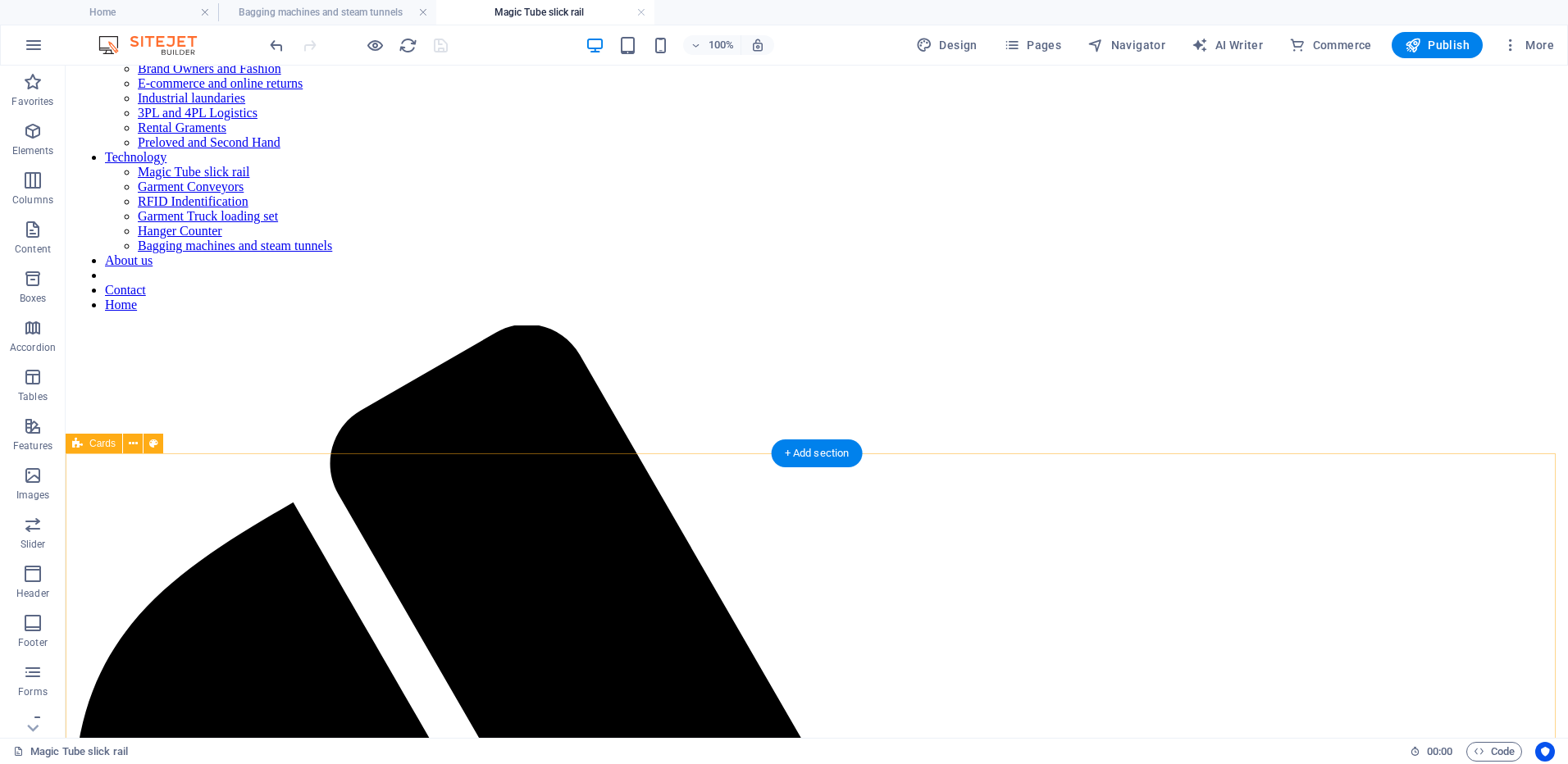
scroll to position [0, 0]
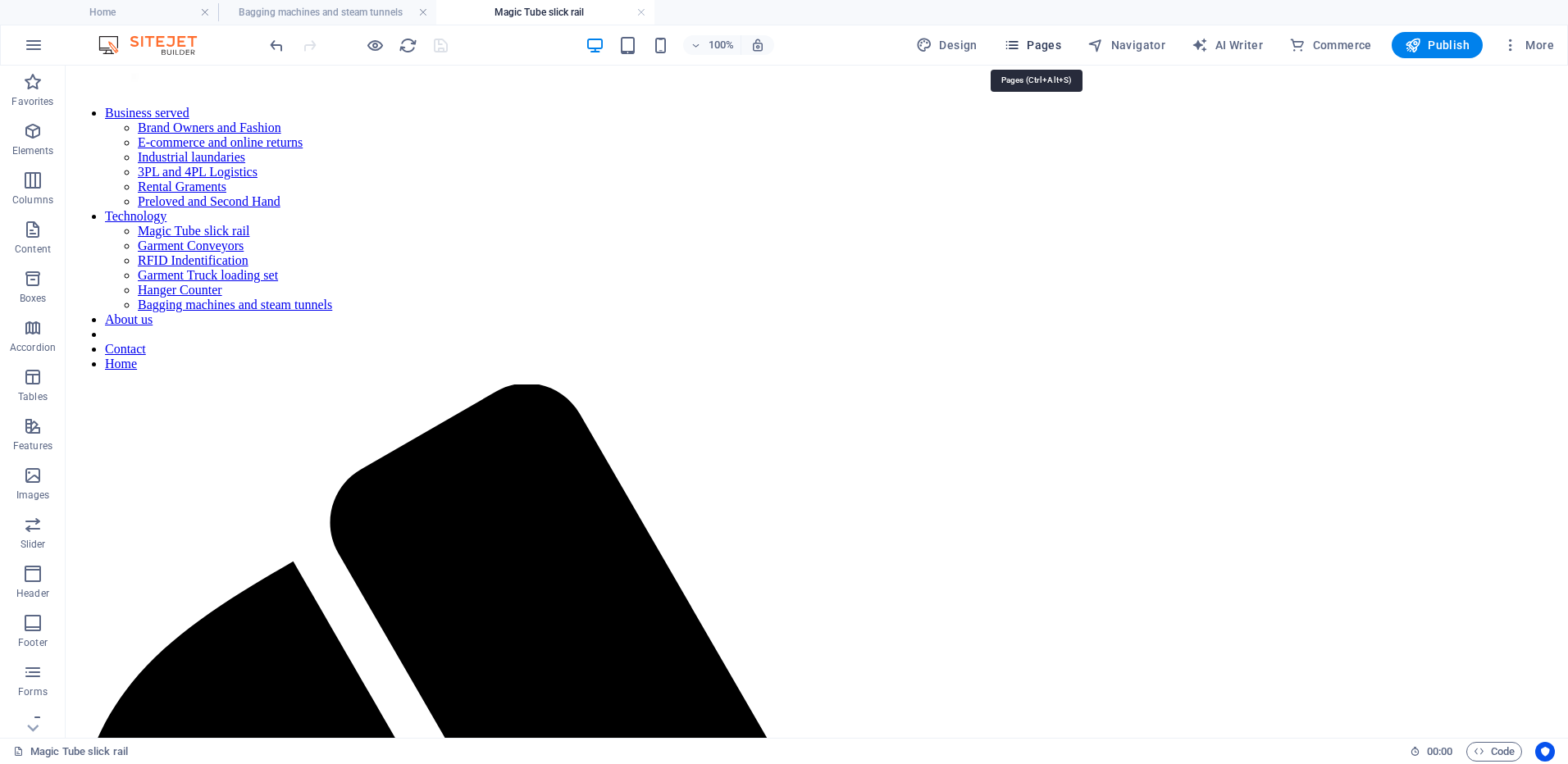
click at [1028, 38] on span "Pages" at bounding box center [1032, 45] width 58 height 17
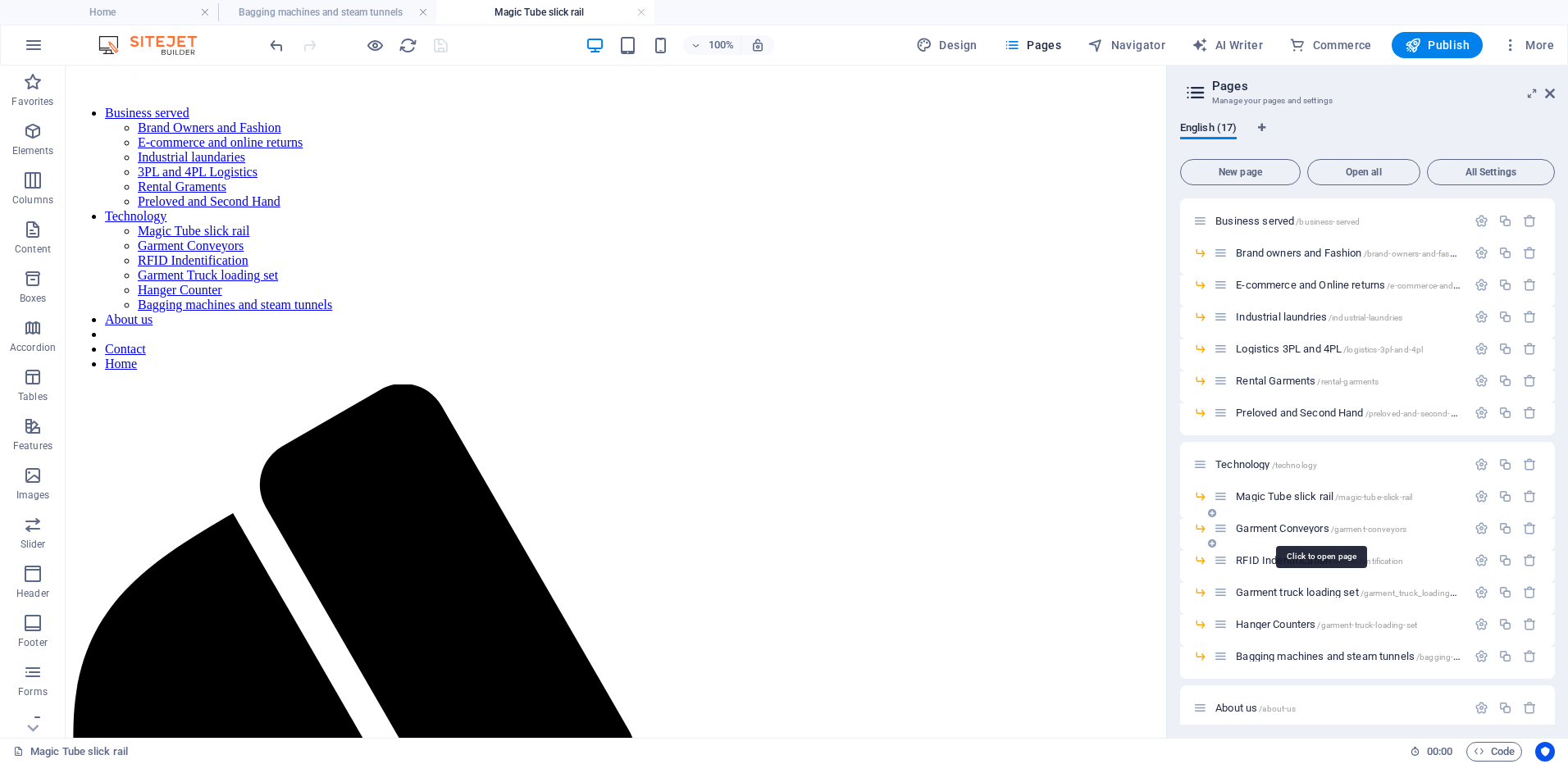
click at [1277, 530] on span "Garment Conveyors /garment-conveyors" at bounding box center [1321, 528] width 171 height 12
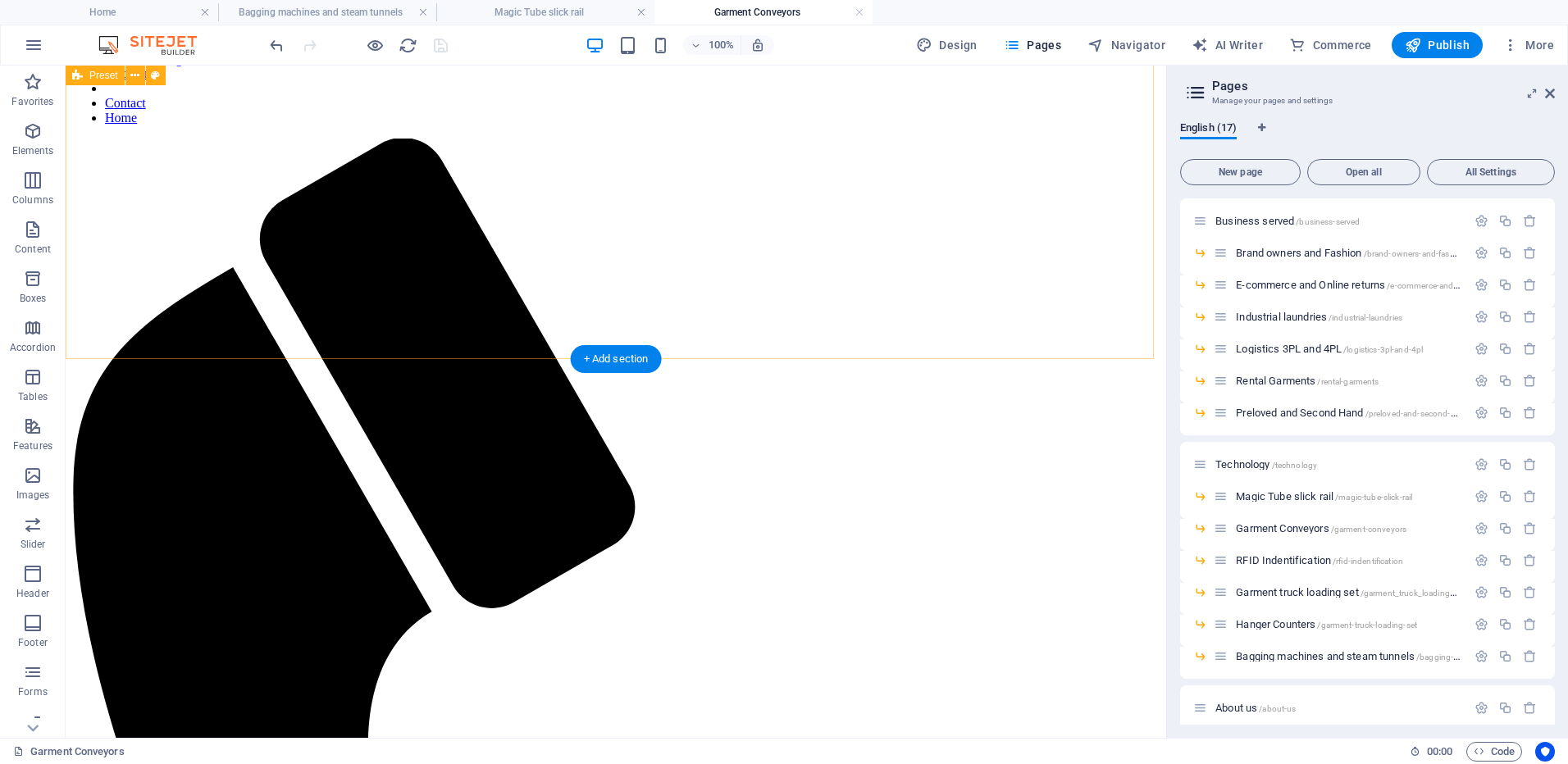
scroll to position [492, 0]
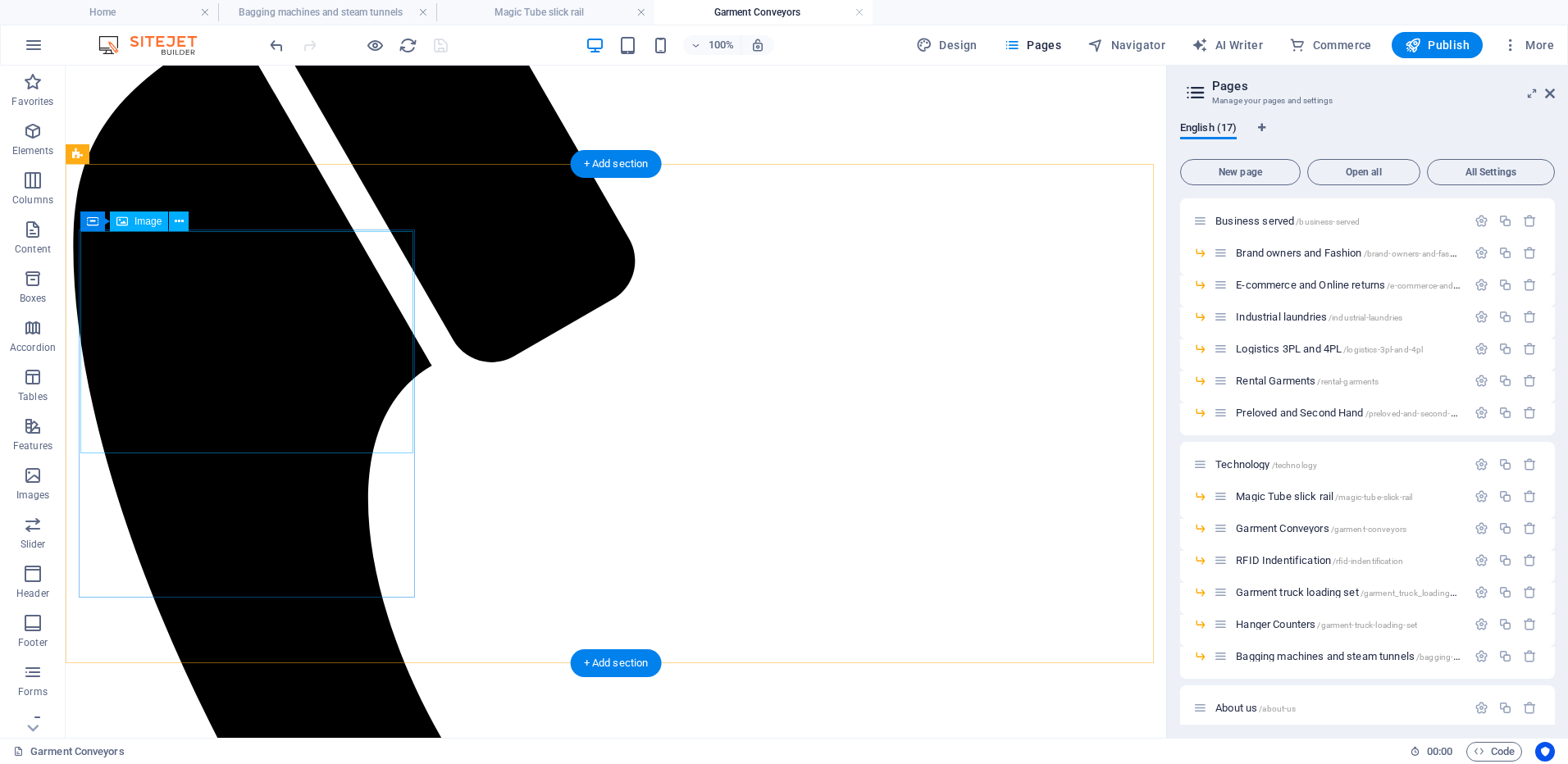
select select "%"
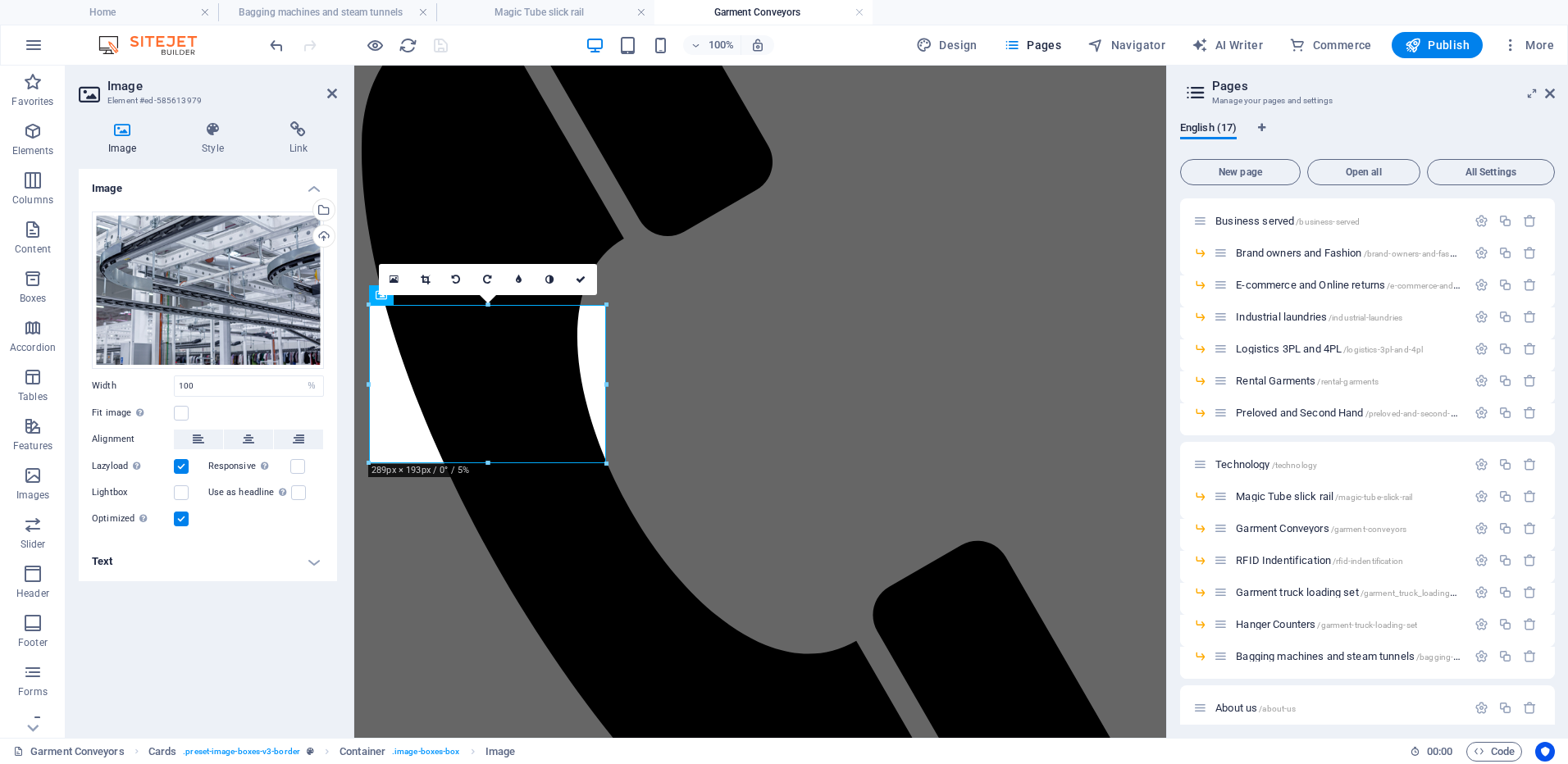
click at [188, 566] on h4 "Text" at bounding box center [208, 562] width 259 height 39
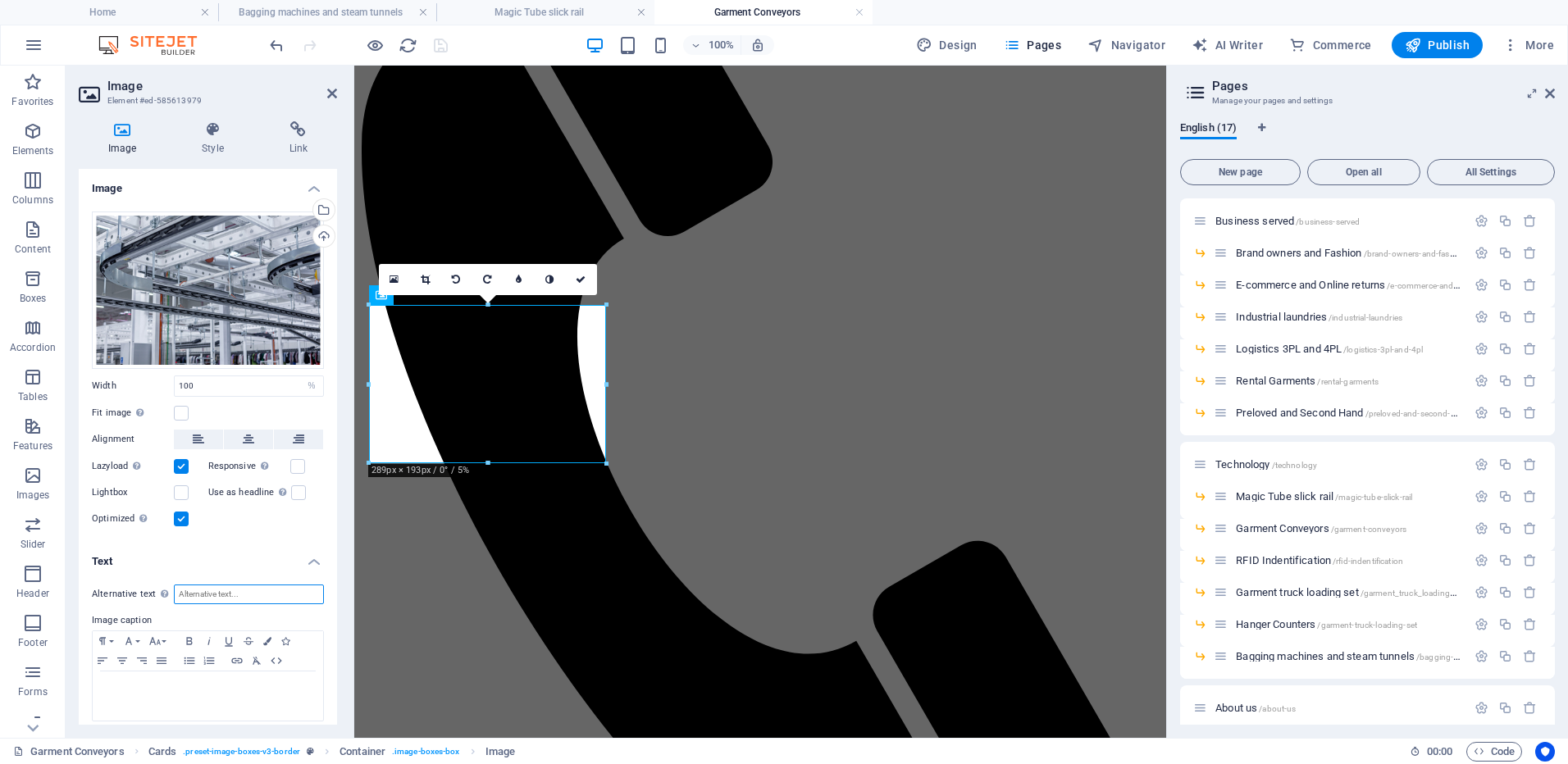
click at [208, 596] on input "Alternative text The alternative text is used by devices that cannot display im…" at bounding box center [248, 594] width 150 height 19
type input "Garments on hangers are being moved by clip and pin conveyors"
click at [236, 542] on h4 "Text" at bounding box center [208, 557] width 259 height 30
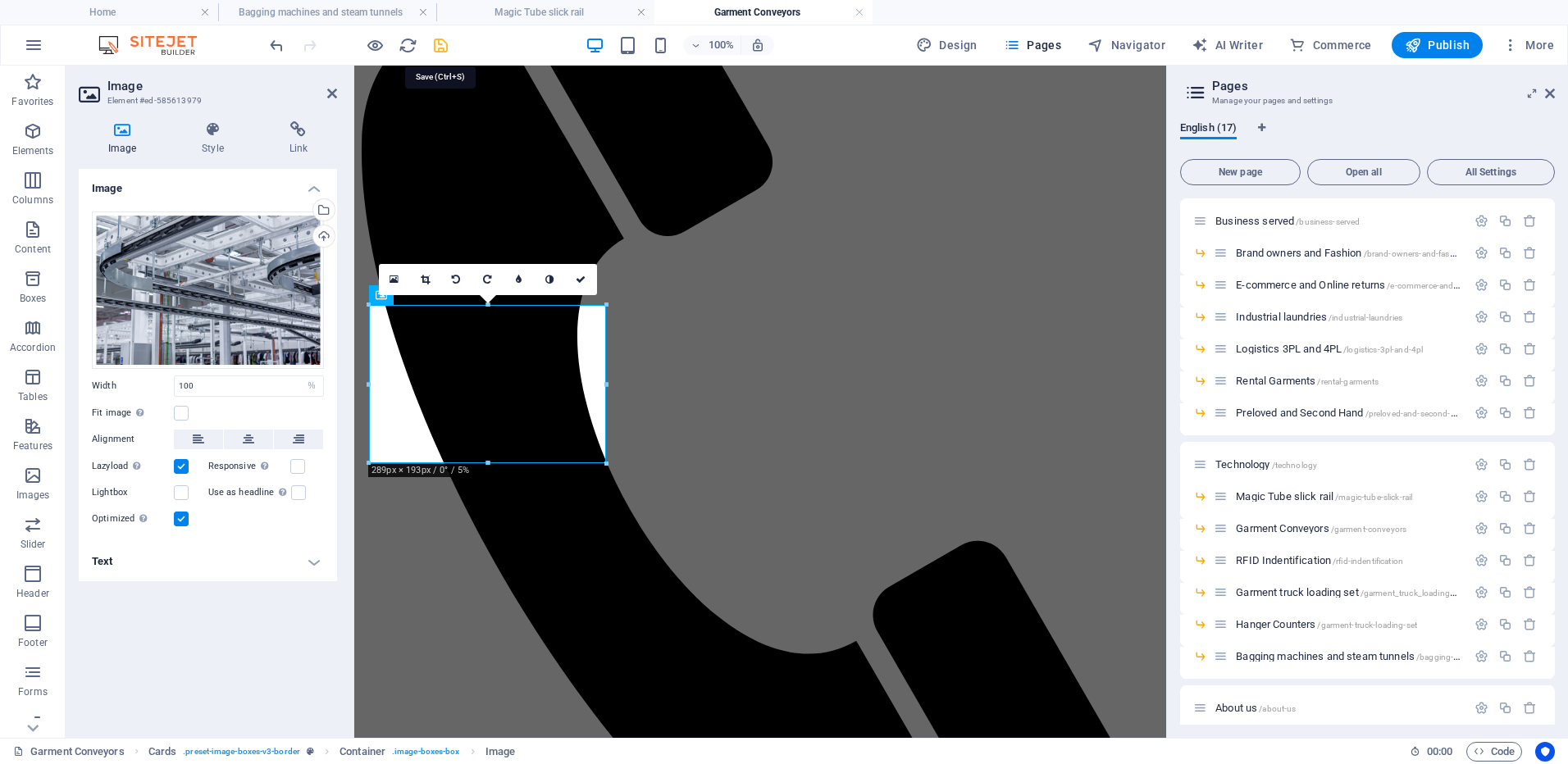
click at [442, 36] on icon "save" at bounding box center [441, 46] width 19 height 19
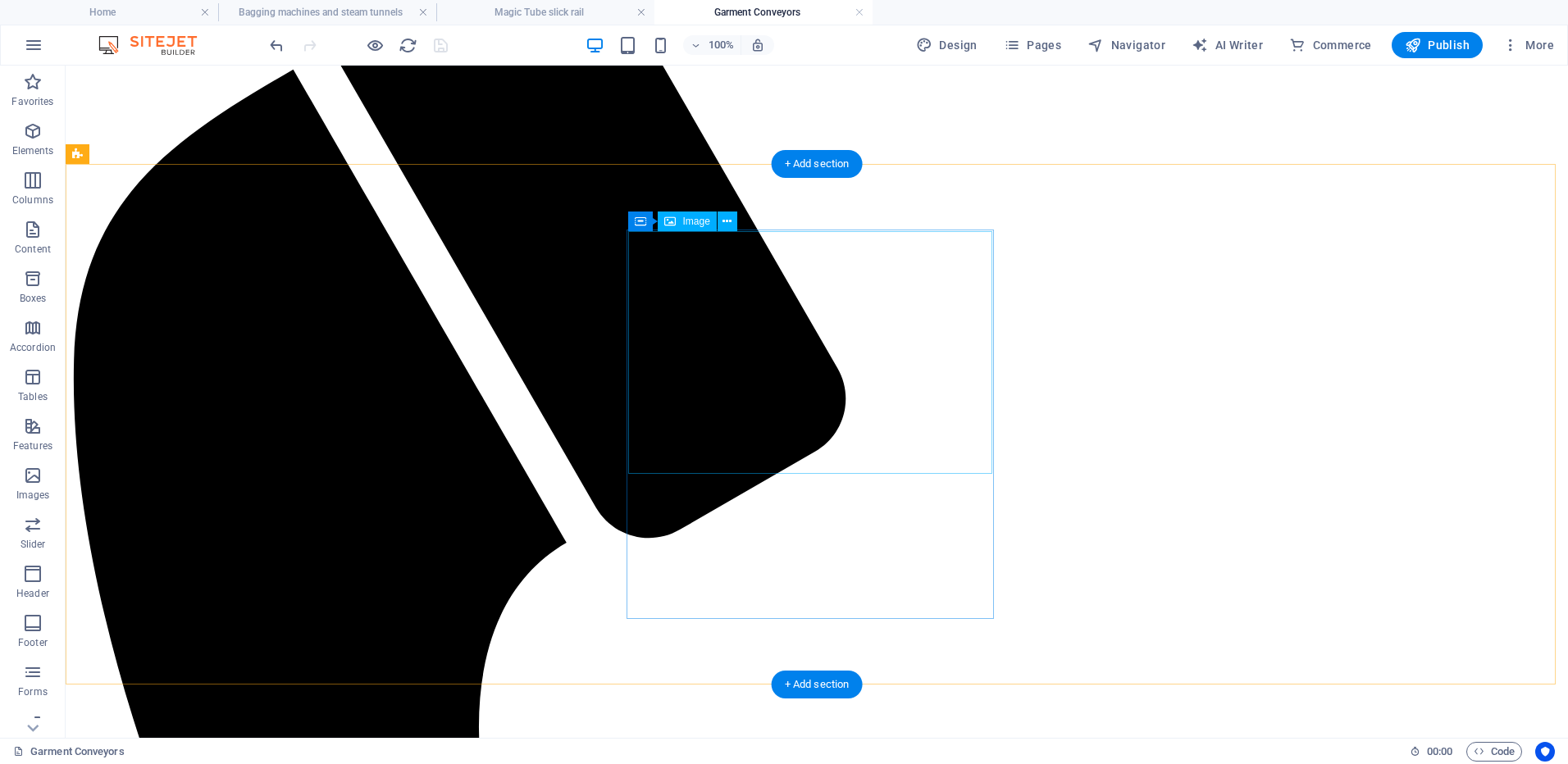
select select "%"
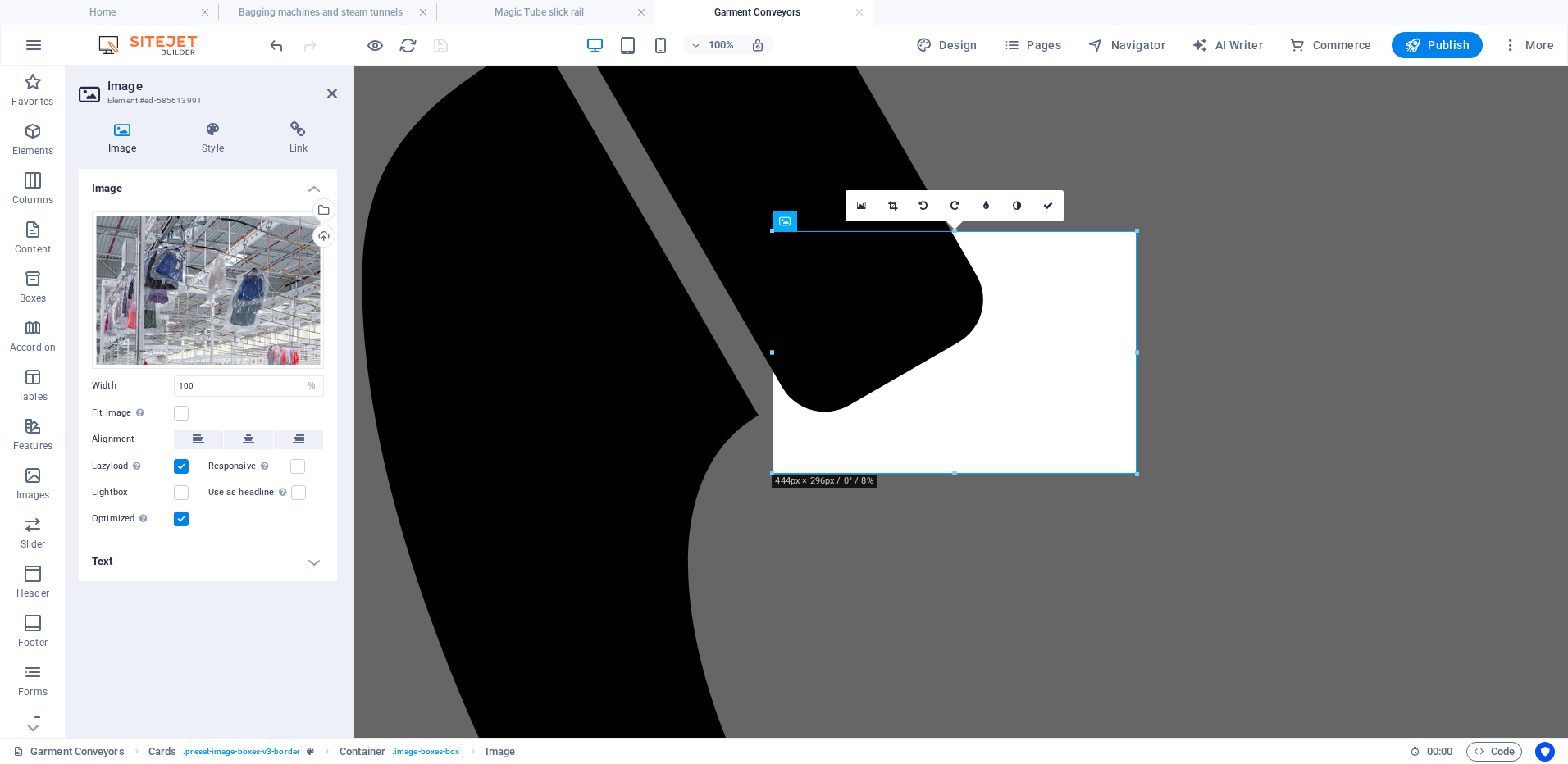
click at [160, 566] on h4 "Text" at bounding box center [208, 562] width 259 height 39
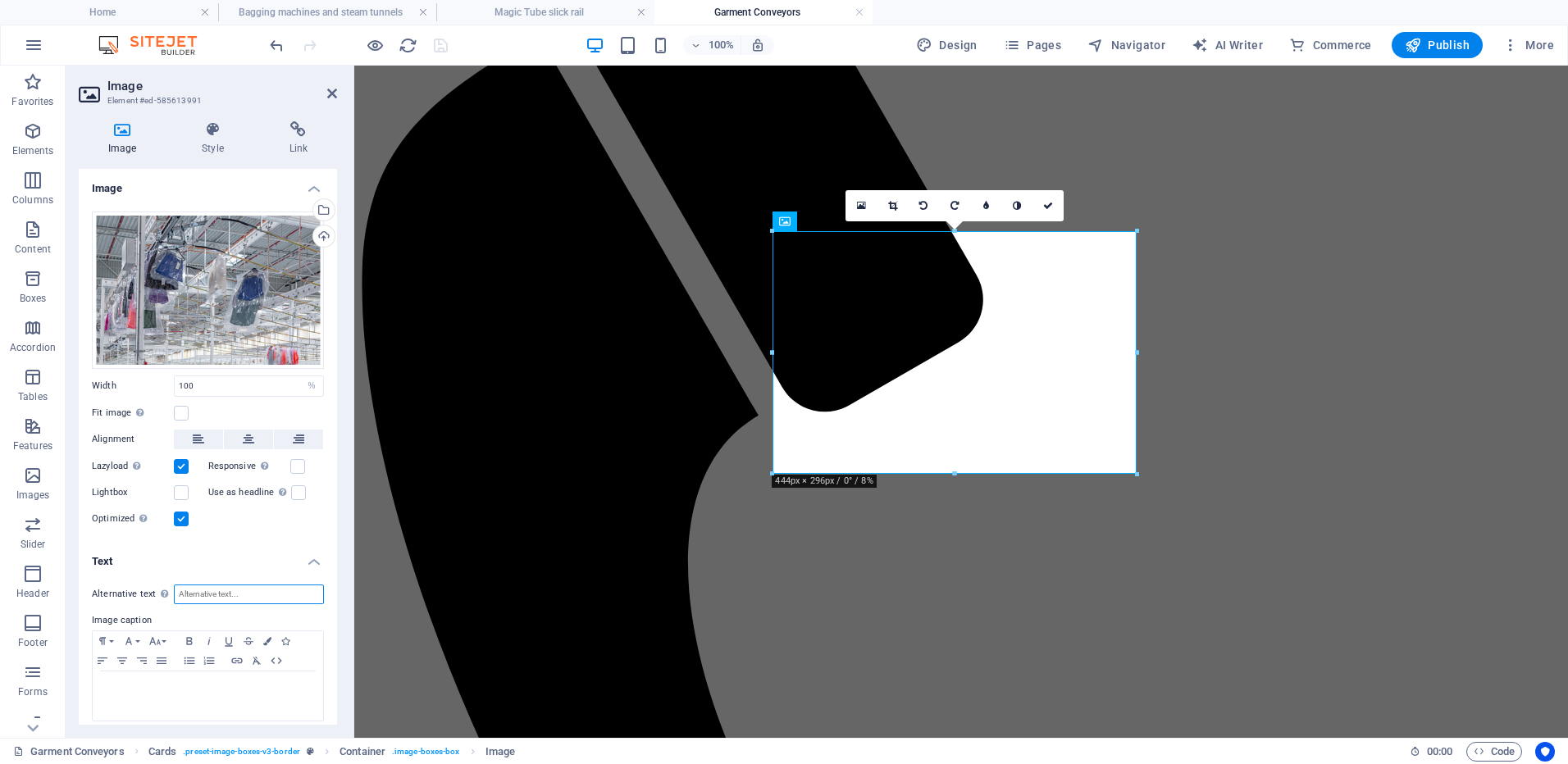
click at [203, 593] on input "Alternative text The alternative text is used by devices that cannot display im…" at bounding box center [248, 594] width 150 height 19
type input "The garment conveyors work hand in hand with automated switches."
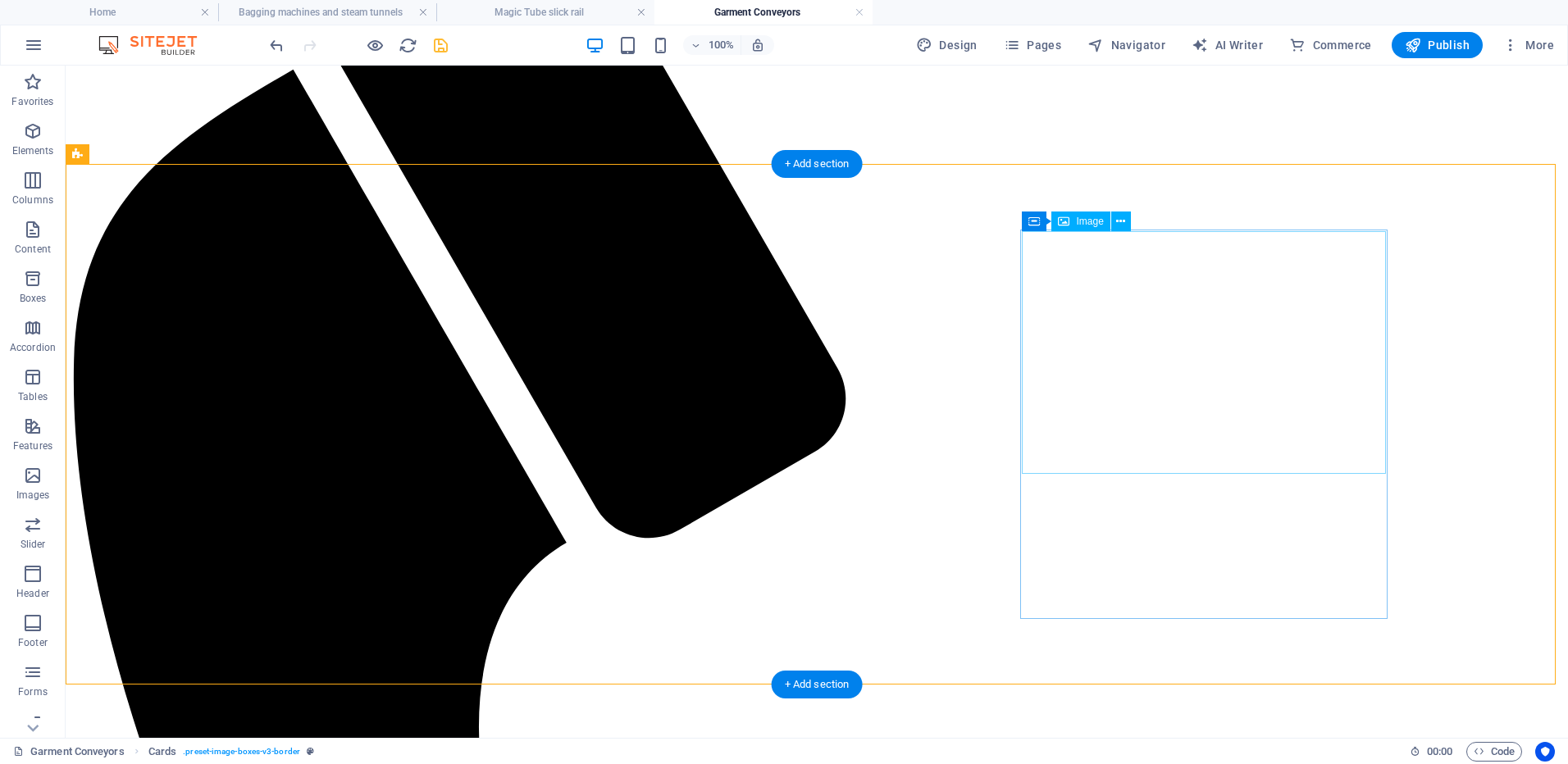
select select "%"
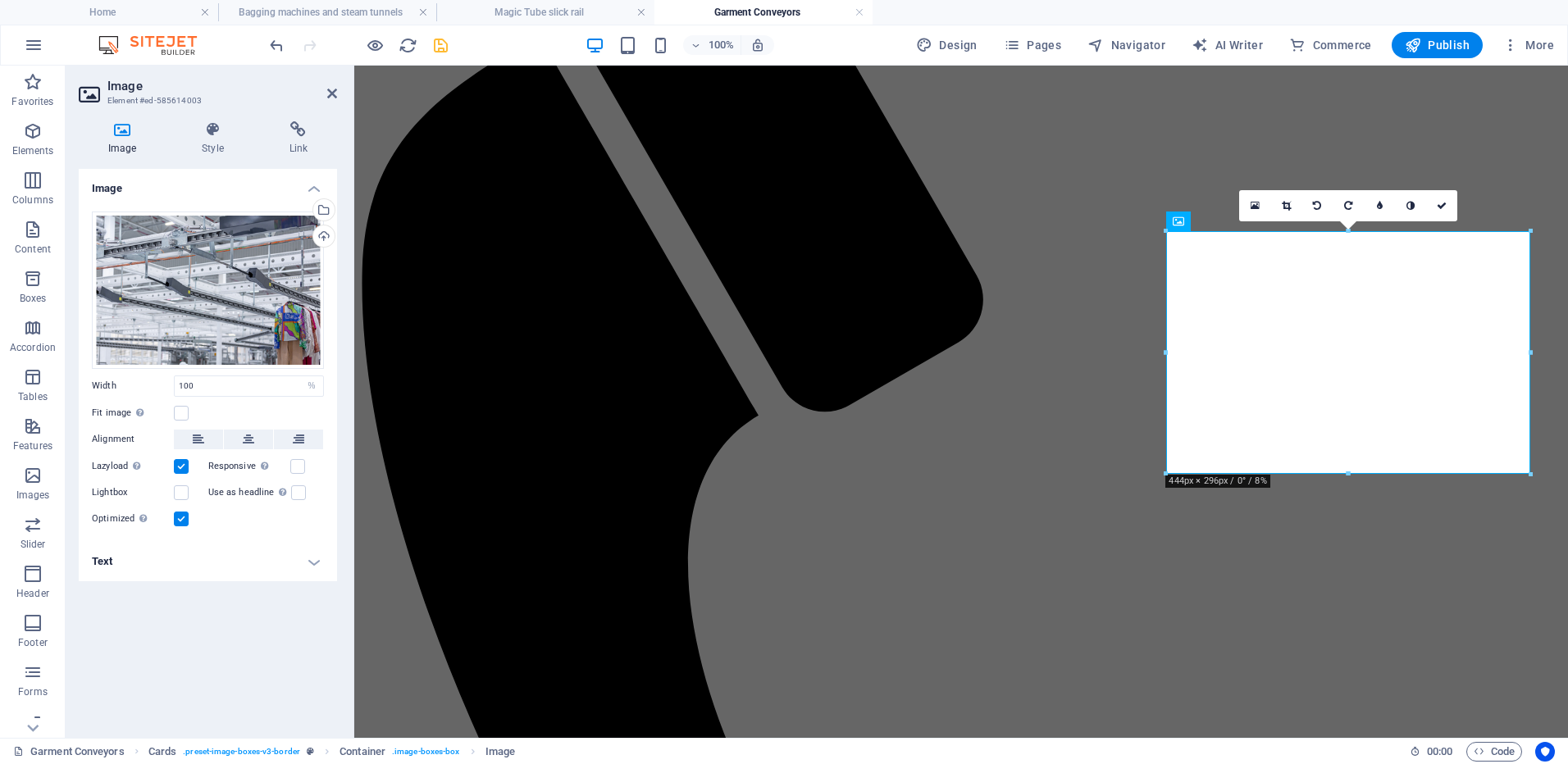
click at [214, 563] on h4 "Text" at bounding box center [208, 562] width 259 height 39
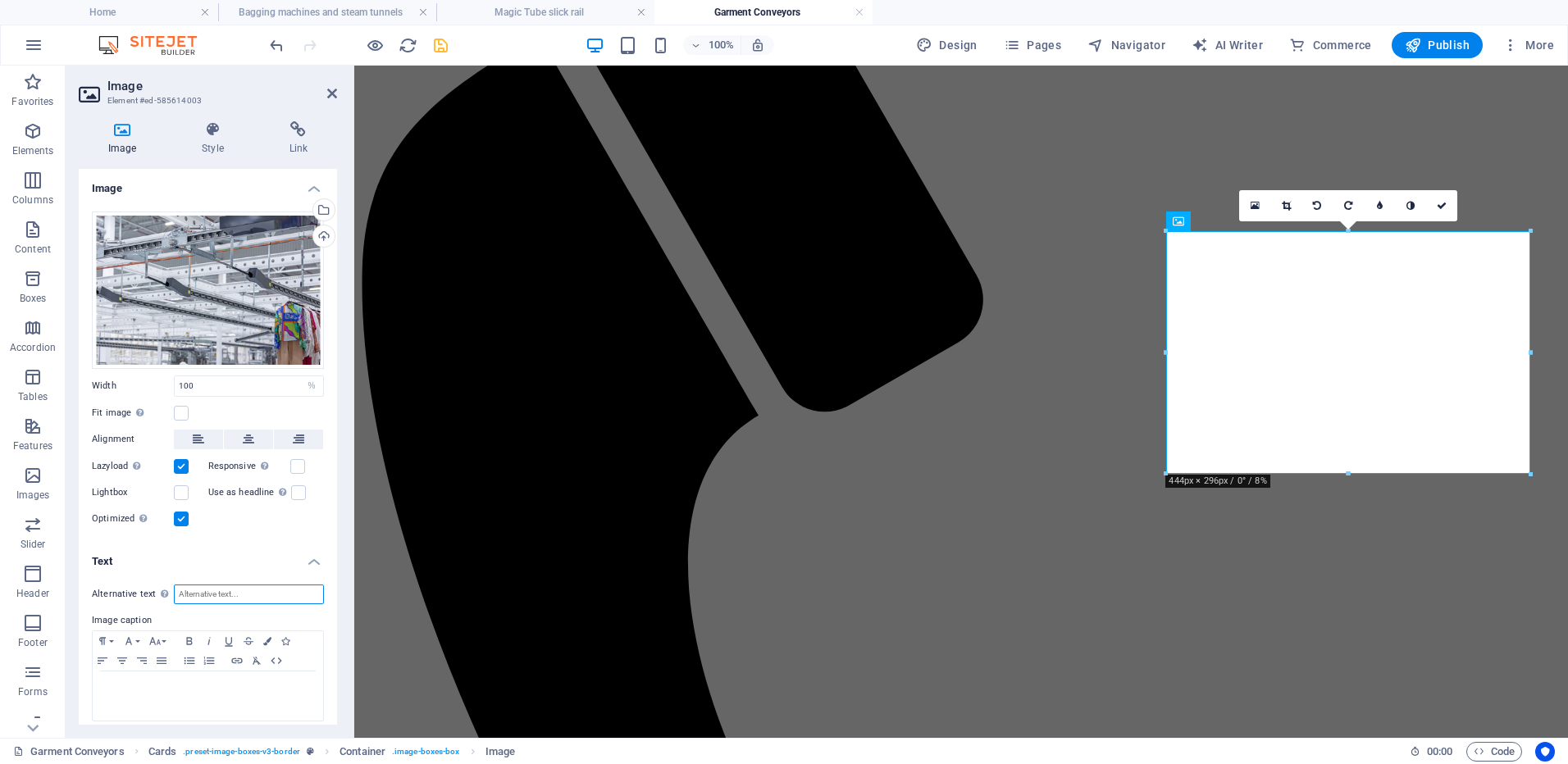
click at [207, 596] on input "Alternative text The alternative text is used by devices that cannot display im…" at bounding box center [248, 594] width 150 height 19
type input "The garments on hangers are being moved garment conveyors inside the warehouse"
click at [438, 50] on icon "save" at bounding box center [441, 46] width 19 height 19
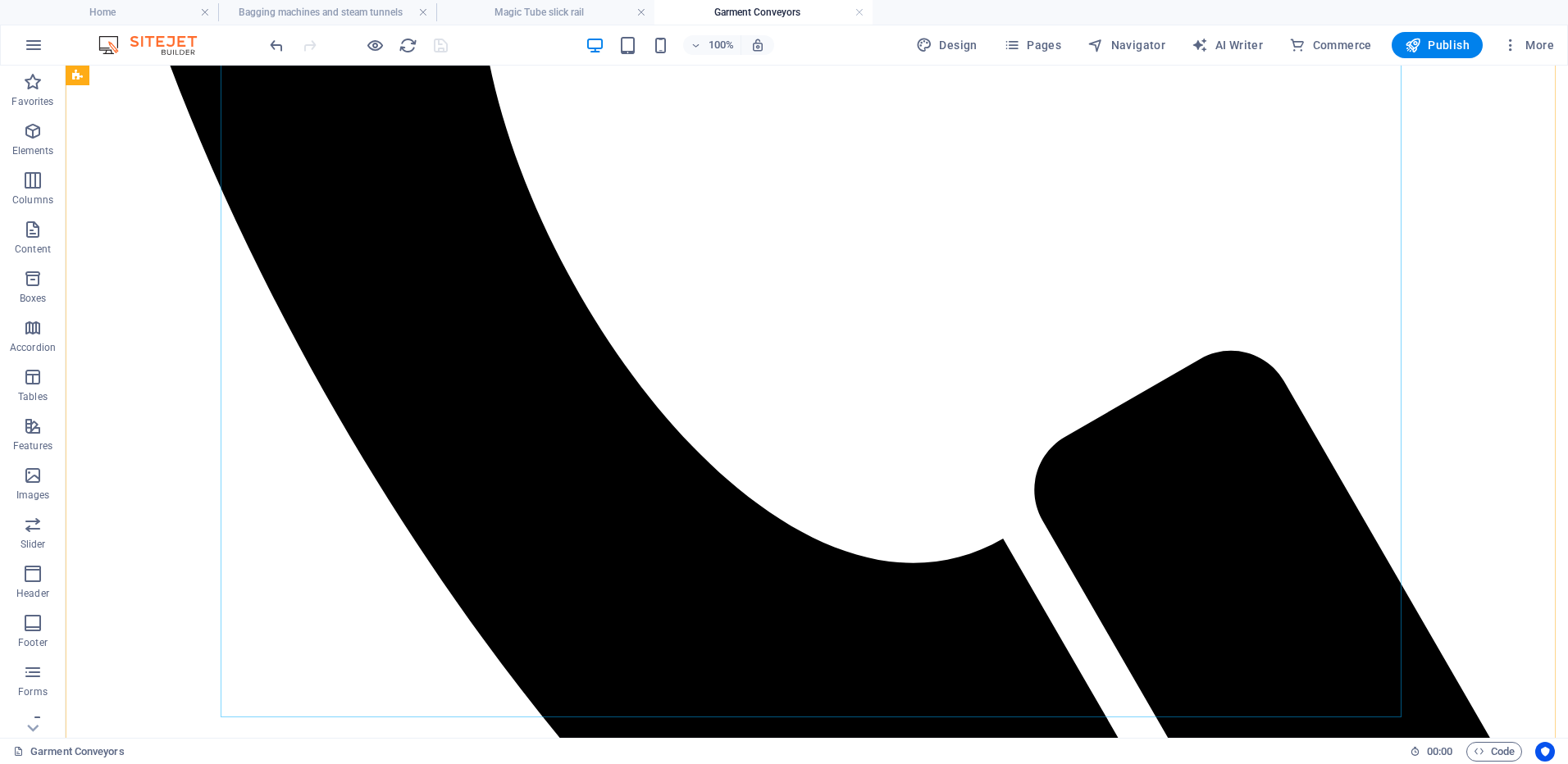
scroll to position [1312, 0]
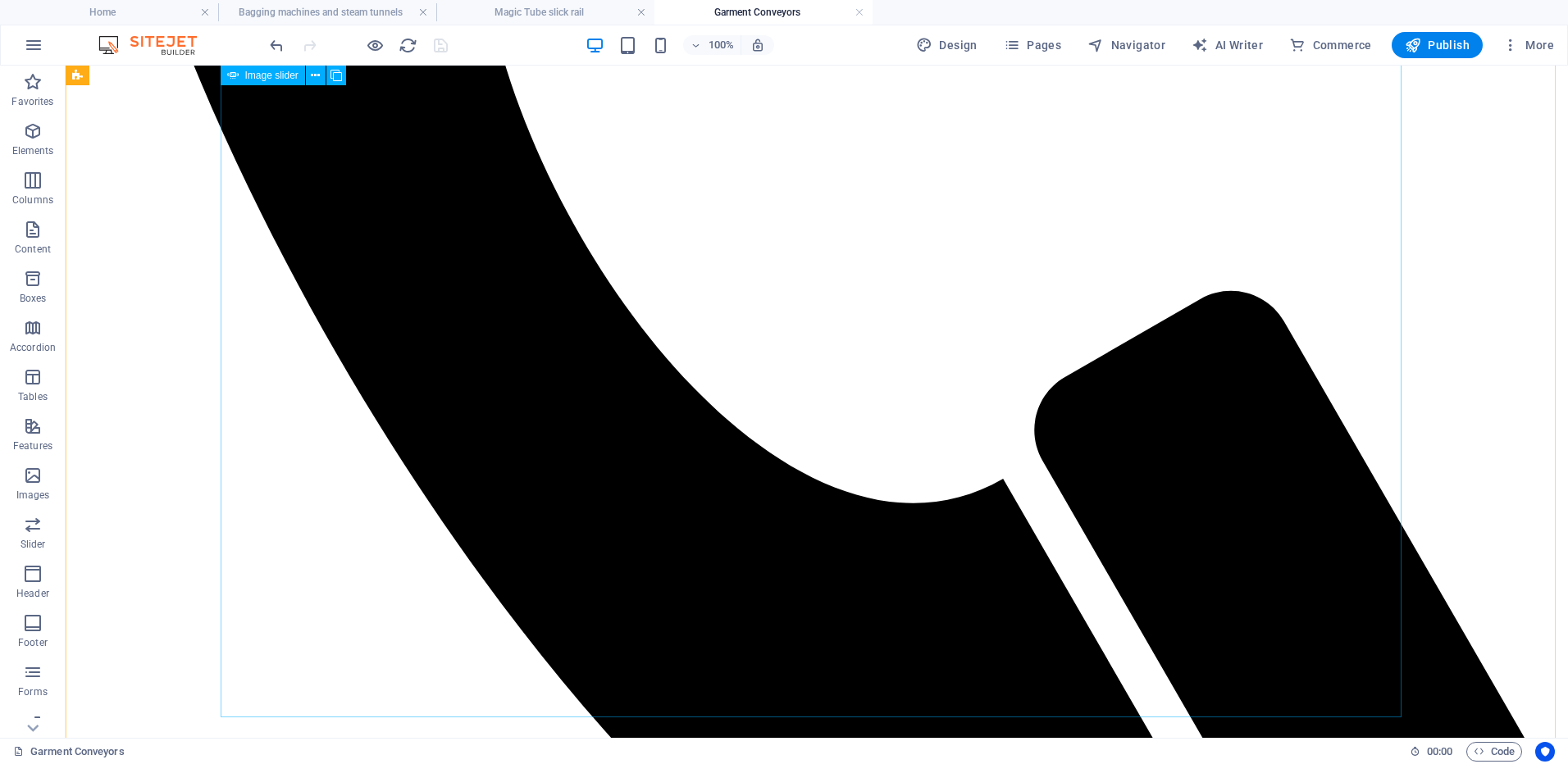
select select "ms"
select select "s"
select select "progressive"
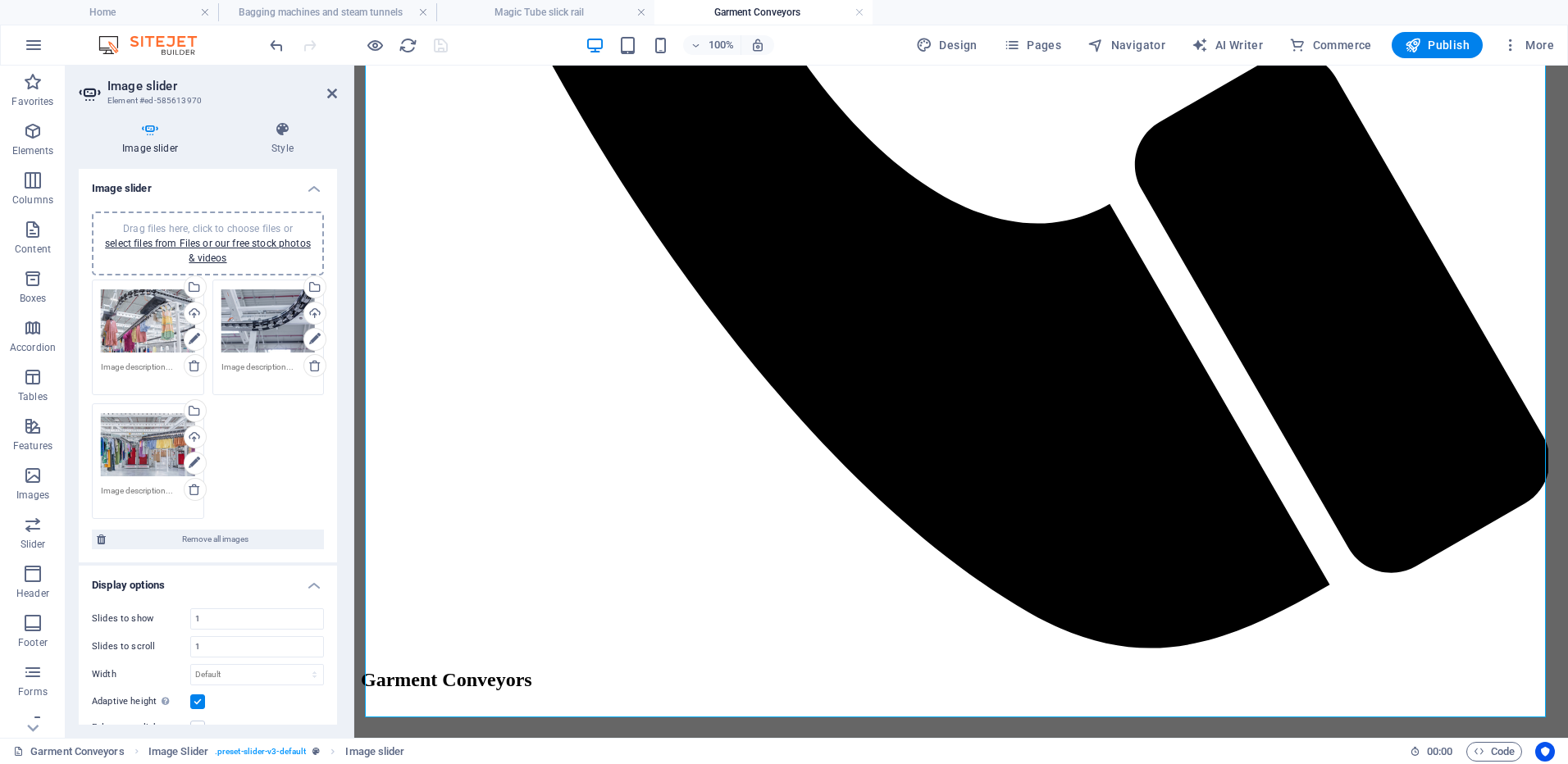
click at [143, 372] on textarea at bounding box center [148, 373] width 95 height 25
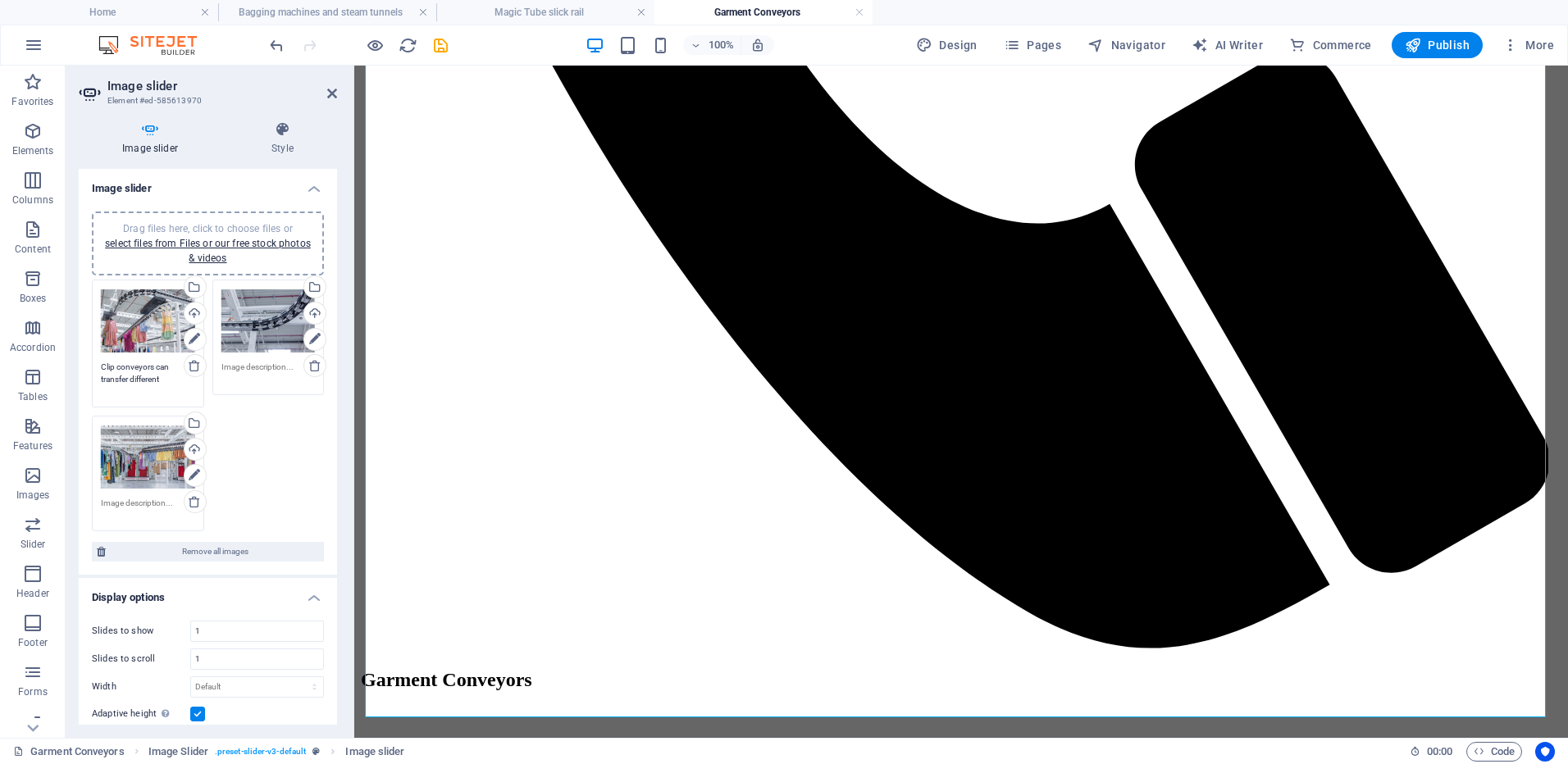
click at [171, 384] on textarea "Clip conveyors can transfer different" at bounding box center [148, 379] width 95 height 37
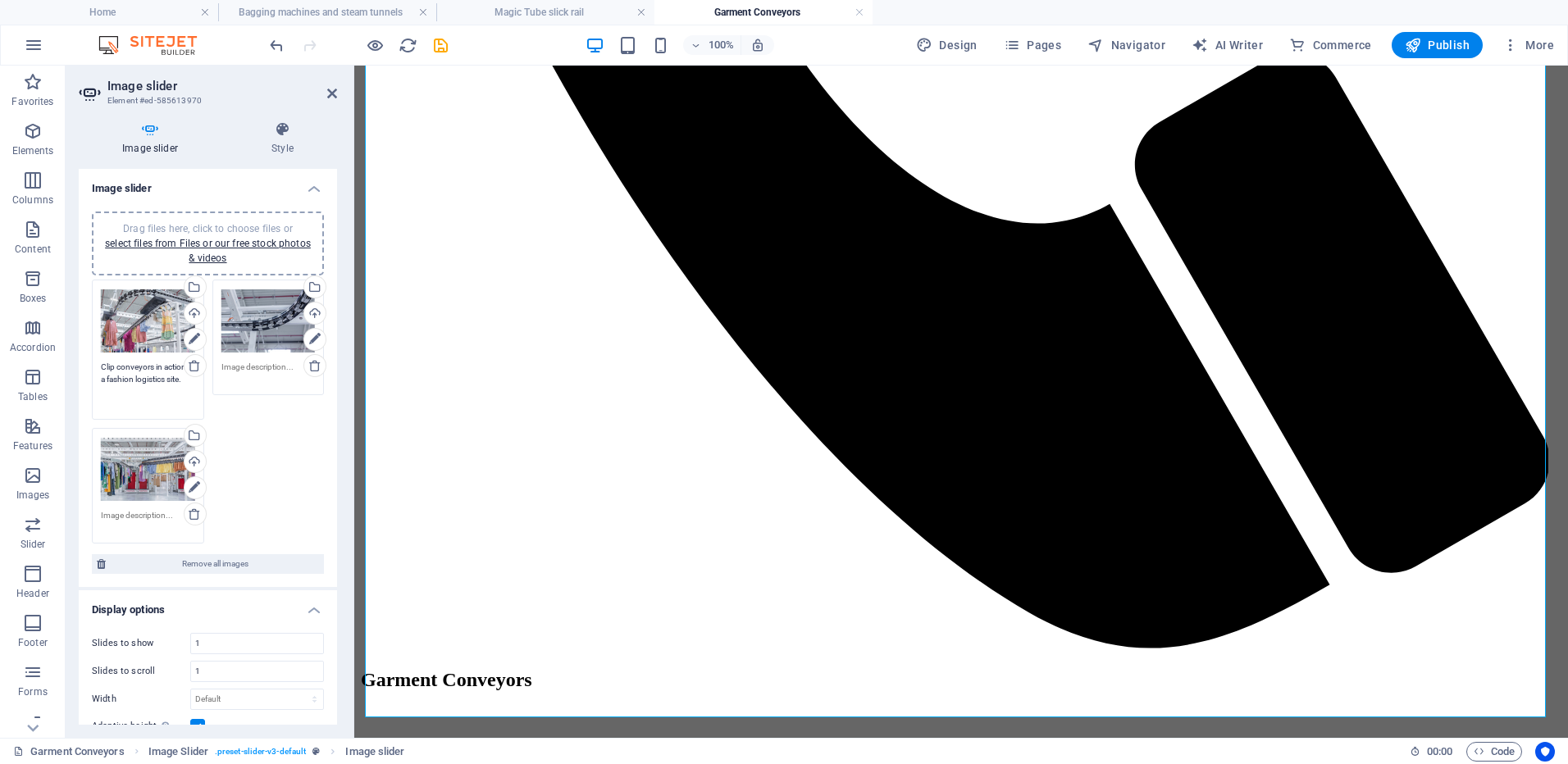
type textarea "Clip conveyors in action in a fashion logistics site."
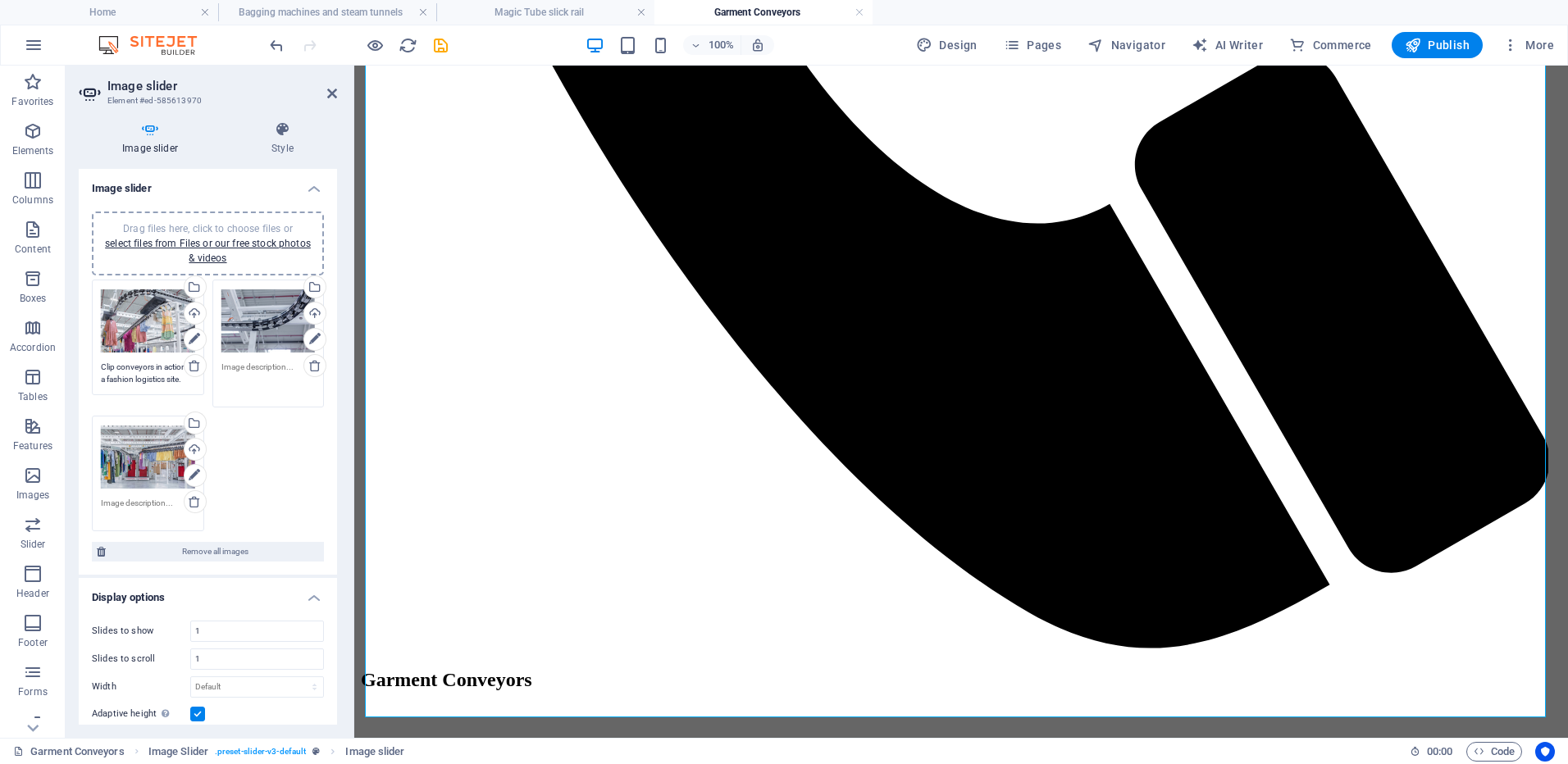
click at [267, 370] on textarea at bounding box center [269, 379] width 95 height 37
click at [251, 370] on textarea at bounding box center [269, 379] width 95 height 37
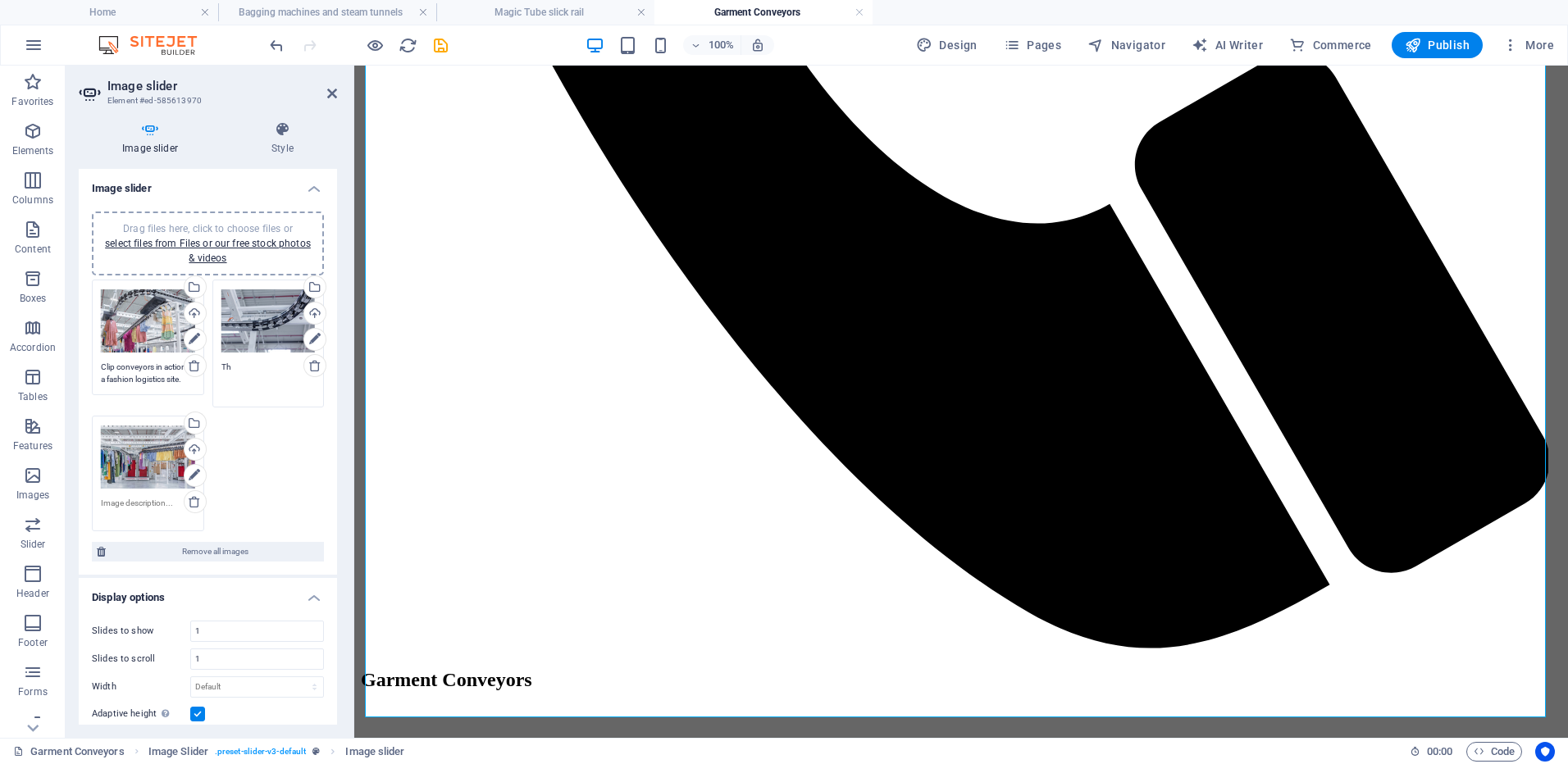
type textarea "T"
type textarea "G"
type textarea "Clip garment conveyor"
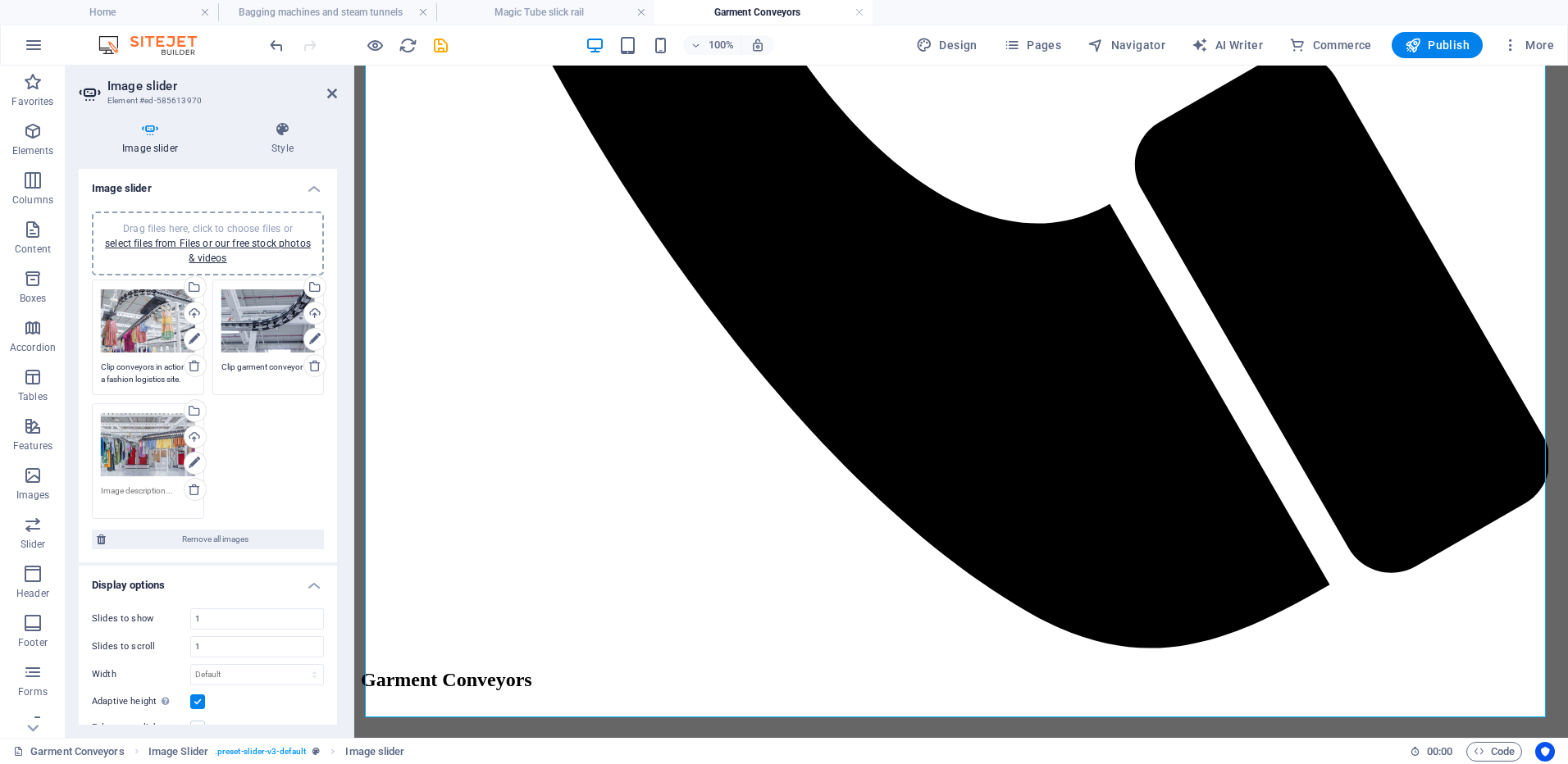
drag, startPoint x: 298, startPoint y: 507, endPoint x: 273, endPoint y: 503, distance: 25.3
click at [297, 506] on div "Drag files here, click to choose files or select files from Files or our free s…" at bounding box center [208, 399] width 240 height 248
click at [159, 490] on textarea at bounding box center [148, 497] width 95 height 25
click at [159, 490] on textarea at bounding box center [148, 503] width 95 height 37
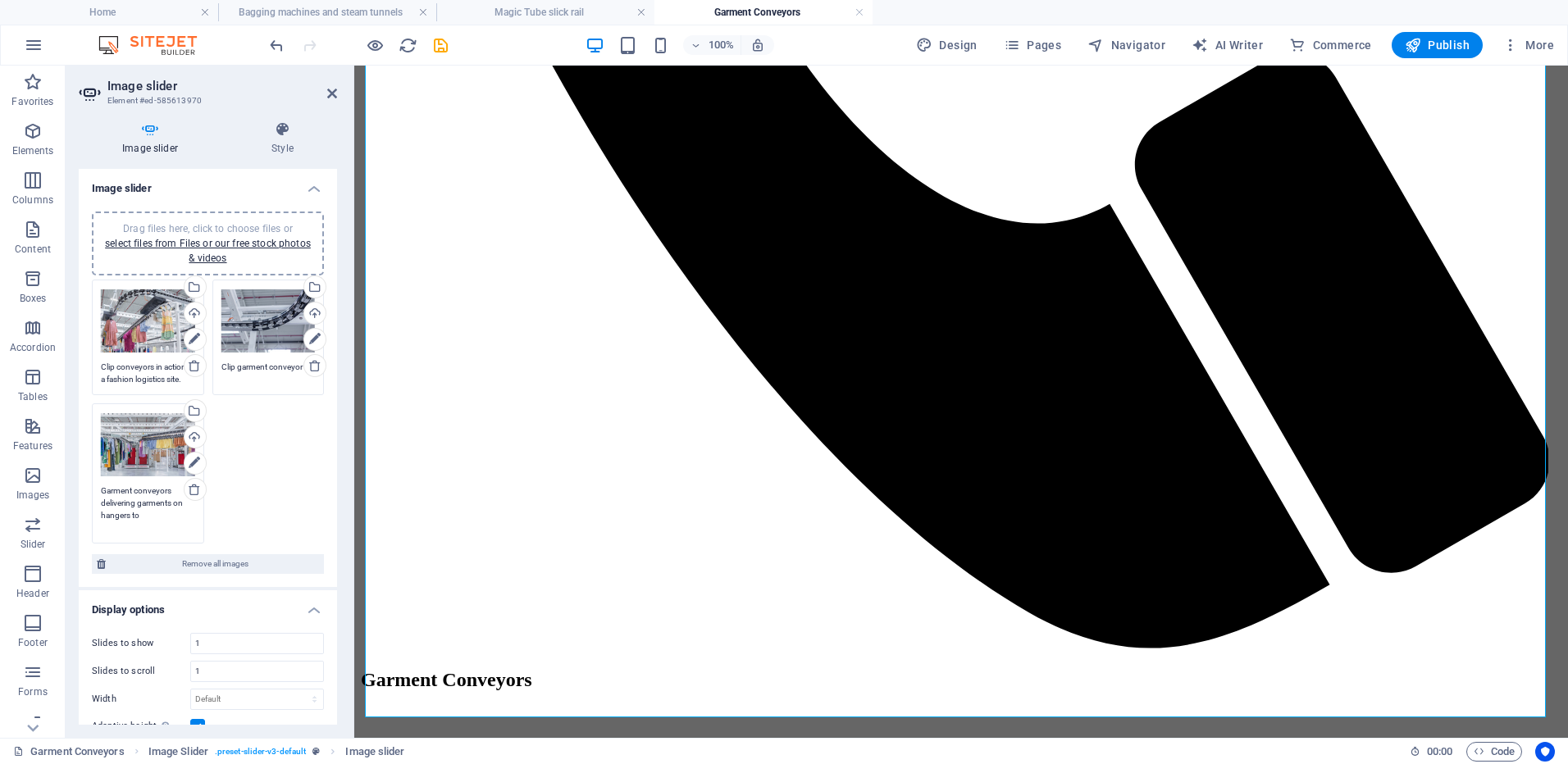
click at [143, 495] on textarea "Garment conveyors delivering garments on hangers to" at bounding box center [148, 509] width 95 height 49
type textarea "Garment conveyors delivering garments on hangers to the bagging machines"
click at [273, 505] on div "Drag files here, click to choose files or select files from Files or our free s…" at bounding box center [208, 417] width 240 height 285
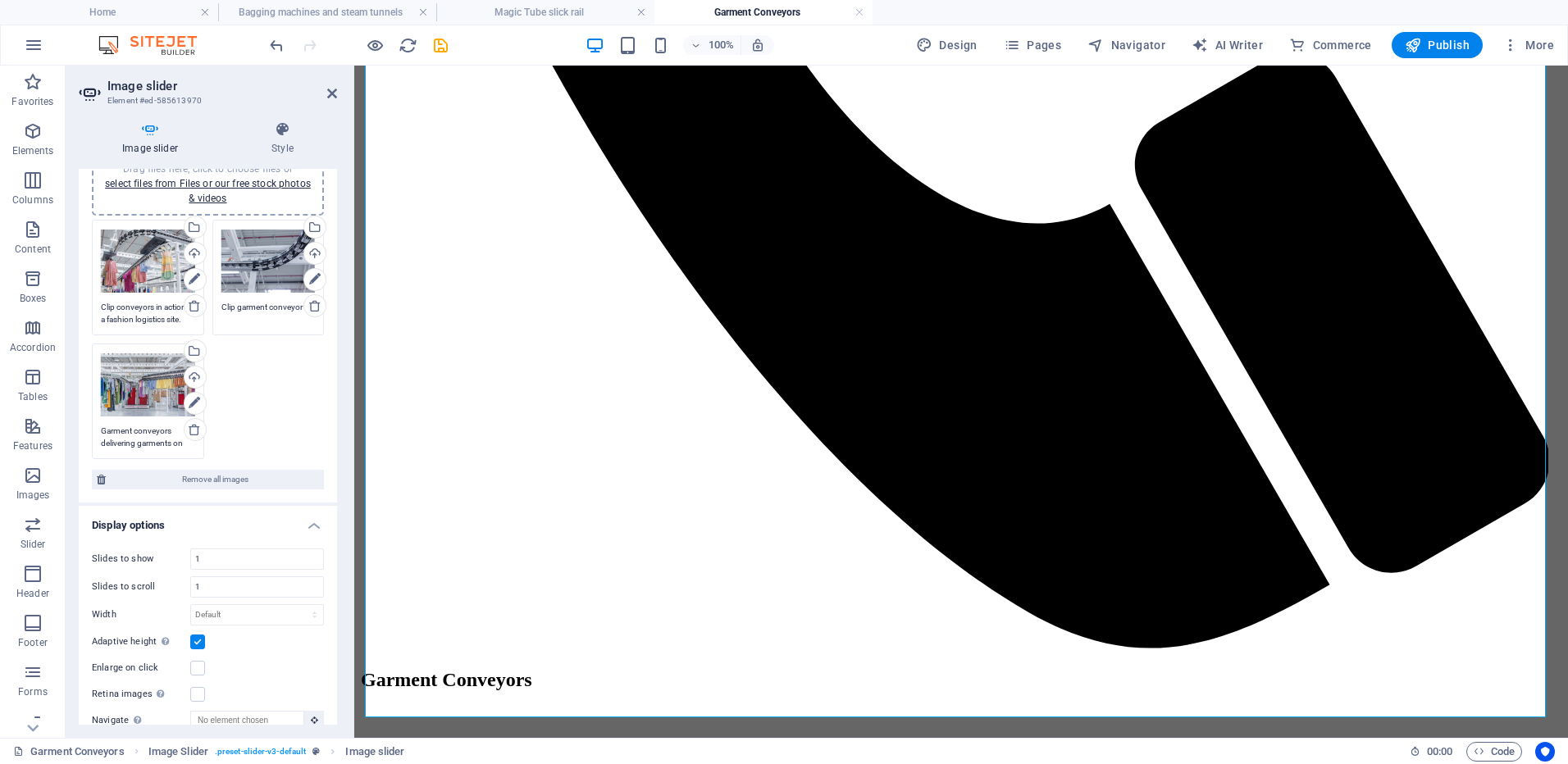
scroll to position [0, 0]
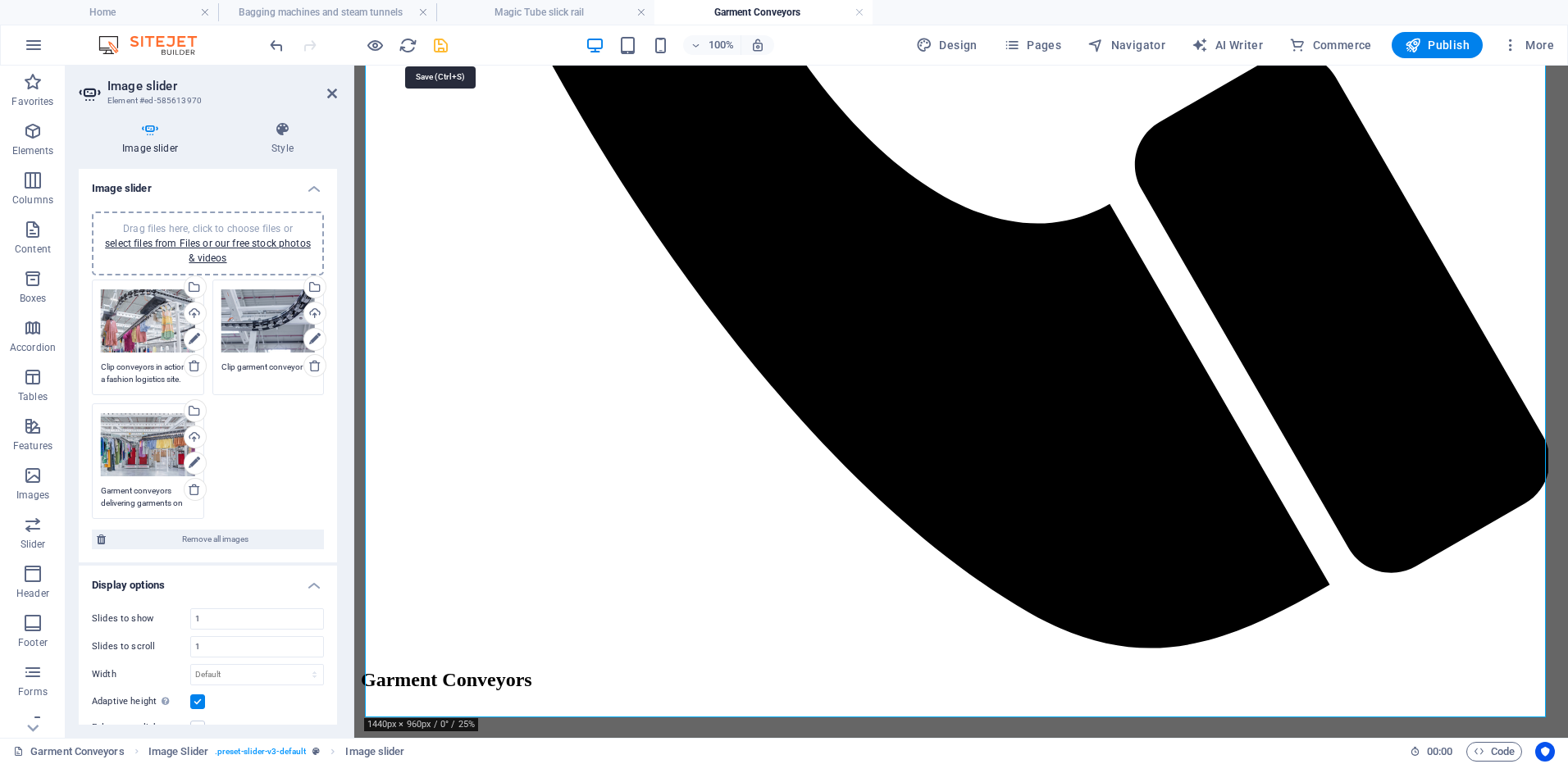
drag, startPoint x: 444, startPoint y: 38, endPoint x: 187, endPoint y: 323, distance: 383.8
click at [444, 38] on icon "save" at bounding box center [441, 46] width 19 height 19
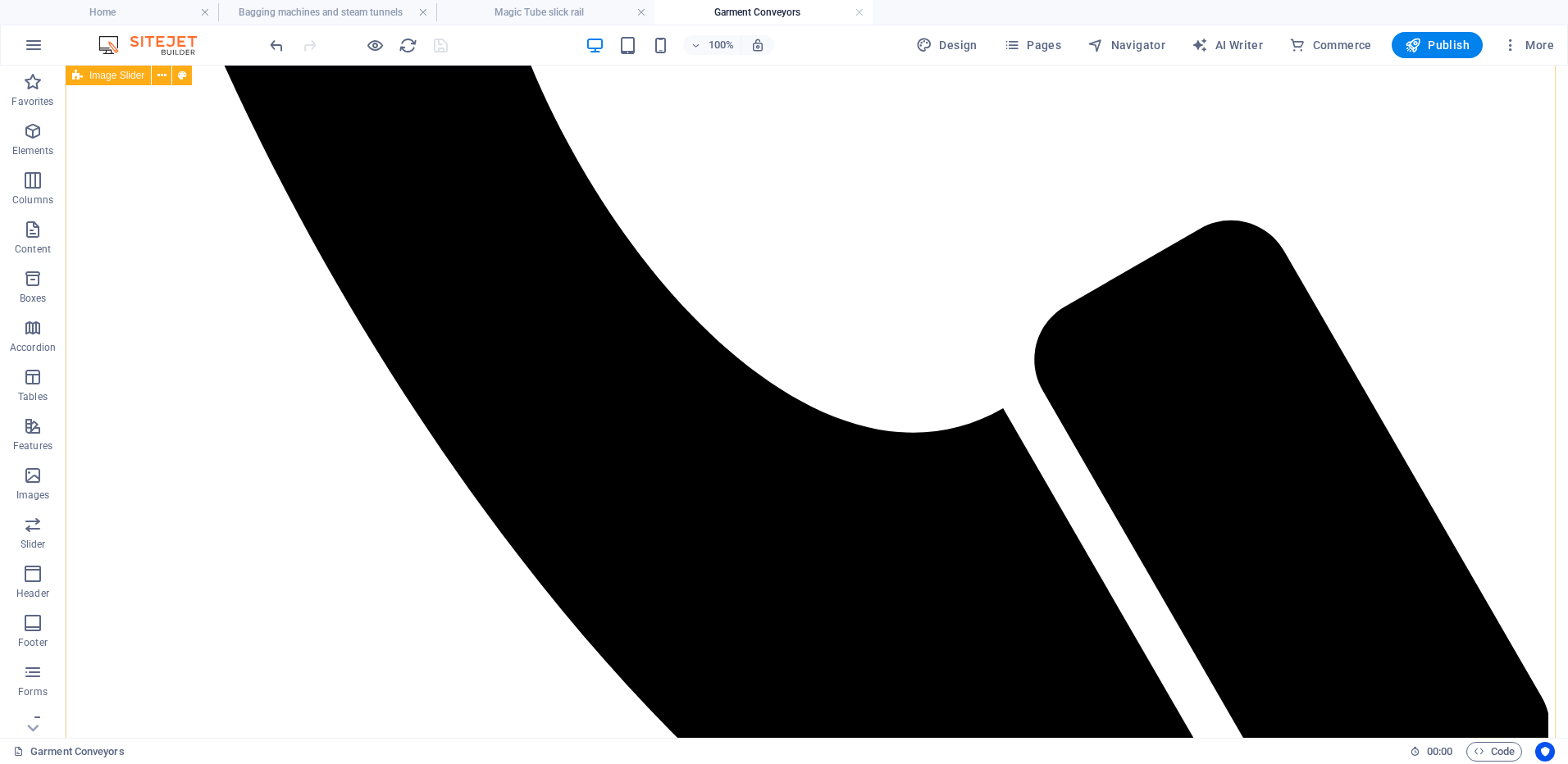
scroll to position [1211, 0]
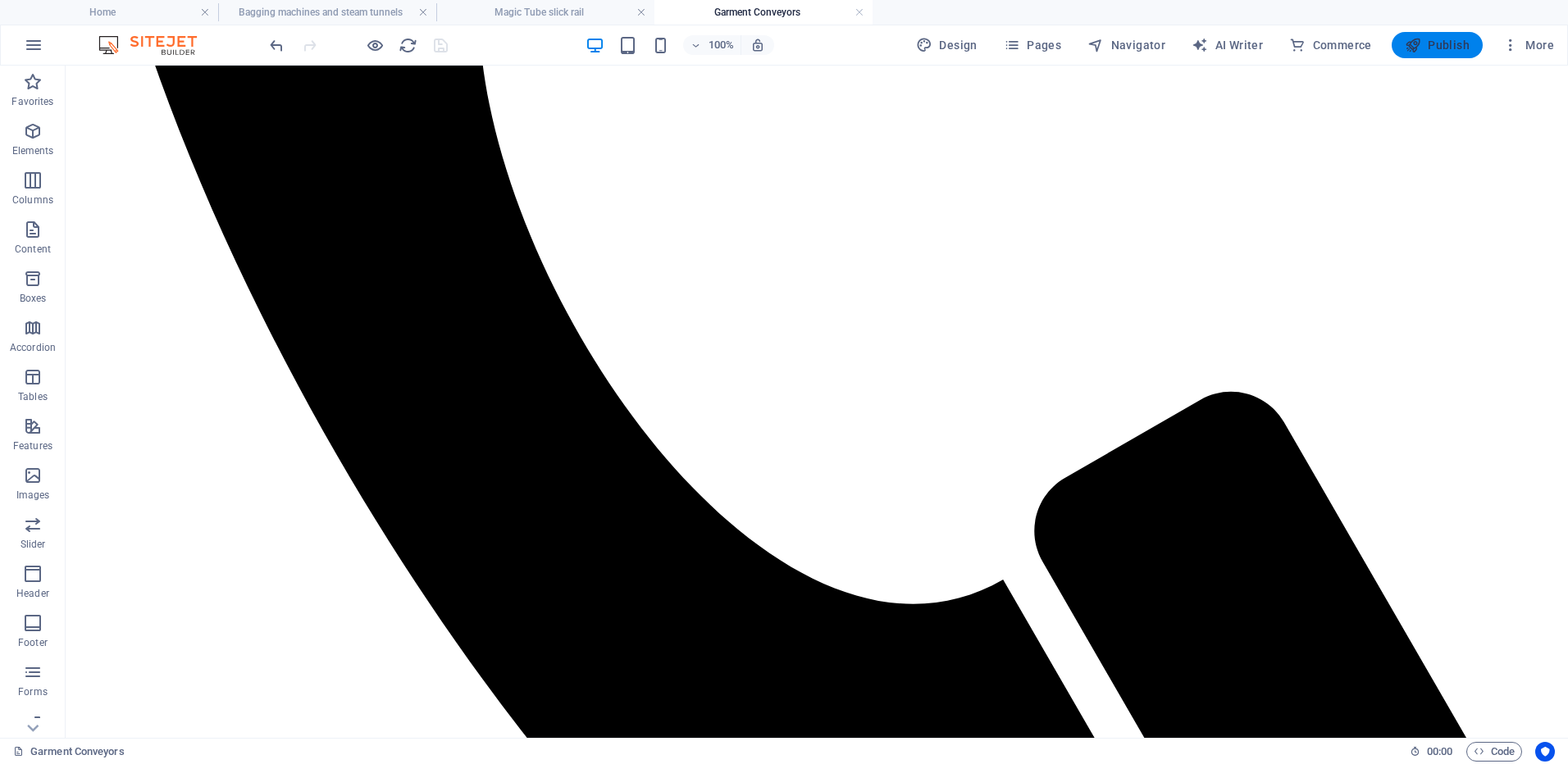
click at [1440, 45] on span "Publish" at bounding box center [1437, 45] width 65 height 17
